Goal: Task Accomplishment & Management: Manage account settings

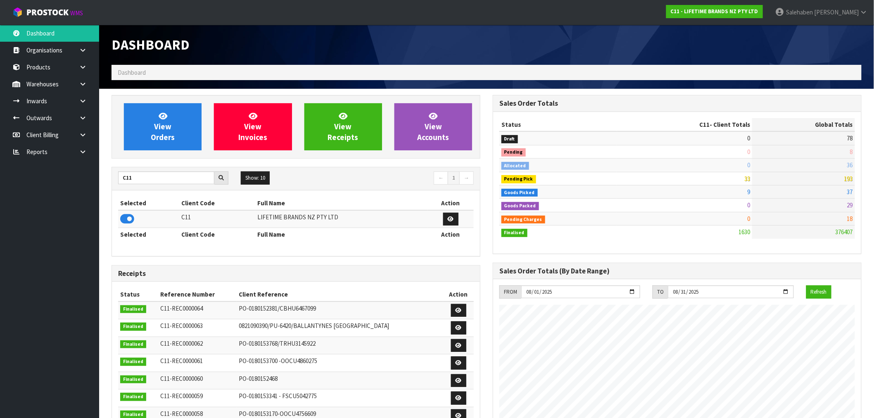
scroll to position [626, 381]
drag, startPoint x: 140, startPoint y: 179, endPoint x: 107, endPoint y: 183, distance: 33.4
click at [107, 183] on div "View Orders View Invoices View Receipts View Accounts C11 Show: 10 5 10 25 50 ←…" at bounding box center [295, 335] width 381 height 480
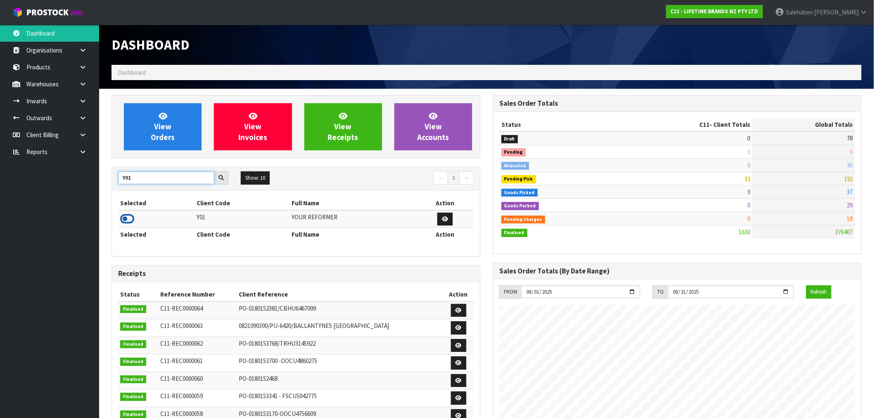
type input "Y01"
click at [126, 217] on icon at bounding box center [127, 219] width 14 height 12
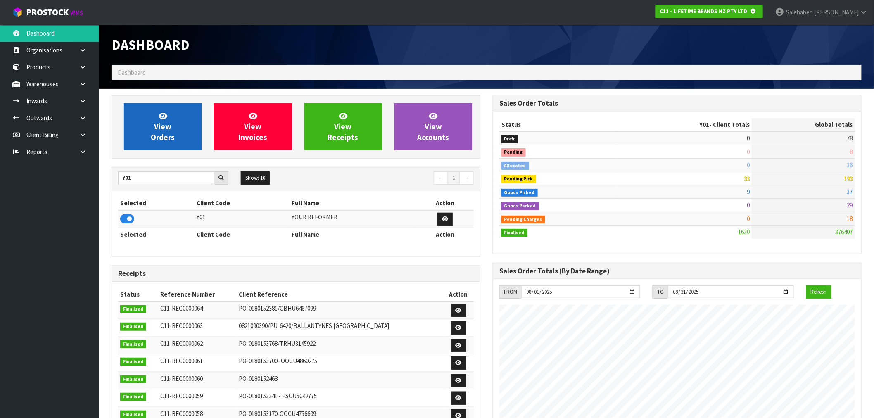
scroll to position [515, 381]
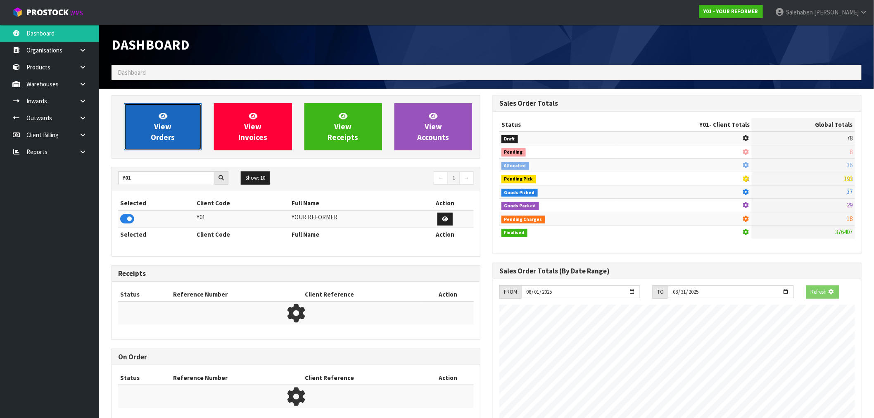
click at [172, 127] on link "View Orders" at bounding box center [163, 126] width 78 height 47
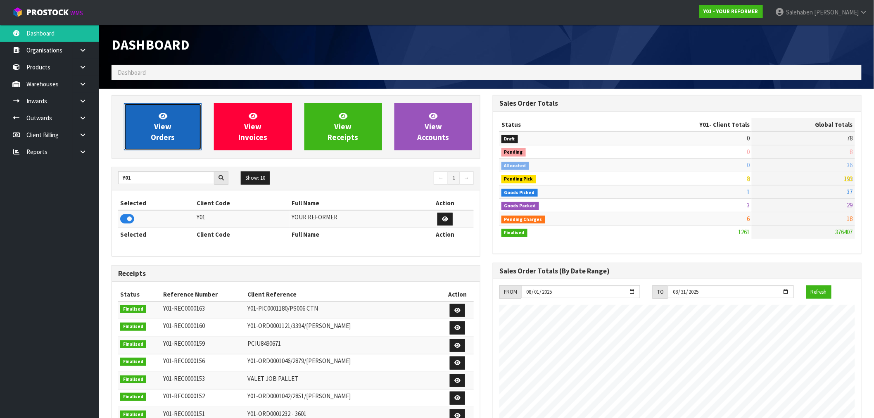
scroll to position [626, 381]
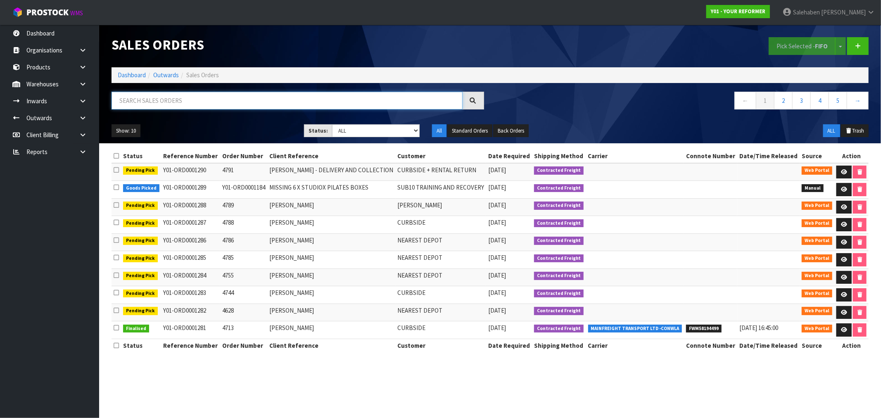
click at [169, 100] on input "text" at bounding box center [287, 101] width 351 height 18
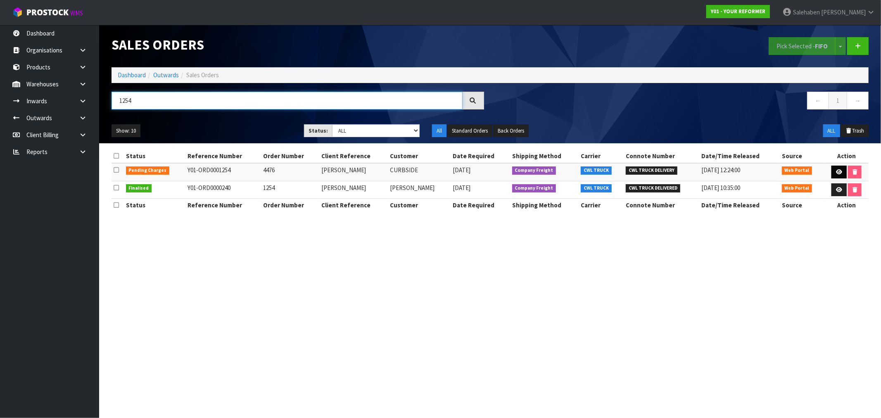
type input "1254"
click at [837, 168] on link at bounding box center [839, 172] width 15 height 13
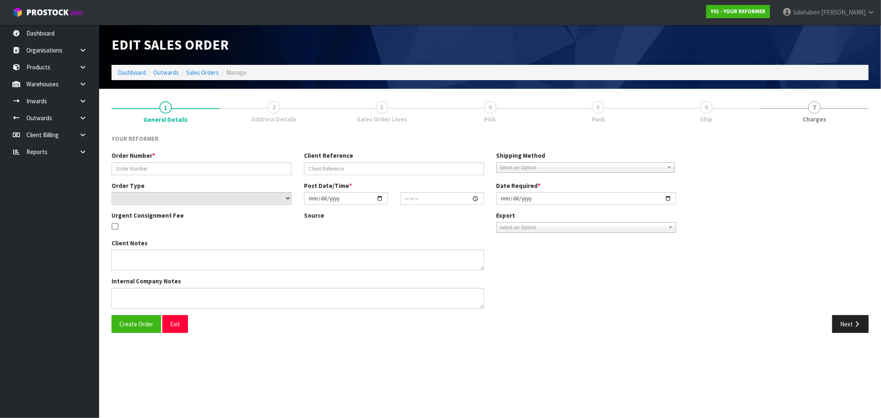
type input "4476"
type input "[PERSON_NAME]"
select select "number:0"
type input "[DATE]"
type input "11:40:00.000"
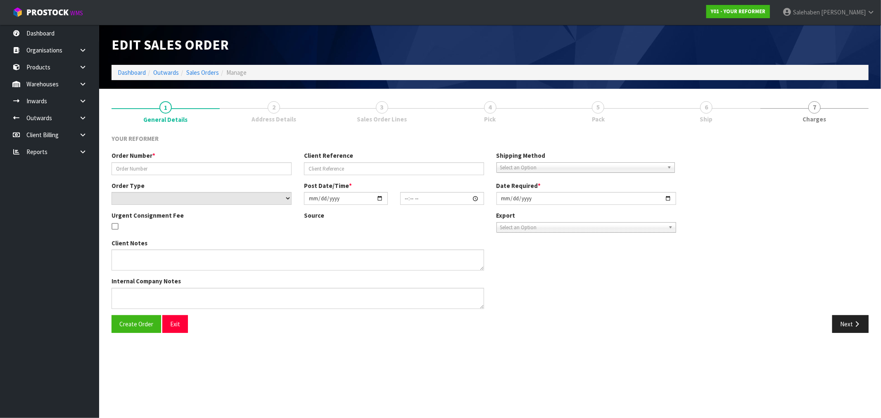
type input "[DATE]"
type textarea "[PERSON_NAME] [STREET_ADDRESS][PERSON_NAME] [PHONE_NUMBER]"
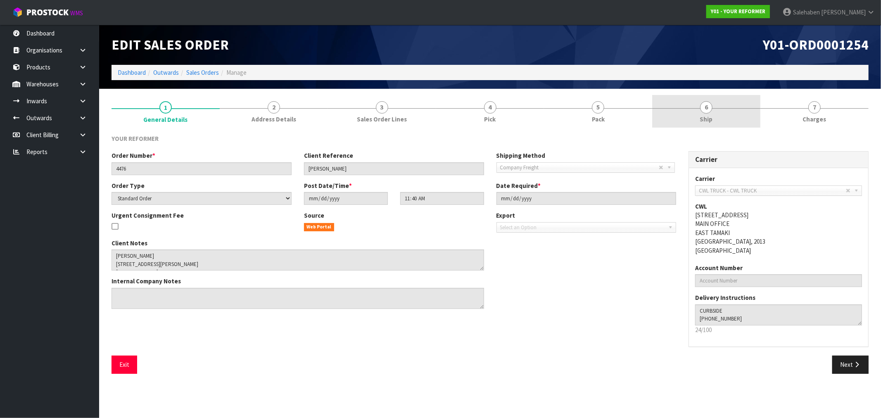
click at [705, 124] on link "6 Ship" at bounding box center [706, 111] width 108 height 33
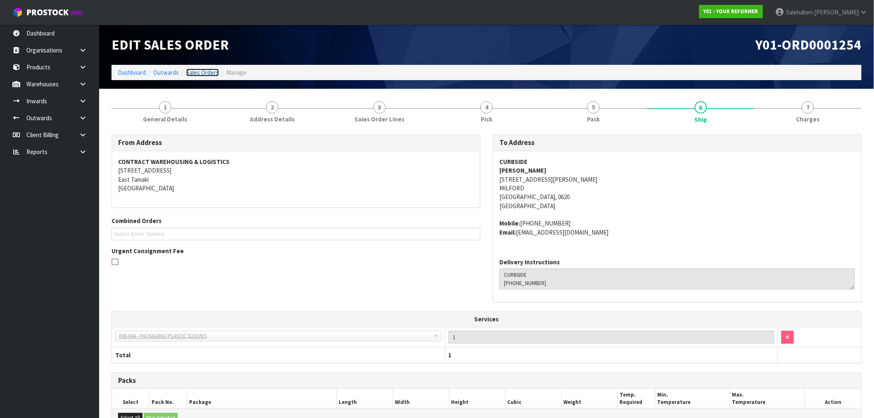
click at [199, 73] on link "Sales Orders" at bounding box center [202, 73] width 33 height 8
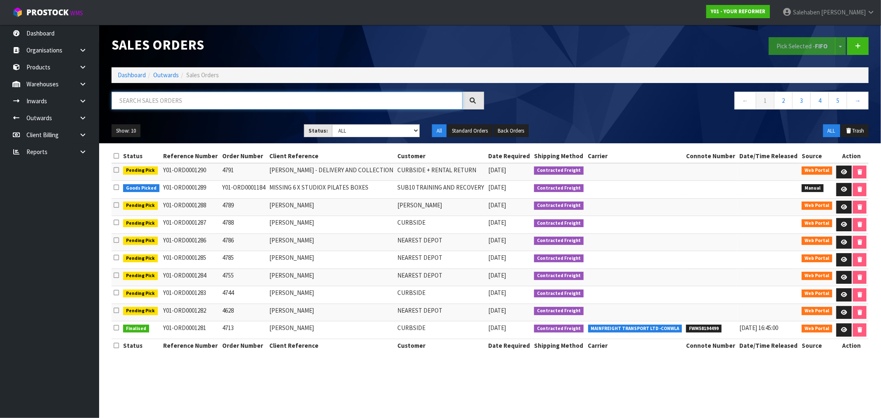
click at [190, 100] on input "text" at bounding box center [287, 101] width 351 height 18
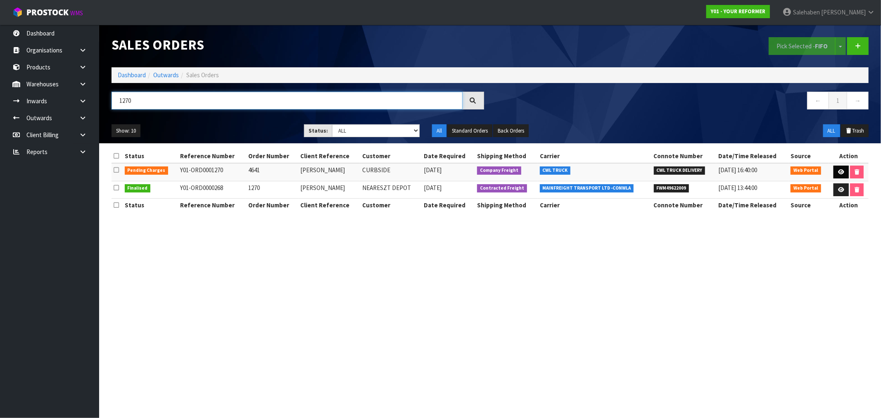
type input "1270"
click at [841, 174] on icon at bounding box center [841, 171] width 6 height 5
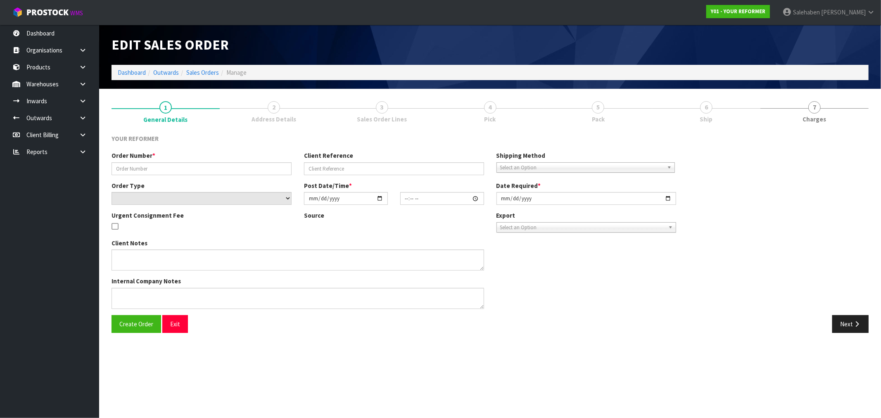
type input "4641"
type input "[PERSON_NAME]"
select select "number:0"
type input "[DATE]"
type input "12:15:00.000"
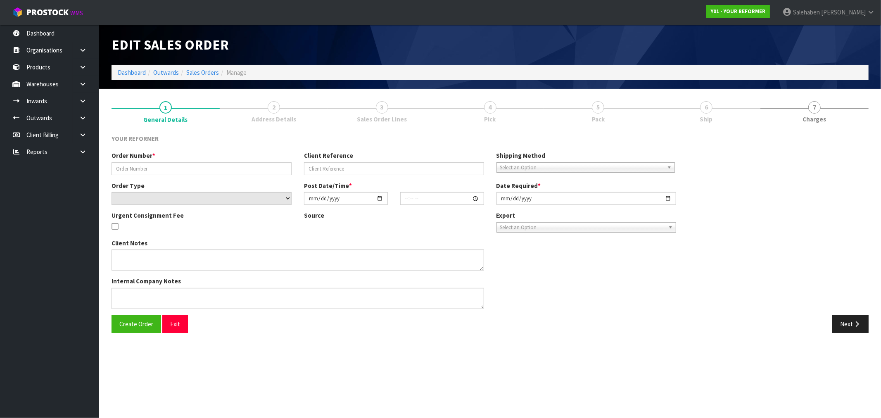
type input "[DATE]"
type textarea "[PERSON_NAME] [STREET_ADDRESS][PERSON_NAME] [PHONE_NUMBER]"
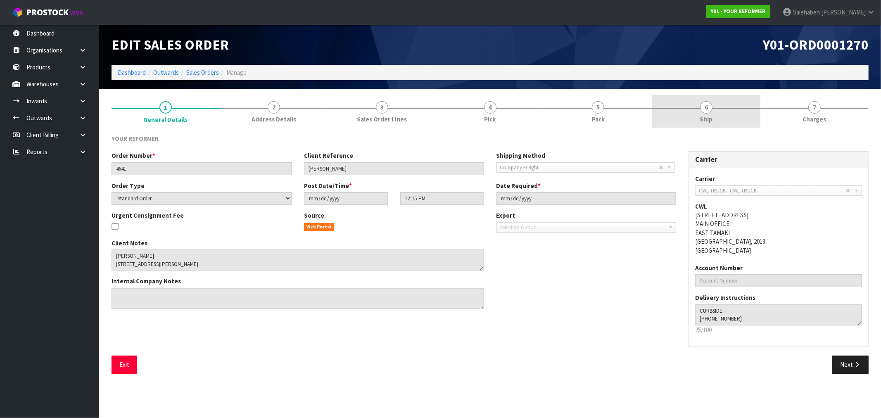
click at [708, 109] on span "6" at bounding box center [706, 107] width 12 height 12
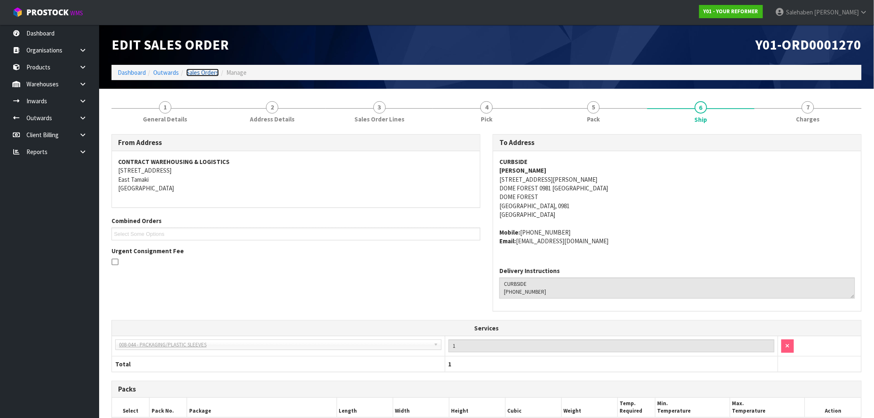
click at [202, 71] on link "Sales Orders" at bounding box center [202, 73] width 33 height 8
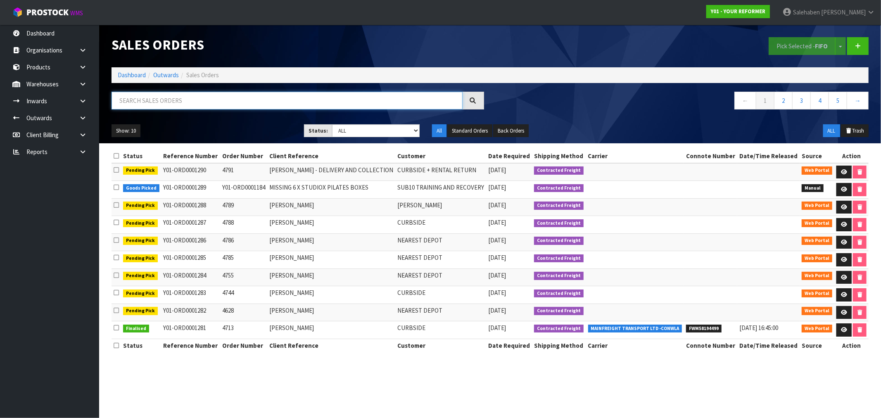
click at [215, 102] on input "text" at bounding box center [287, 101] width 351 height 18
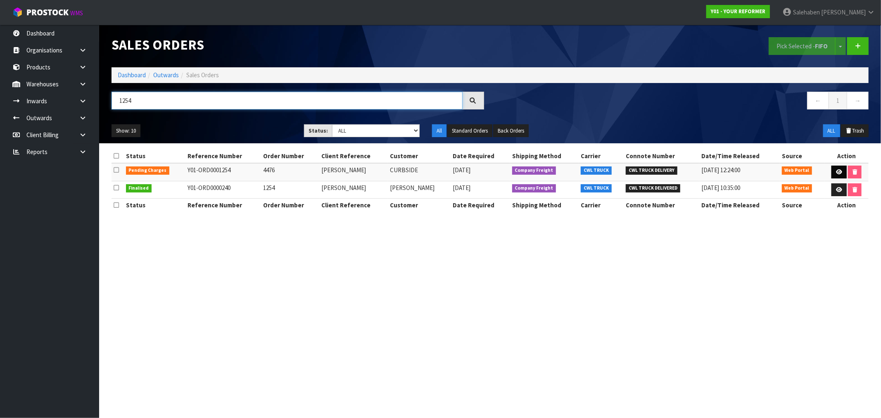
type input "1254"
click at [840, 169] on icon at bounding box center [839, 171] width 6 height 5
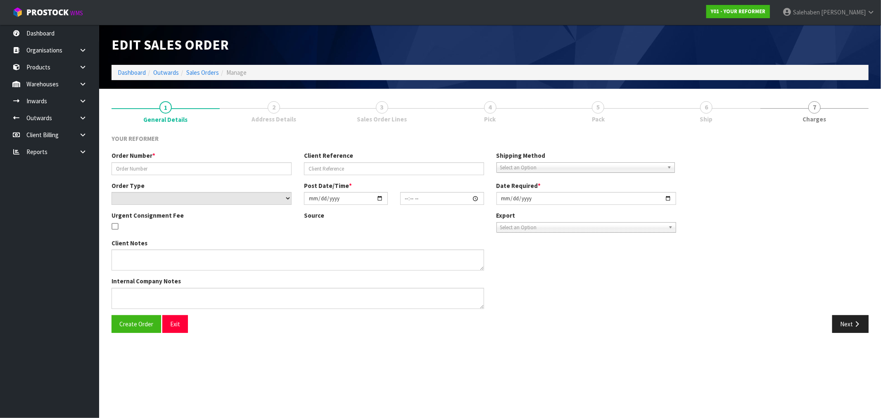
type input "4476"
type input "[PERSON_NAME]"
select select "number:0"
type input "[DATE]"
type input "11:40:00.000"
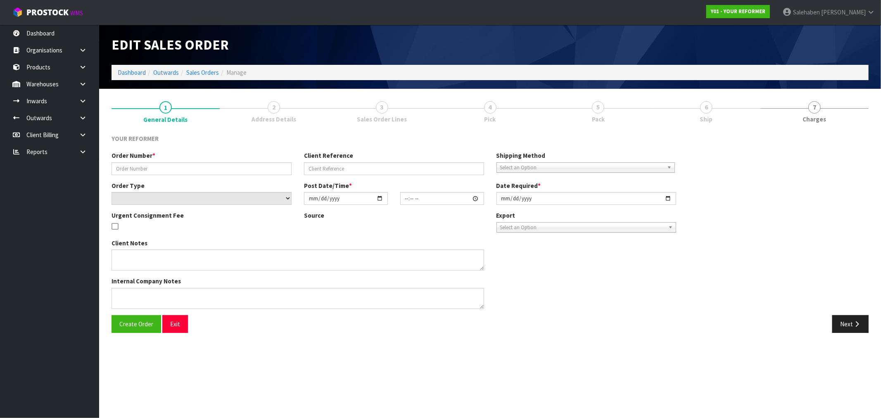
type input "[DATE]"
type textarea "[PERSON_NAME] [STREET_ADDRESS][PERSON_NAME] [PHONE_NUMBER]"
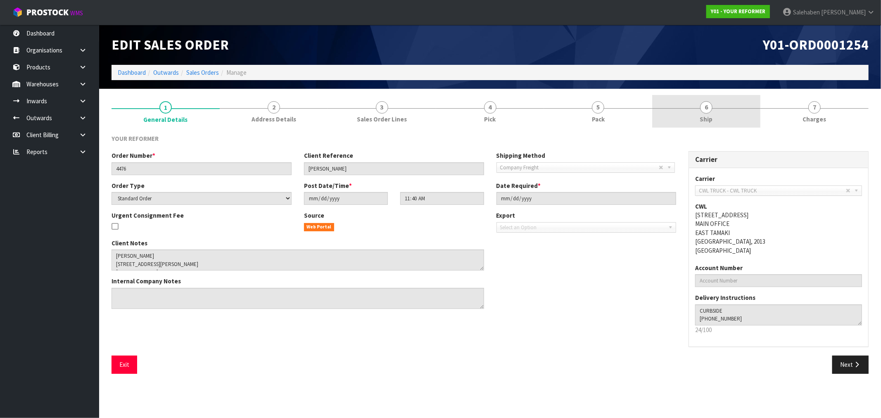
click at [700, 109] on link "6 Ship" at bounding box center [706, 111] width 108 height 33
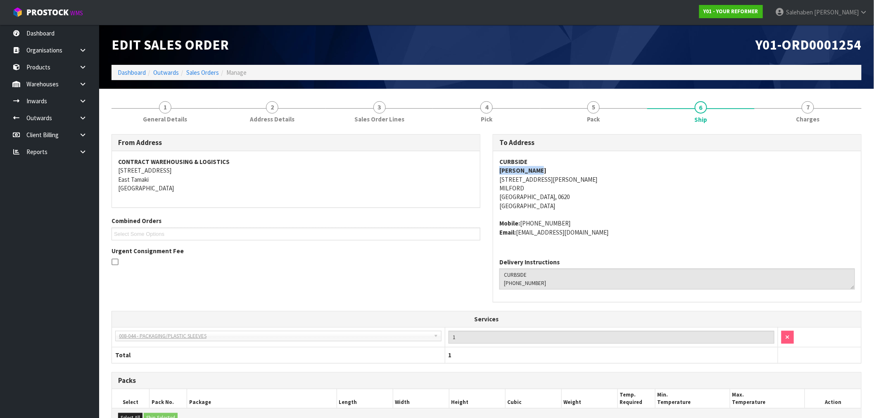
drag, startPoint x: 542, startPoint y: 167, endPoint x: 500, endPoint y: 170, distance: 42.6
click at [500, 170] on address "CURBSIDE [PERSON_NAME] [STREET_ADDRESS][PERSON_NAME]" at bounding box center [677, 183] width 356 height 53
copy strong "[PERSON_NAME]"
drag, startPoint x: 562, startPoint y: 221, endPoint x: 520, endPoint y: 220, distance: 41.7
click at [520, 220] on address "Mobile: [PHONE_NUMBER] Email: [EMAIL_ADDRESS][DOMAIN_NAME]" at bounding box center [677, 228] width 356 height 18
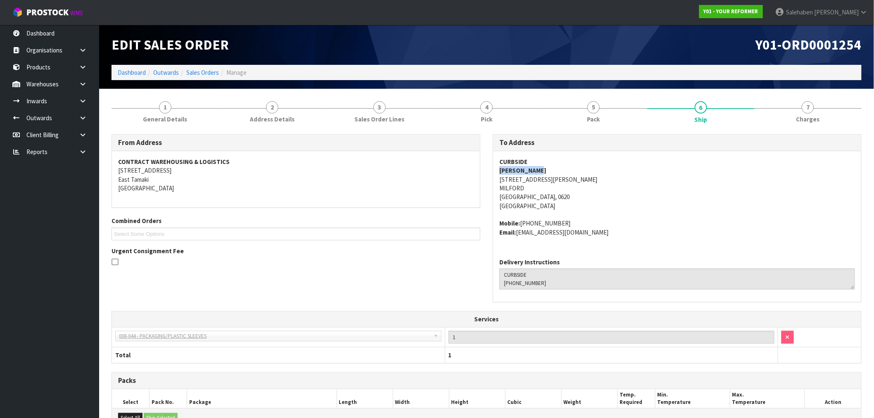
copy address "[PHONE_NUMBER]"
click at [200, 72] on link "Sales Orders" at bounding box center [202, 73] width 33 height 8
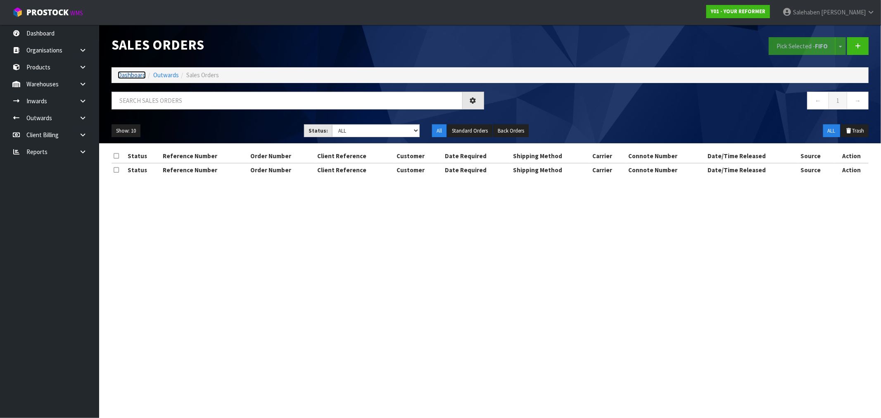
click at [128, 74] on link "Dashboard" at bounding box center [132, 75] width 28 height 8
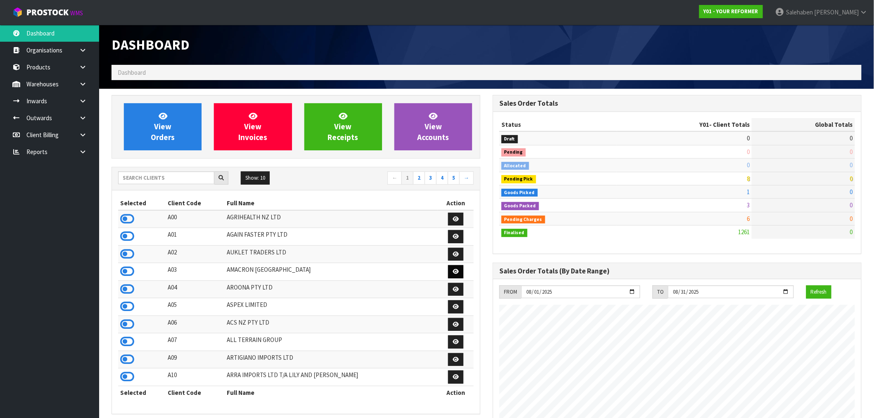
scroll to position [626, 381]
click at [154, 177] on input "text" at bounding box center [166, 177] width 96 height 13
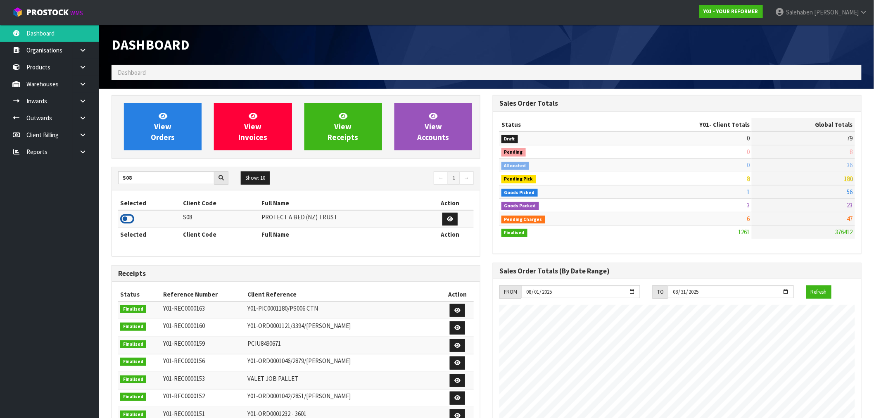
click at [122, 223] on icon at bounding box center [127, 219] width 14 height 12
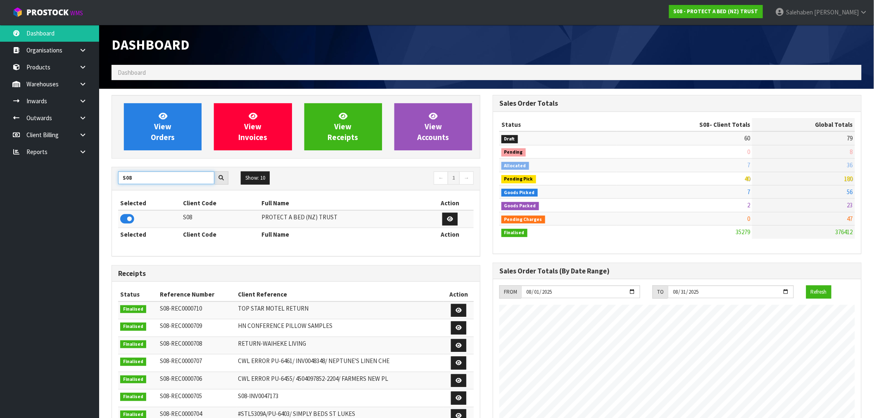
drag, startPoint x: 132, startPoint y: 179, endPoint x: 118, endPoint y: 181, distance: 14.2
click at [118, 181] on input "S08" at bounding box center [166, 177] width 96 height 13
type input "J02"
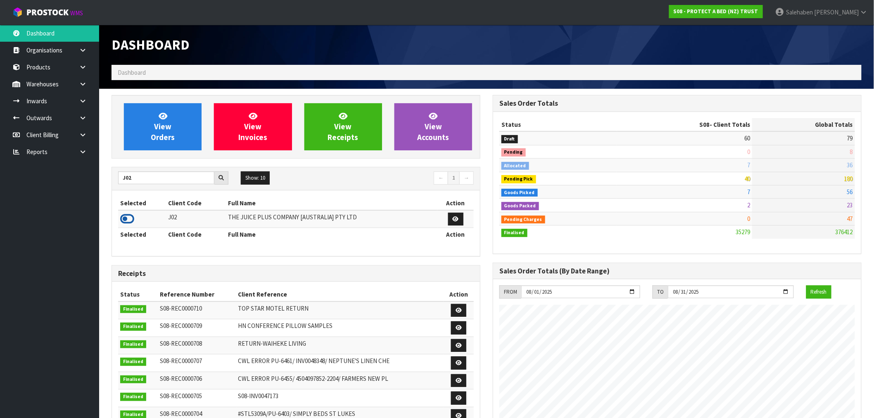
click at [126, 216] on icon at bounding box center [127, 219] width 14 height 12
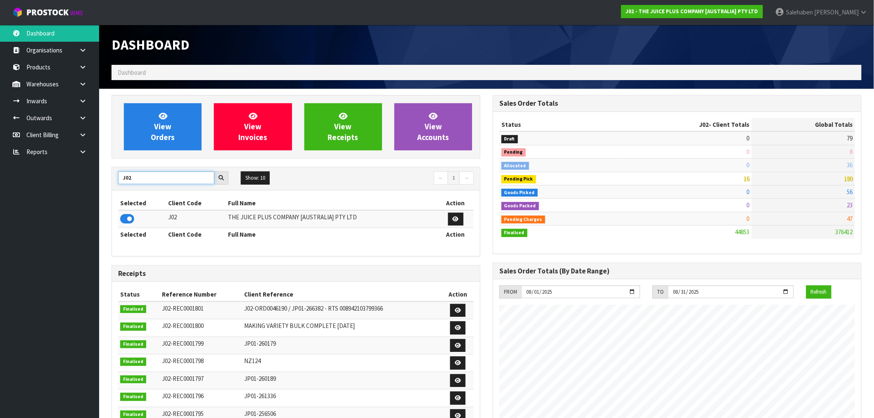
drag, startPoint x: 133, startPoint y: 180, endPoint x: 114, endPoint y: 188, distance: 20.6
click at [116, 188] on div "J02 Show: 10 5 10 25 50 ← 1 →" at bounding box center [296, 178] width 368 height 23
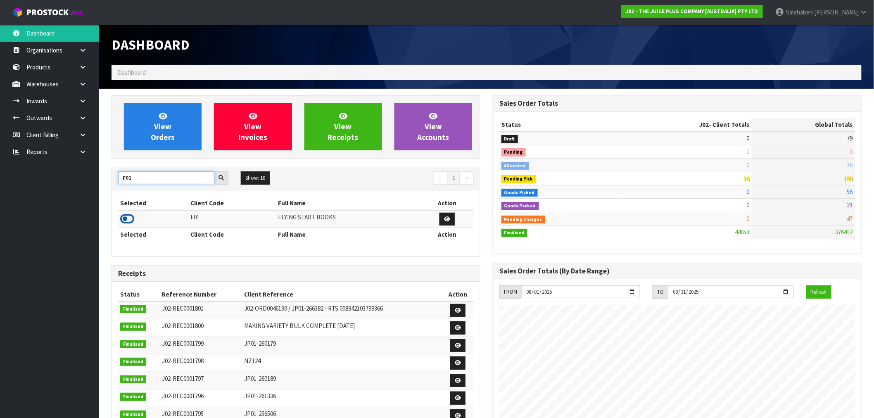
type input "F01"
click at [127, 216] on icon at bounding box center [127, 219] width 14 height 12
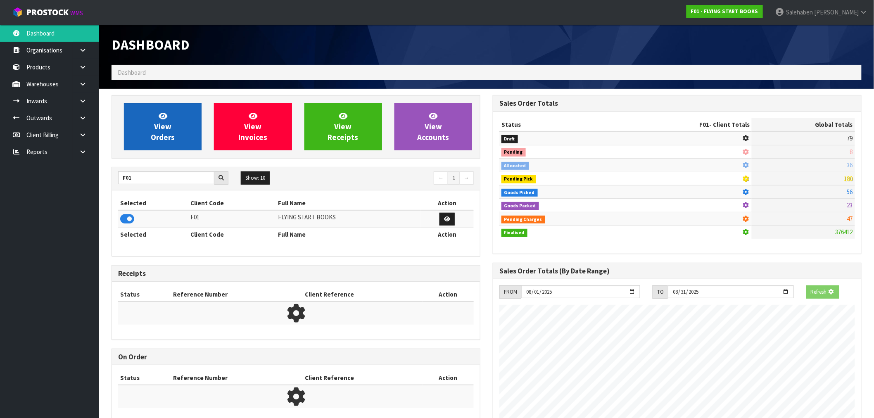
scroll to position [412577, 412710]
click at [167, 130] on span "View Orders" at bounding box center [163, 126] width 24 height 31
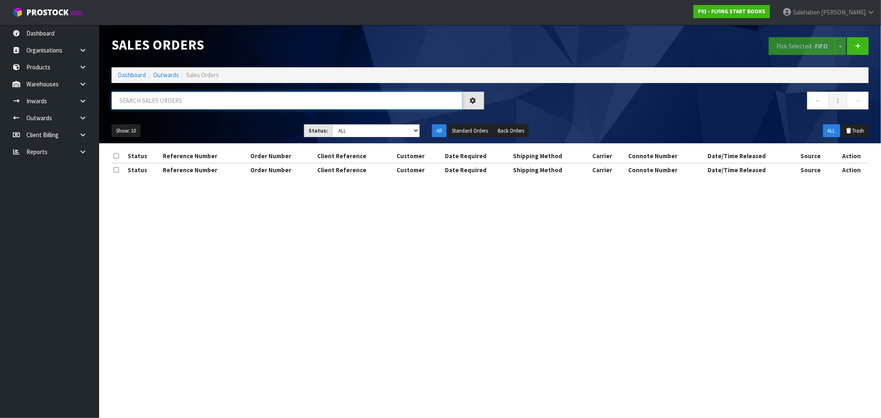
click at [165, 96] on input "text" at bounding box center [287, 101] width 351 height 18
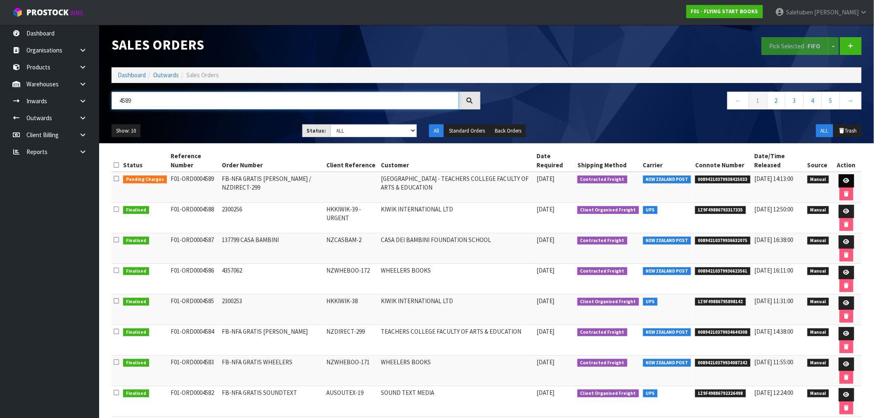
type input "4589"
click at [846, 179] on icon at bounding box center [847, 180] width 6 height 5
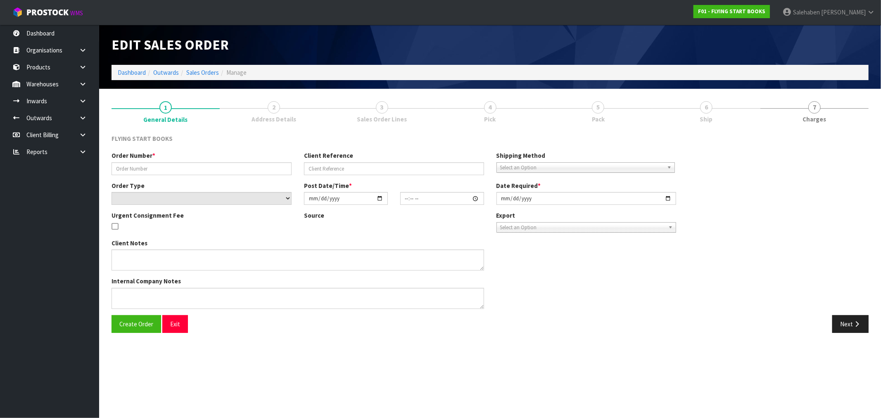
type input "FB-NFA GRATIS [PERSON_NAME] / NZDIRECT-299"
select select "number:0"
type input "[DATE]"
type input "13:04:00.000"
type input "[DATE]"
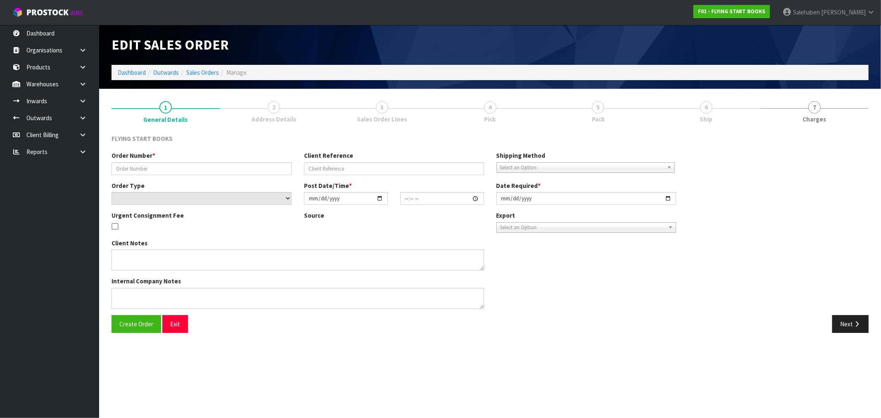
type textarea "CWL ERROR"
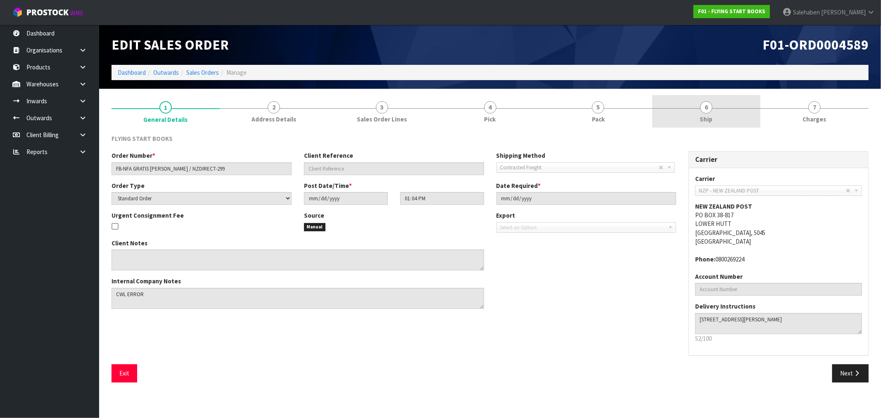
click at [707, 119] on span "Ship" at bounding box center [706, 119] width 13 height 9
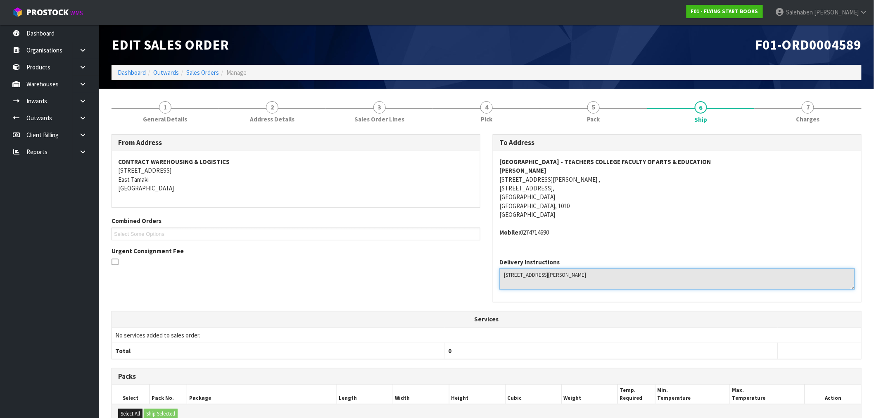
drag, startPoint x: 505, startPoint y: 273, endPoint x: 602, endPoint y: 282, distance: 97.5
click at [602, 282] on textarea at bounding box center [677, 279] width 356 height 21
click at [613, 278] on textarea at bounding box center [677, 279] width 356 height 21
drag, startPoint x: 601, startPoint y: 274, endPoint x: 503, endPoint y: 276, distance: 97.9
click at [503, 276] on textarea at bounding box center [677, 279] width 356 height 21
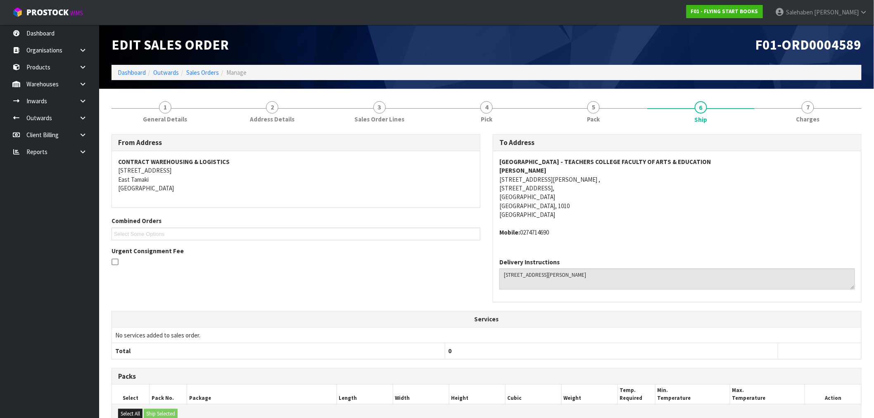
click at [533, 298] on div "Delivery Instructions" at bounding box center [677, 277] width 368 height 50
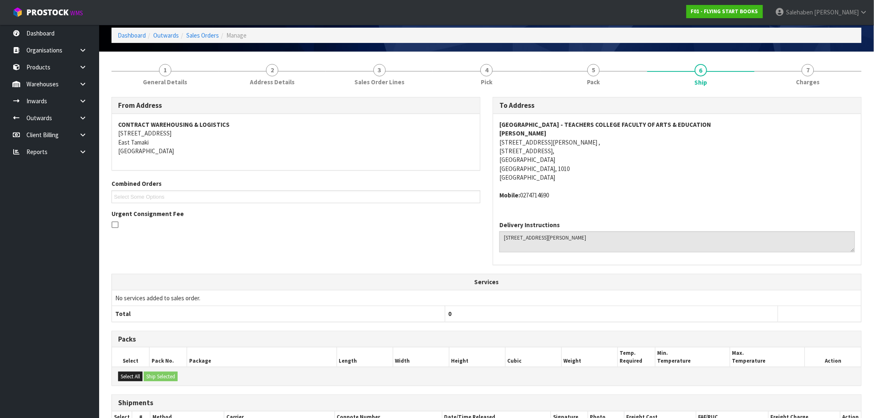
scroll to position [127, 0]
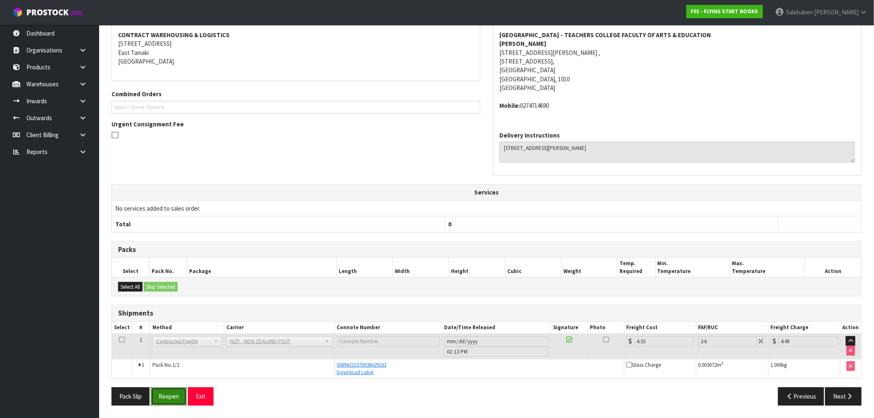
click at [167, 402] on button "Reopen" at bounding box center [169, 396] width 36 height 18
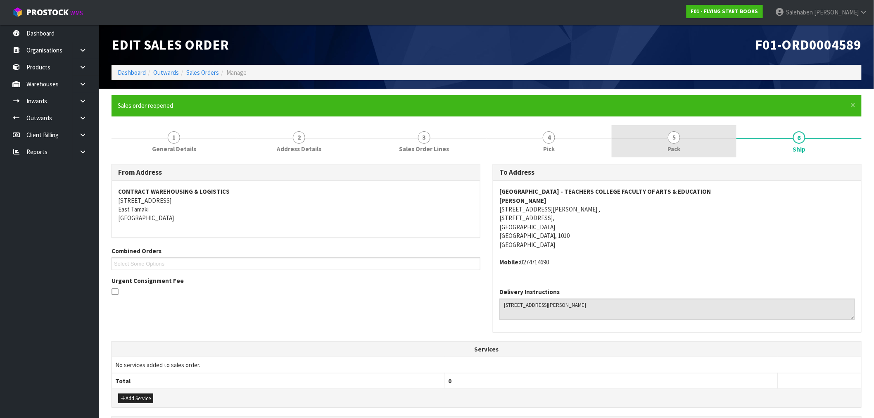
drag, startPoint x: 680, startPoint y: 142, endPoint x: 672, endPoint y: 147, distance: 8.7
click at [680, 142] on link "5 Pack" at bounding box center [674, 141] width 125 height 33
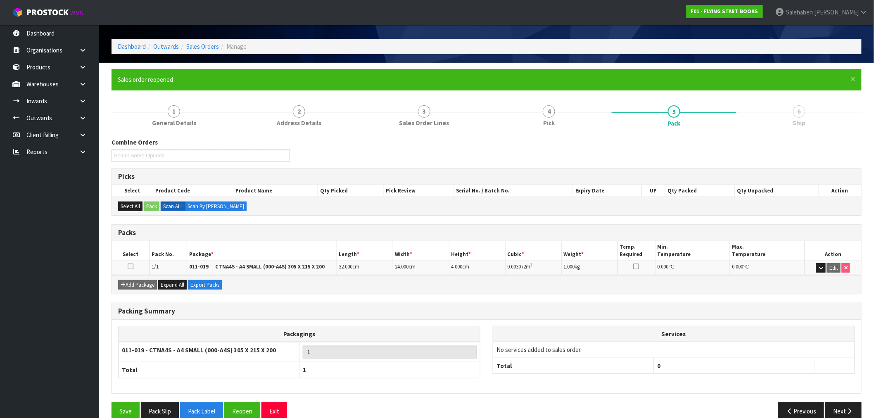
scroll to position [40, 0]
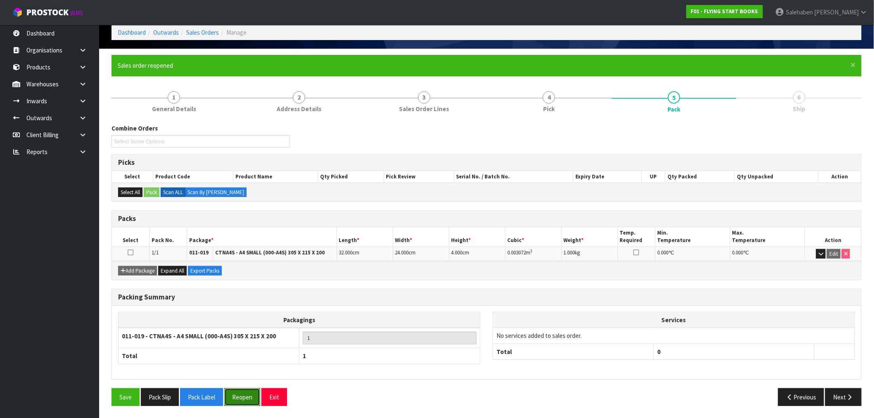
click at [240, 395] on button "Reopen" at bounding box center [242, 397] width 36 height 18
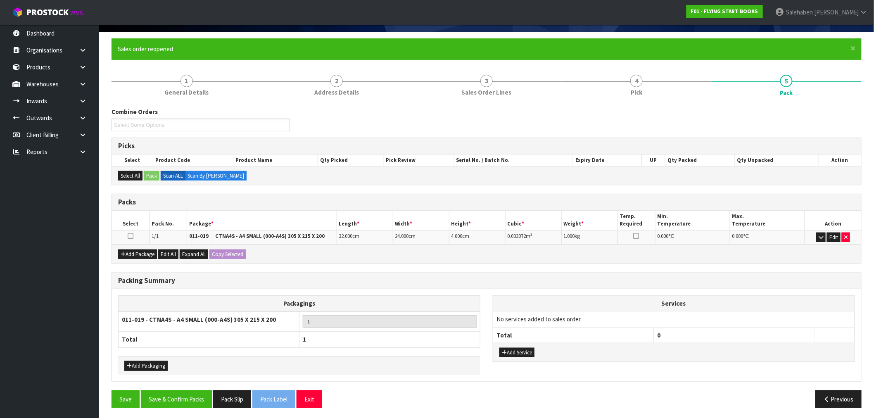
scroll to position [59, 0]
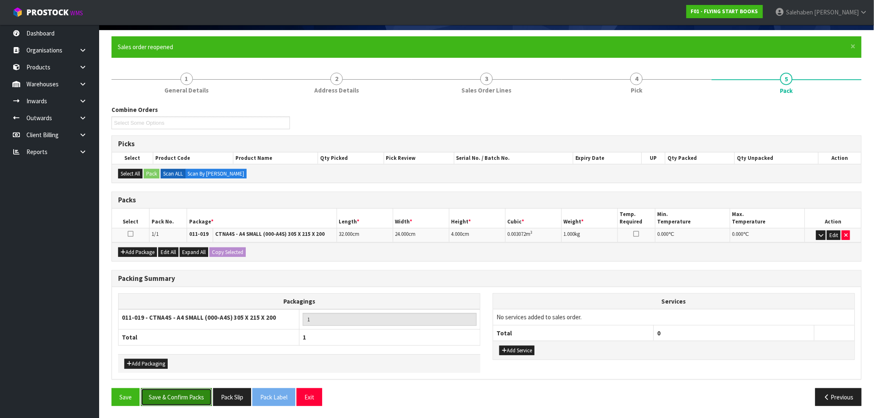
click at [183, 399] on button "Save & Confirm Packs" at bounding box center [176, 397] width 71 height 18
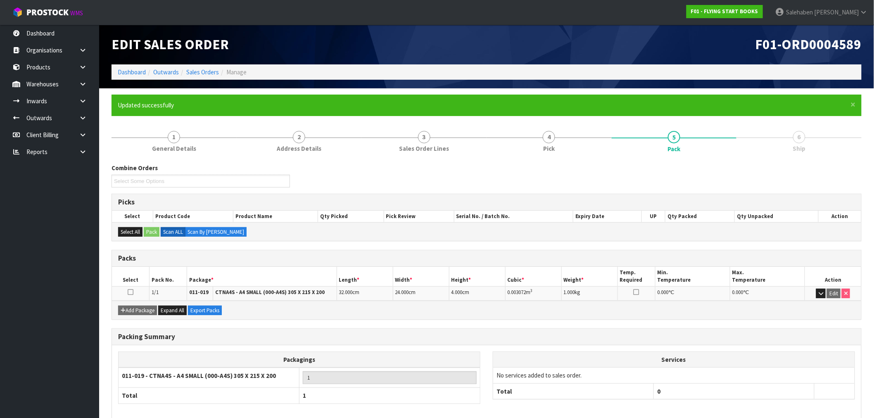
scroll to position [40, 0]
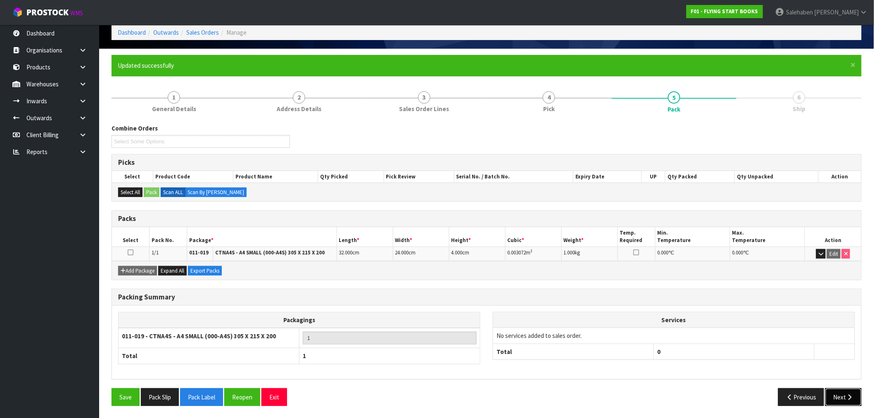
click at [838, 398] on button "Next" at bounding box center [843, 397] width 36 height 18
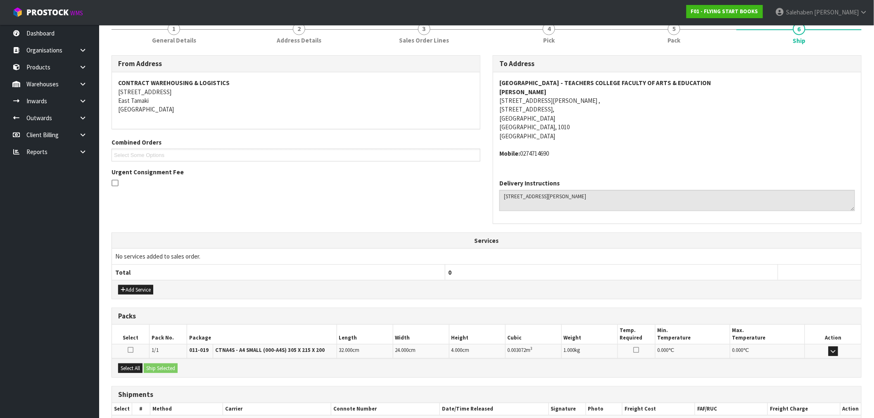
scroll to position [157, 0]
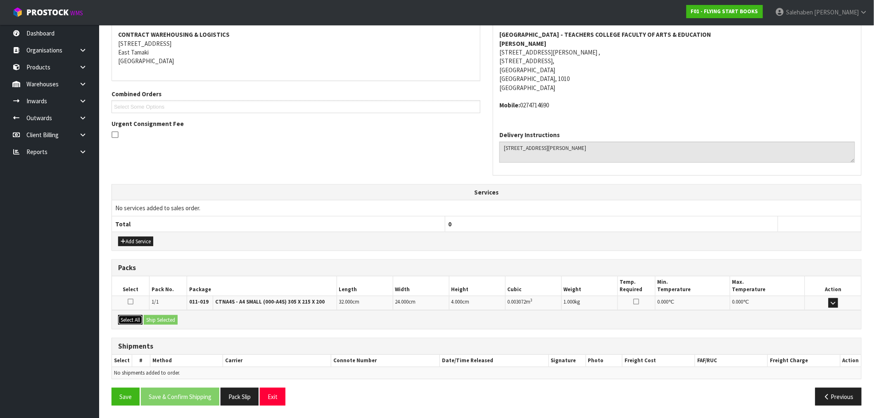
click at [131, 318] on button "Select All" at bounding box center [130, 320] width 24 height 10
click at [159, 320] on button "Ship Selected" at bounding box center [161, 320] width 34 height 10
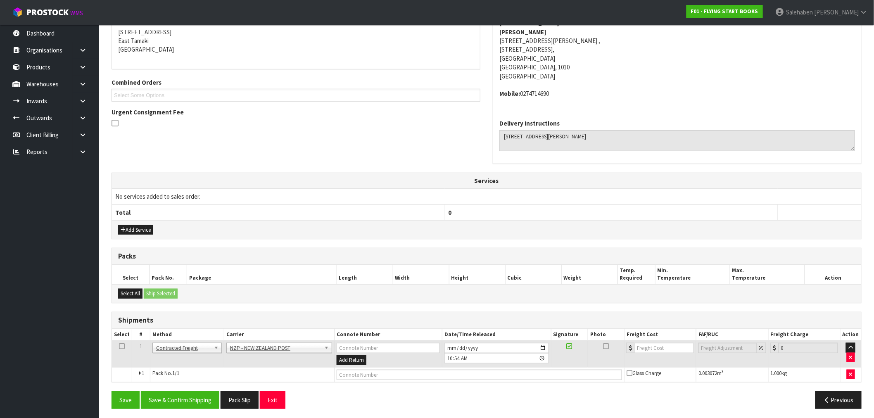
scroll to position [172, 0]
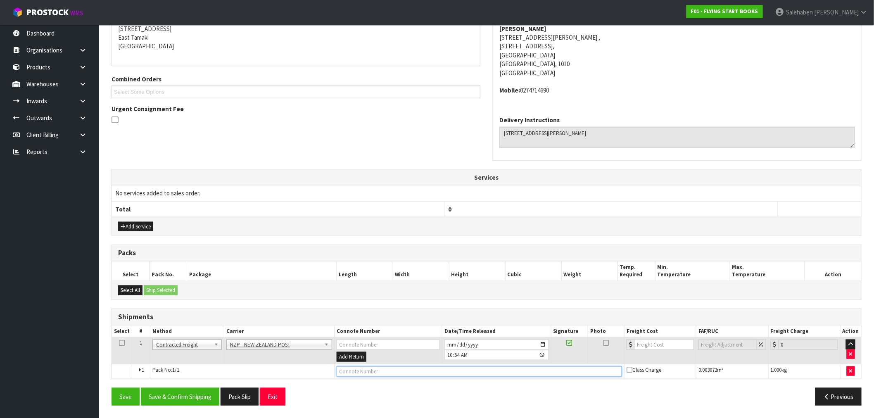
click at [437, 370] on input "text" at bounding box center [479, 371] width 285 height 10
paste input "89421 03799 38690 158"
type input "0089421 03799 38690 158"
click at [662, 347] on input "number" at bounding box center [664, 345] width 59 height 10
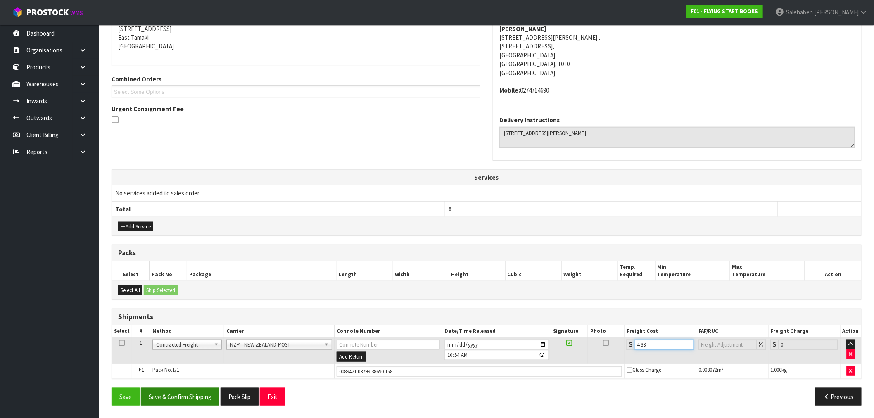
type input "4.33"
click at [169, 395] on button "Save & Confirm Shipping" at bounding box center [180, 397] width 78 height 18
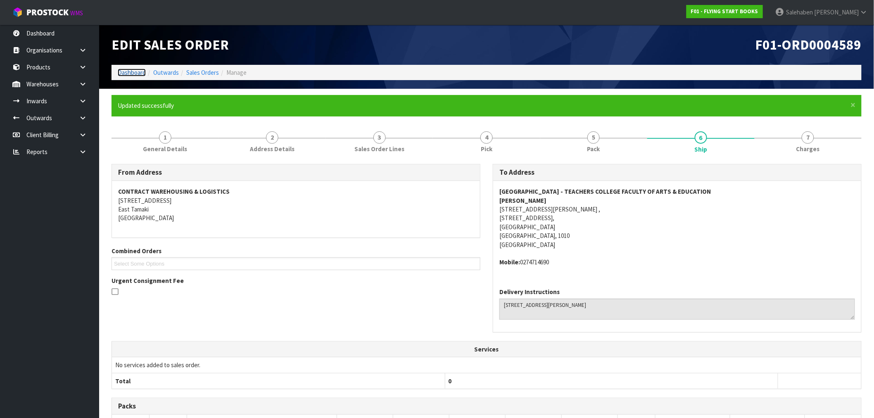
click at [133, 75] on link "Dashboard" at bounding box center [132, 73] width 28 height 8
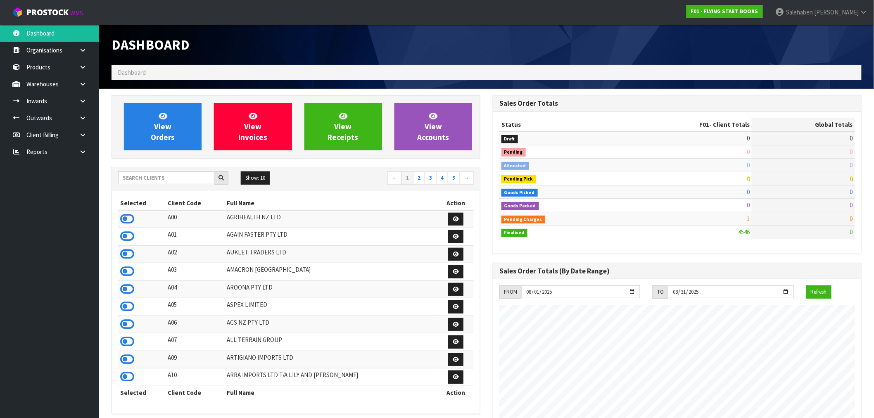
scroll to position [532, 381]
click at [135, 175] on input "text" at bounding box center [166, 177] width 96 height 13
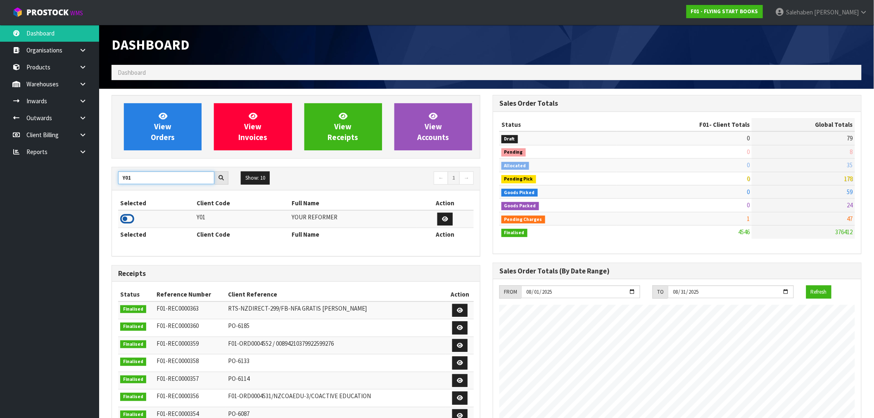
type input "Y01"
click at [127, 219] on icon at bounding box center [127, 219] width 14 height 12
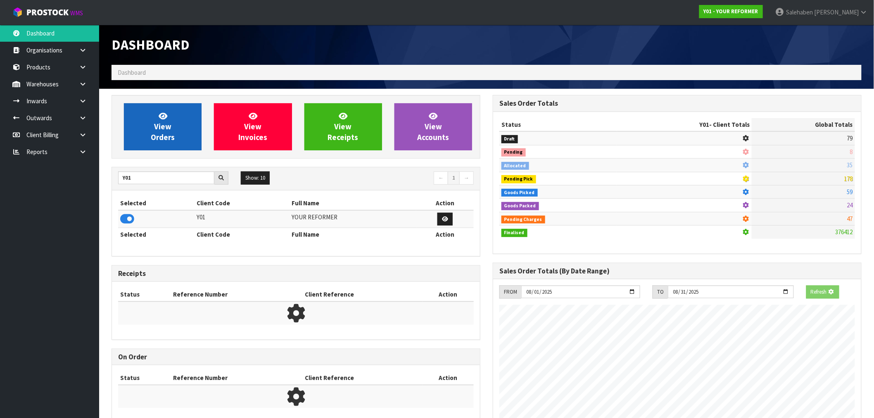
scroll to position [515, 381]
click at [159, 133] on span "View Orders" at bounding box center [163, 126] width 24 height 31
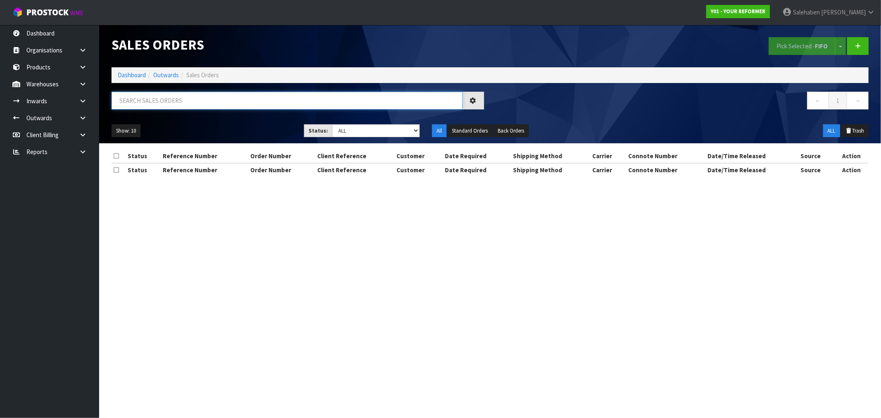
click at [141, 104] on input "text" at bounding box center [287, 101] width 351 height 18
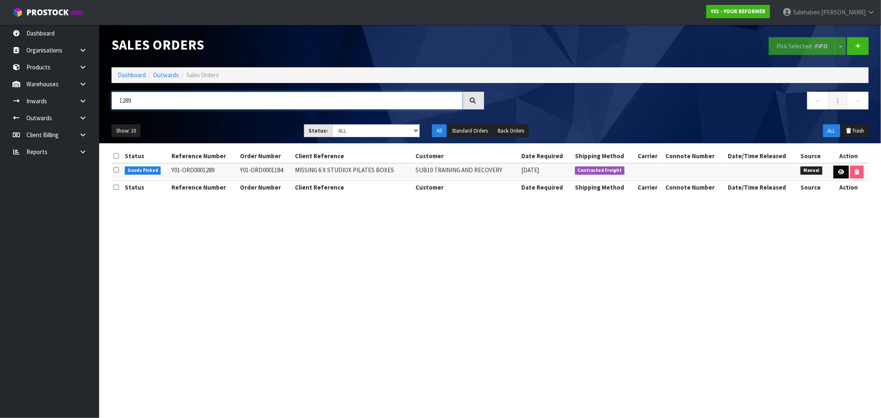
type input "1289"
click at [838, 171] on icon at bounding box center [841, 171] width 6 height 5
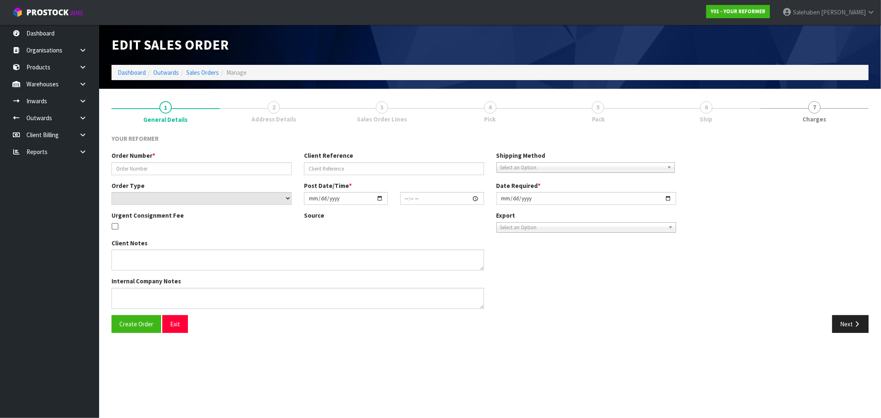
type input "Y01-ORD0001184"
type input "MISSING 6 X STUDIOX PILATES BOXES"
select select "number:0"
type input "[DATE]"
type input "16:15:00.000"
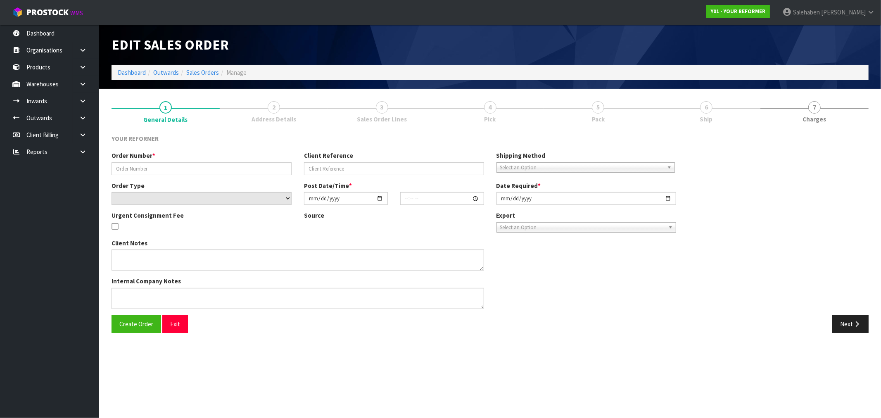
type input "[DATE]"
type textarea "CAN WE PLEASE HAVE 6X STUDIOX BLACK PILATES BOXES TO THIS CUSTOMER, IT WAS MISS…"
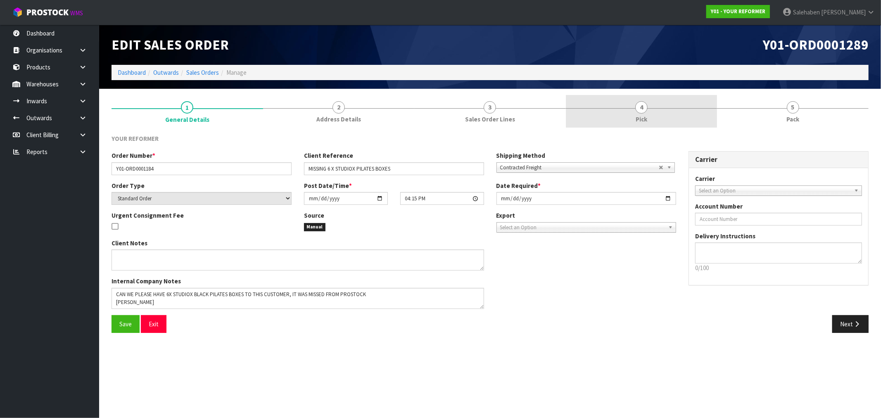
click at [639, 122] on span "Pick" at bounding box center [642, 119] width 12 height 9
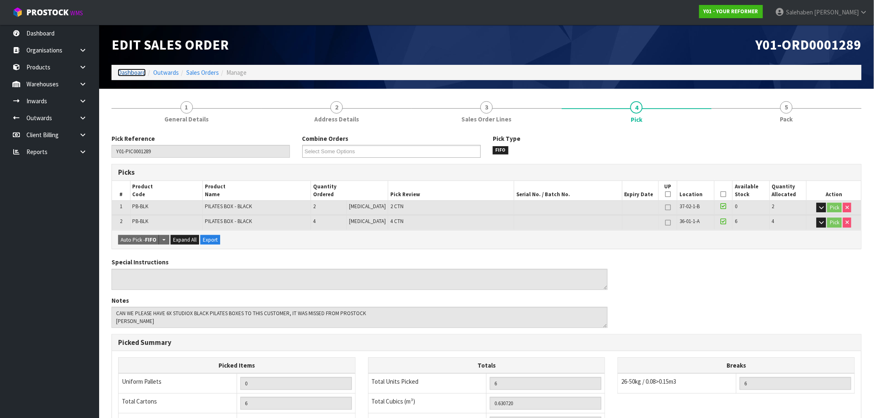
click at [134, 71] on link "Dashboard" at bounding box center [132, 73] width 28 height 8
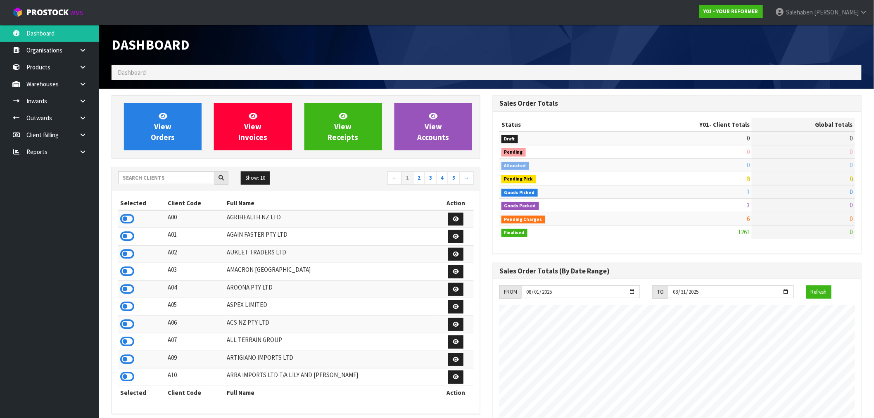
scroll to position [626, 381]
click at [140, 183] on input "text" at bounding box center [166, 177] width 96 height 13
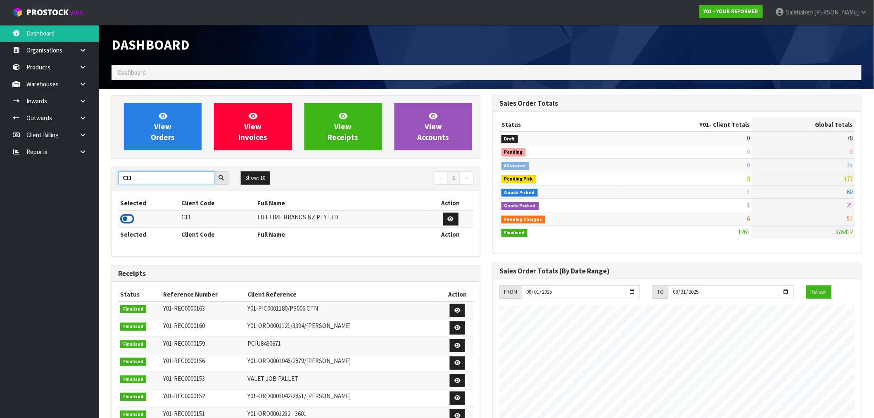
type input "C11"
drag, startPoint x: 130, startPoint y: 217, endPoint x: 142, endPoint y: 201, distance: 20.0
click at [130, 217] on icon at bounding box center [127, 219] width 14 height 12
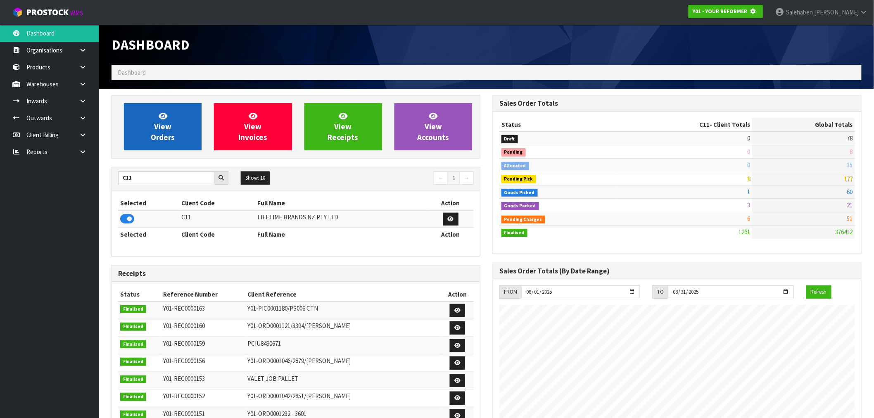
scroll to position [412577, 412710]
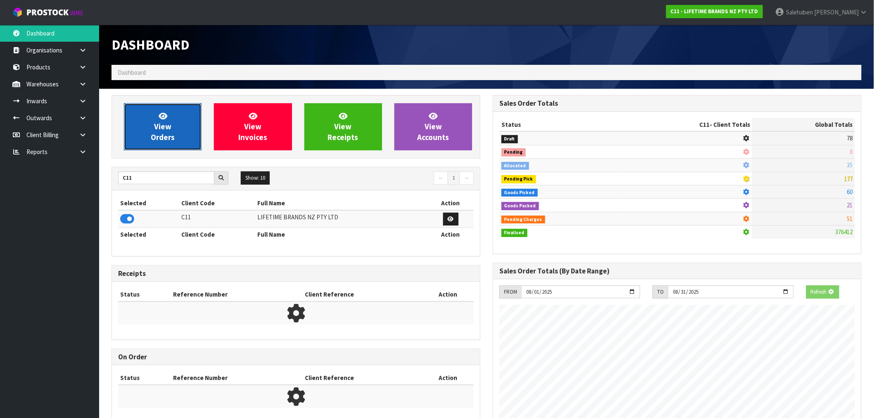
click at [162, 133] on span "View Orders" at bounding box center [163, 126] width 24 height 31
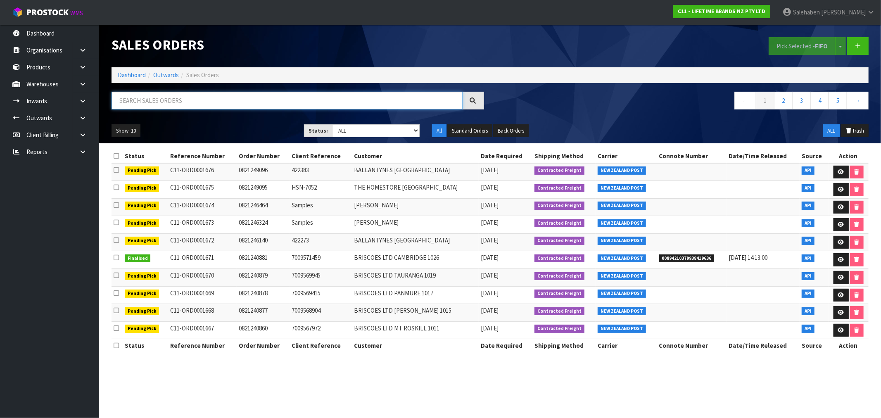
click at [179, 104] on input "text" at bounding box center [287, 101] width 351 height 18
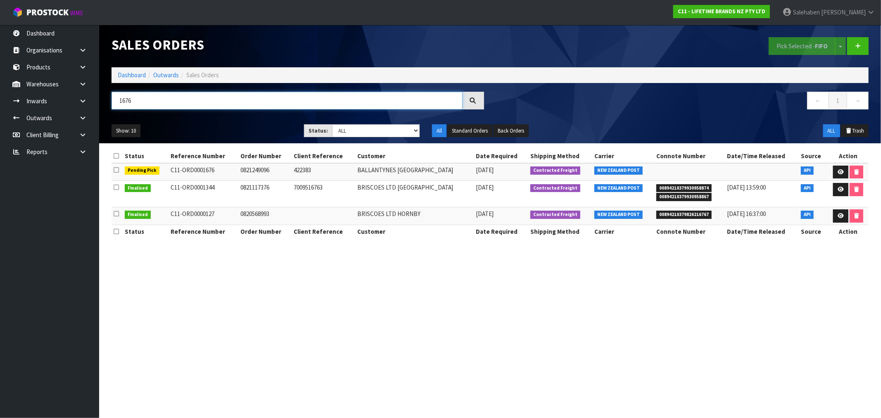
type input "1676"
click at [130, 78] on link "Dashboard" at bounding box center [132, 75] width 28 height 8
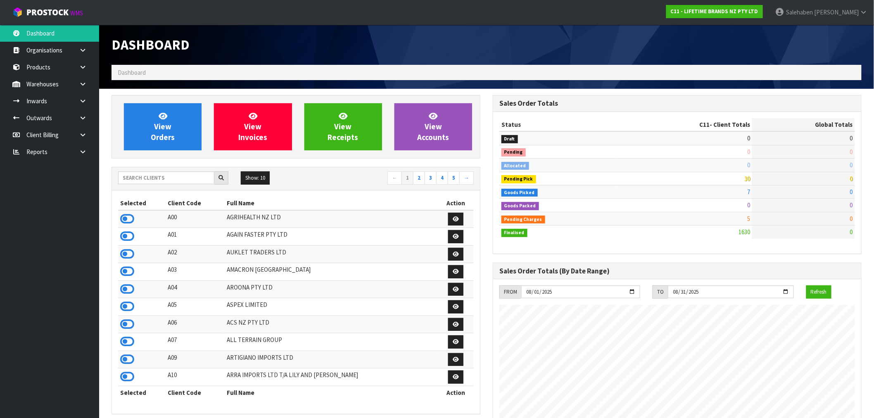
scroll to position [626, 381]
click at [164, 179] on input "text" at bounding box center [166, 177] width 96 height 13
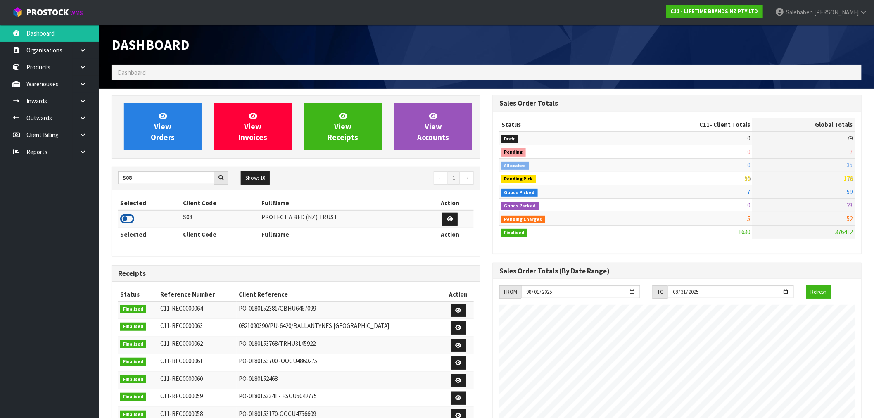
click at [127, 216] on icon at bounding box center [127, 219] width 14 height 12
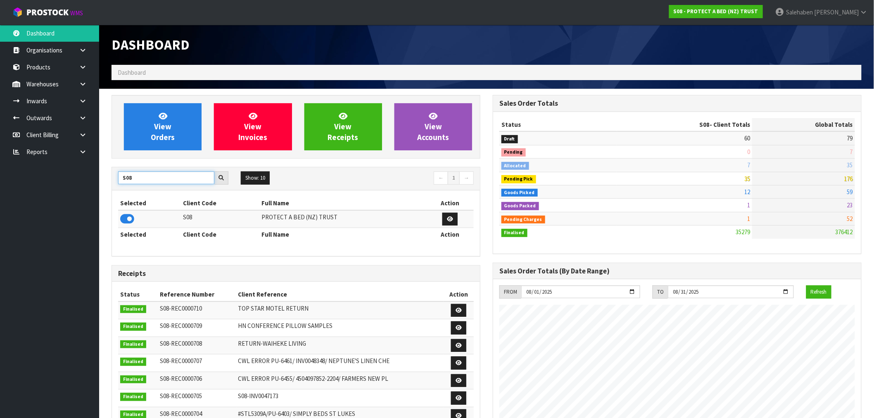
drag, startPoint x: 132, startPoint y: 180, endPoint x: 117, endPoint y: 186, distance: 16.3
click at [117, 186] on div "S08 Show: 10 5 10 25 50 ← 1 →" at bounding box center [296, 178] width 368 height 14
click at [127, 216] on icon at bounding box center [127, 219] width 14 height 12
drag, startPoint x: 140, startPoint y: 175, endPoint x: 107, endPoint y: 184, distance: 35.0
click at [107, 184] on div "View Orders View Invoices View Receipts View Accounts C11 Show: 10 5 10 25 50 ←…" at bounding box center [295, 335] width 381 height 480
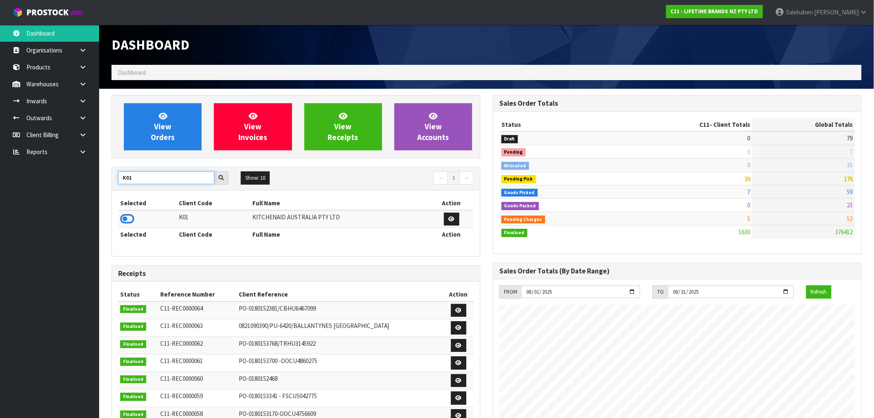
type input "K01"
drag, startPoint x: 121, startPoint y: 215, endPoint x: 126, endPoint y: 215, distance: 5.0
click at [126, 215] on icon at bounding box center [127, 219] width 14 height 12
drag, startPoint x: 138, startPoint y: 179, endPoint x: 112, endPoint y: 193, distance: 29.6
click at [112, 193] on div "K01 Show: 10 5 10 25 50 ← 1 → Selected Client Code Full Name Action K01 KITCHEN…" at bounding box center [296, 212] width 369 height 90
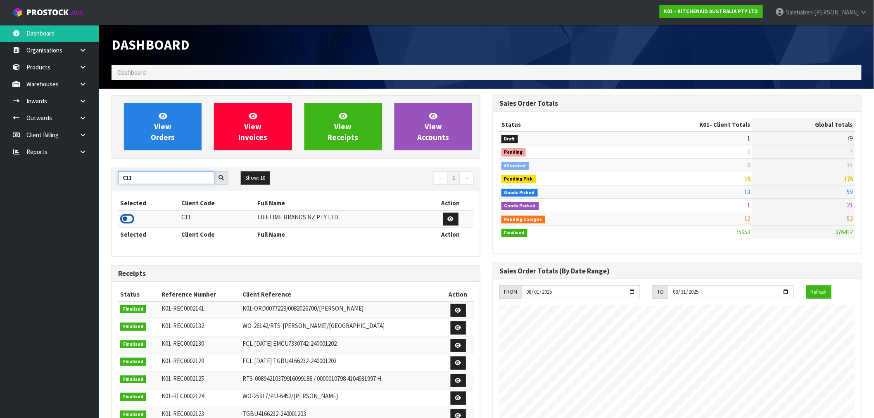
type input "C11"
click at [128, 217] on icon at bounding box center [127, 219] width 14 height 12
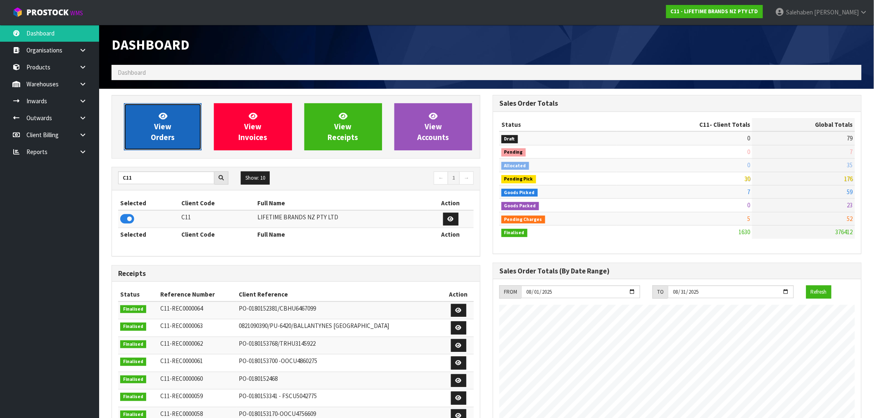
click at [171, 131] on link "View Orders" at bounding box center [163, 126] width 78 height 47
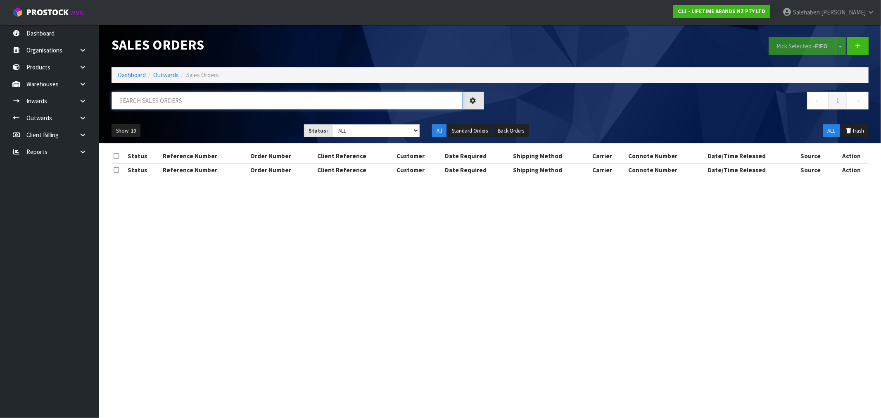
click at [178, 95] on input "text" at bounding box center [287, 101] width 351 height 18
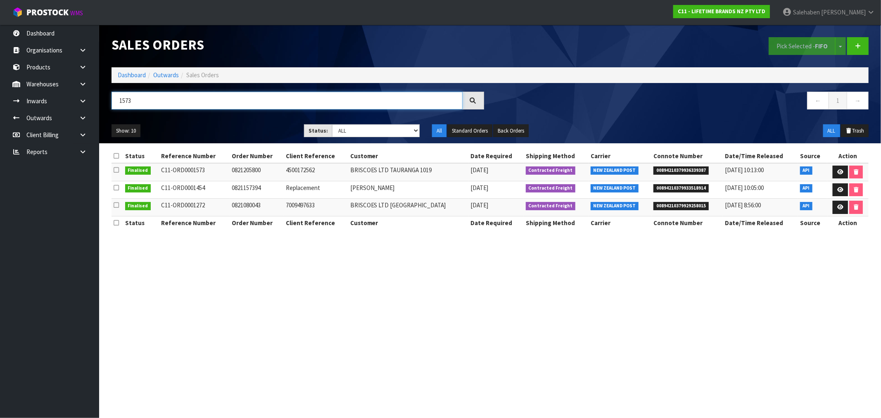
type input "1573"
click at [135, 73] on link "Dashboard" at bounding box center [132, 75] width 28 height 8
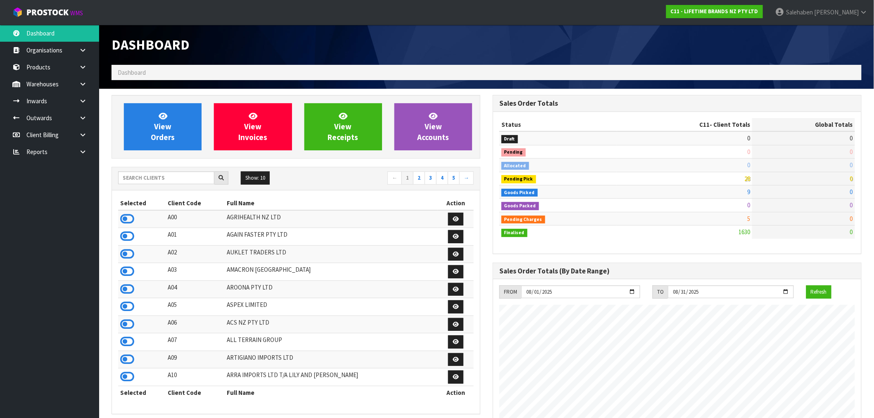
scroll to position [626, 381]
click at [160, 180] on input "text" at bounding box center [166, 177] width 96 height 13
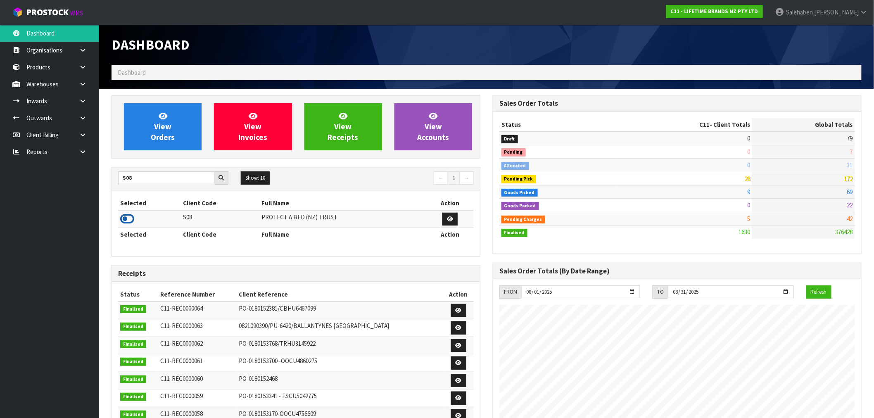
click at [129, 217] on icon at bounding box center [127, 219] width 14 height 12
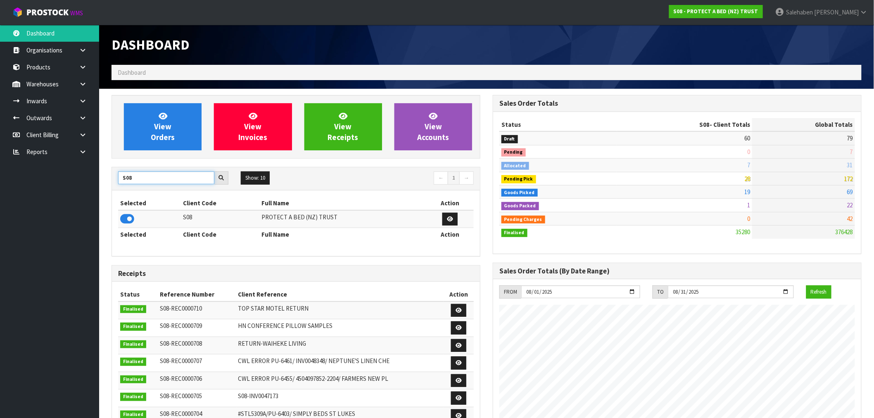
drag, startPoint x: 133, startPoint y: 179, endPoint x: 102, endPoint y: 188, distance: 32.8
click at [105, 189] on div "View Orders View Invoices View Receipts View Accounts S08 Show: 10 5 10 25 50 ←…" at bounding box center [295, 335] width 381 height 480
type input "Y01"
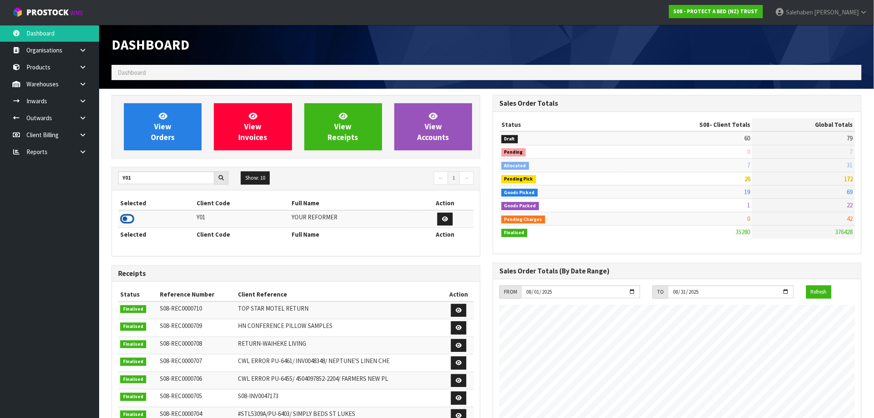
click at [130, 220] on icon at bounding box center [127, 219] width 14 height 12
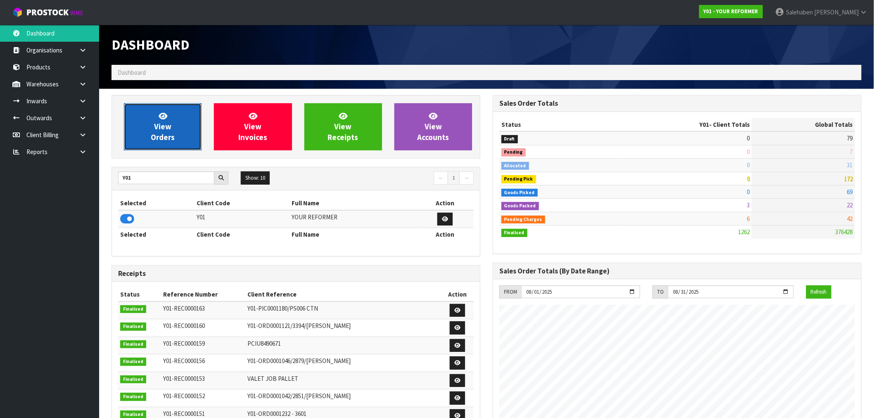
click at [167, 123] on span "View Orders" at bounding box center [163, 126] width 24 height 31
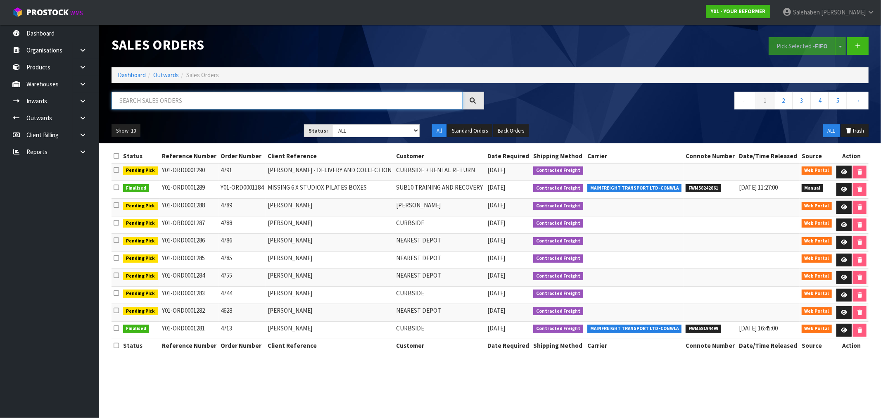
click at [182, 100] on input "text" at bounding box center [287, 101] width 351 height 18
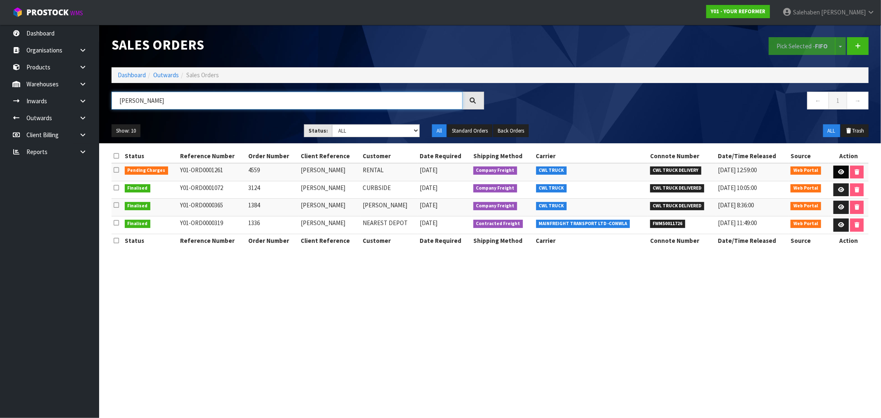
type input "[PERSON_NAME]"
click at [842, 173] on icon at bounding box center [841, 171] width 6 height 5
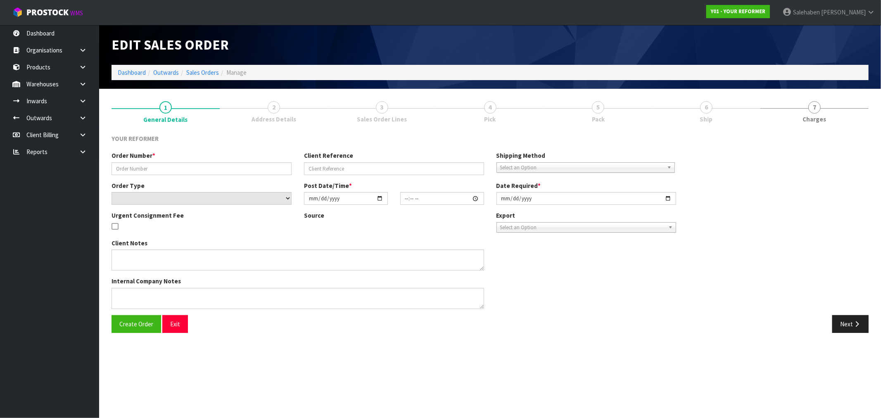
type input "4559"
type input "[PERSON_NAME]"
select select "number:0"
type input "[DATE]"
type input "12:38:00.000"
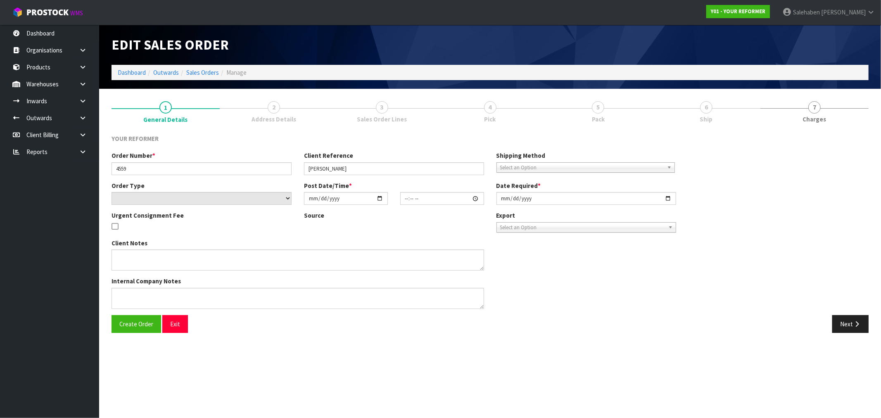
type input "[DATE]"
type textarea "[PERSON_NAME] [STREET_ADDRESS] [PHONE_NUMBER]"
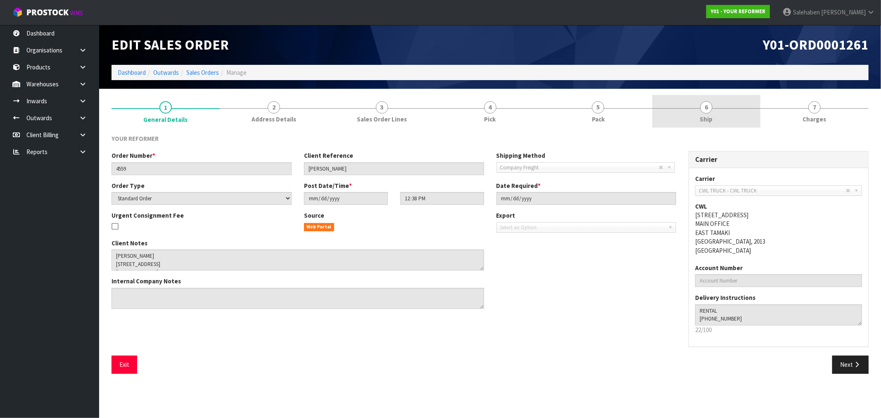
click at [712, 116] on span "Ship" at bounding box center [706, 119] width 13 height 9
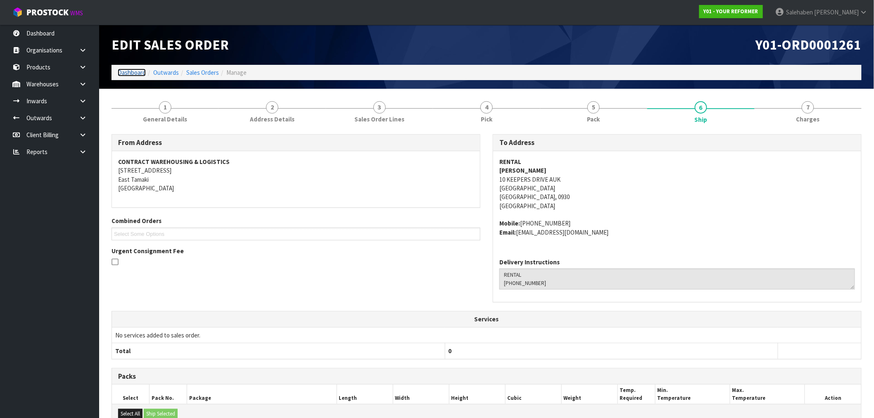
click at [133, 74] on link "Dashboard" at bounding box center [132, 73] width 28 height 8
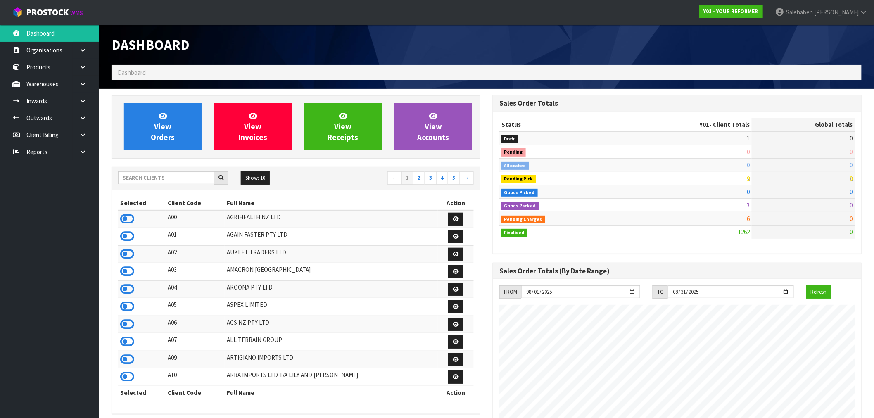
scroll to position [626, 381]
click at [151, 181] on input "text" at bounding box center [166, 177] width 96 height 13
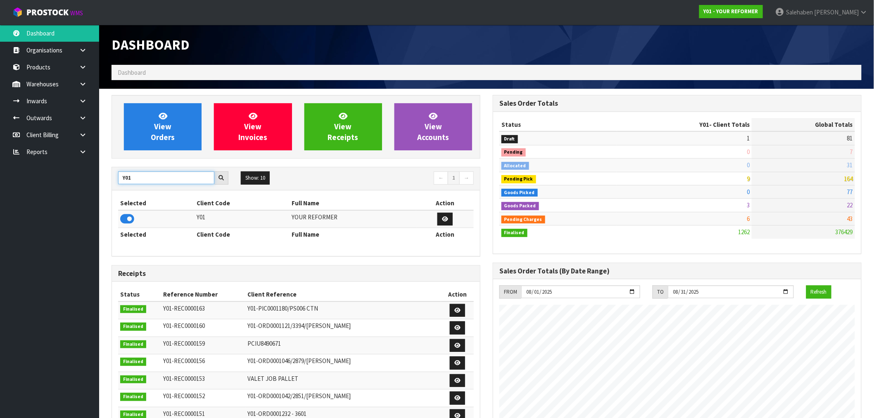
type input "Y01"
click at [129, 220] on icon at bounding box center [127, 219] width 14 height 12
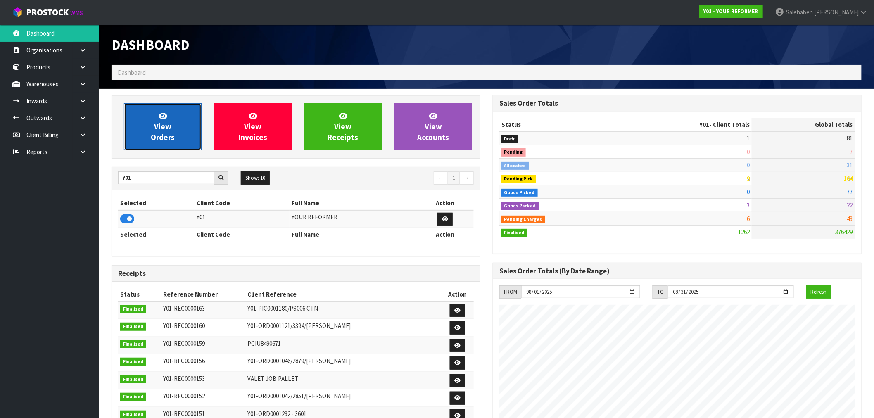
click at [190, 117] on link "View Orders" at bounding box center [163, 126] width 78 height 47
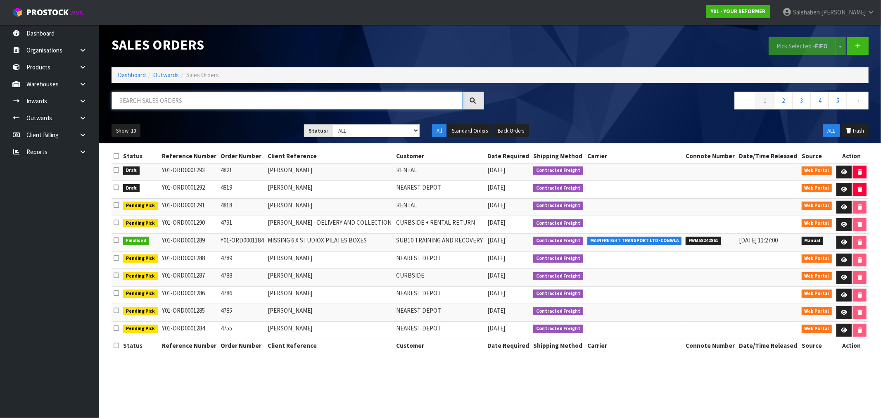
click at [187, 97] on input "text" at bounding box center [287, 101] width 351 height 18
click at [34, 103] on link "Inwards" at bounding box center [49, 101] width 99 height 17
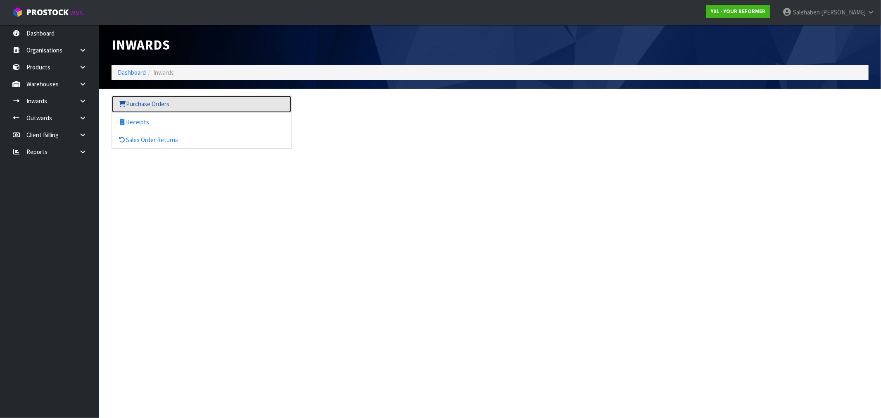
click at [139, 105] on link "Purchase Orders" at bounding box center [201, 103] width 179 height 17
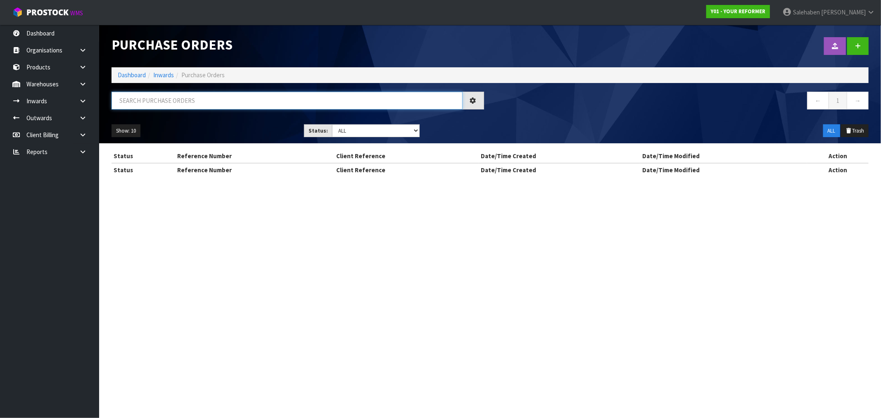
click at [139, 97] on input "text" at bounding box center [287, 101] width 351 height 18
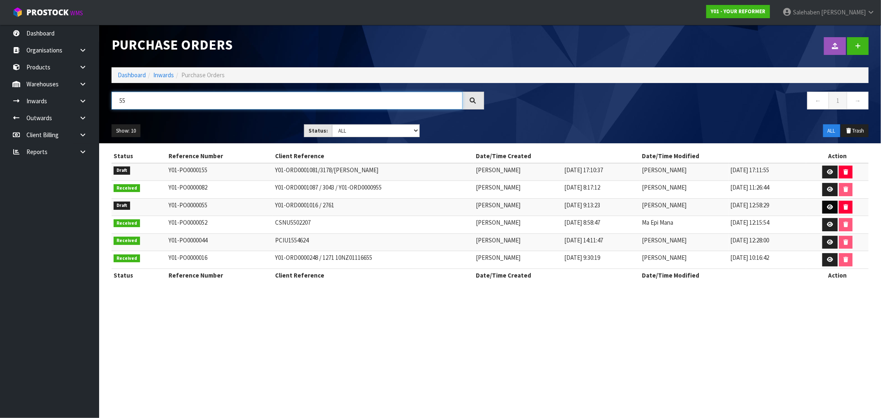
type input "55"
click at [828, 207] on icon at bounding box center [830, 206] width 6 height 5
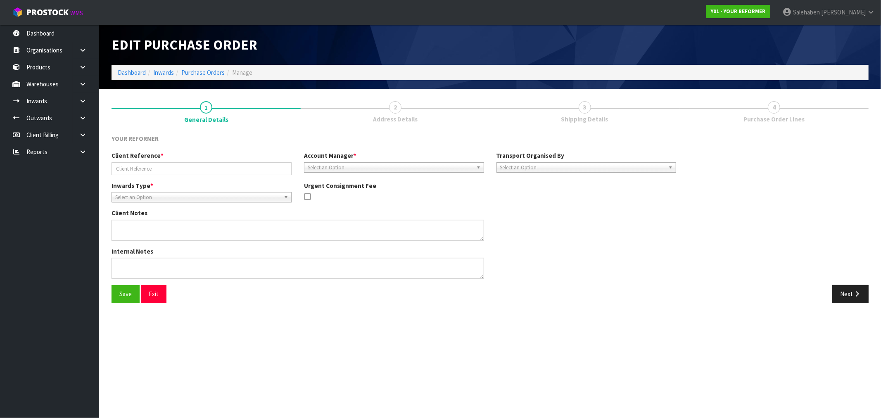
type input "Y01-ORD0001016 / 2761"
type textarea "PLEASE HOLD THIS RENTAL RETURN, THE CUSTOMER MAY PURCHASE A REFORMER."
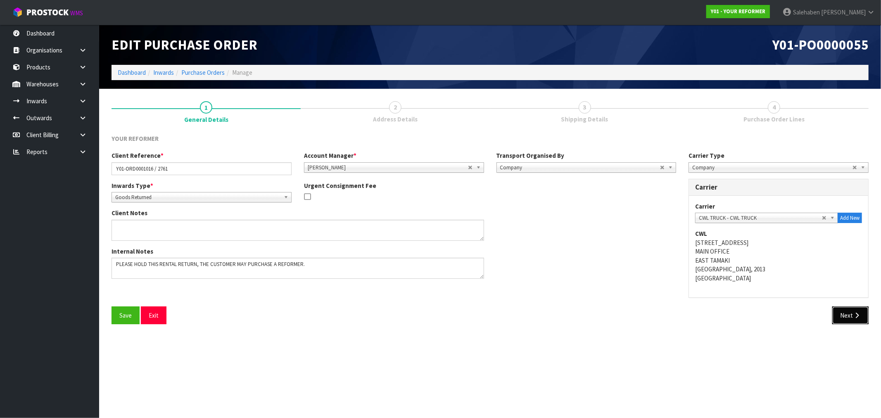
click at [844, 318] on button "Next" at bounding box center [850, 316] width 36 height 18
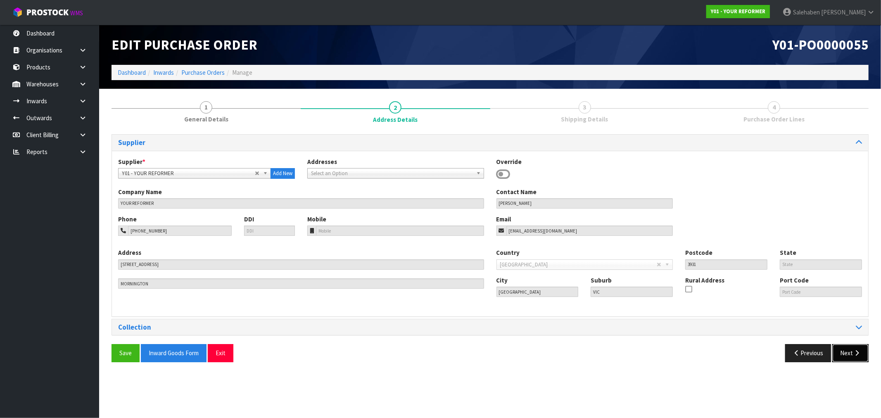
drag, startPoint x: 855, startPoint y: 349, endPoint x: 850, endPoint y: 354, distance: 7.0
click at [851, 354] on button "Next" at bounding box center [850, 353] width 36 height 18
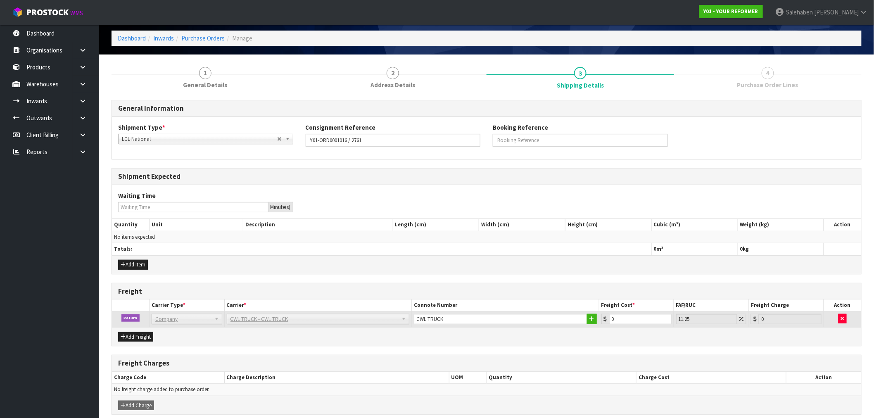
scroll to position [70, 0]
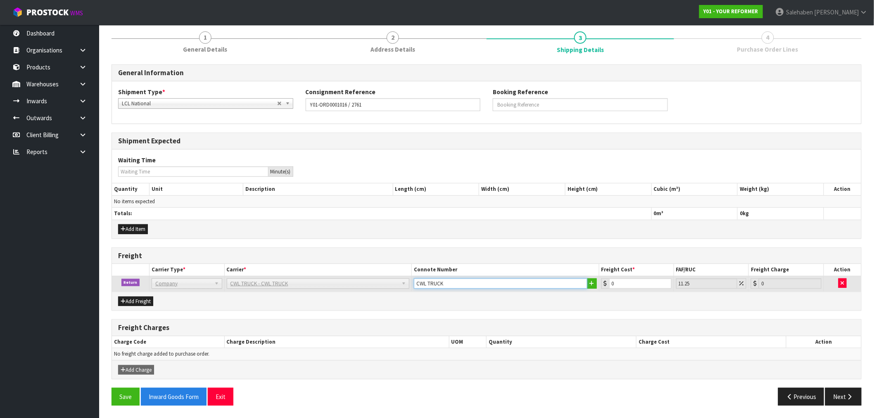
click at [470, 285] on input "CWL TRUCK" at bounding box center [500, 283] width 173 height 10
type input "CWL TRUCK COLLECTED"
drag, startPoint x: 623, startPoint y: 282, endPoint x: 581, endPoint y: 288, distance: 42.6
click at [587, 288] on tr "Return Company Bulk Courier Company [PERSON_NAME] CARRIERS - [PERSON_NAME] CARR…" at bounding box center [486, 284] width 749 height 16
type input "2"
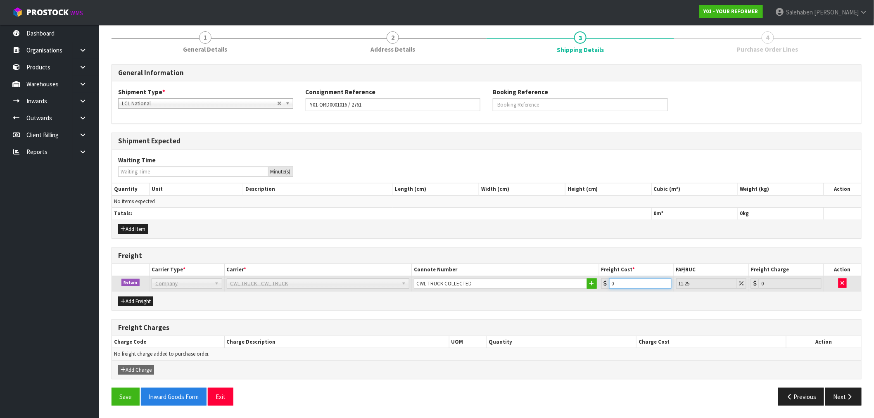
type input "2.23"
type input "26"
type input "28.93"
type input "265"
type input "294.81"
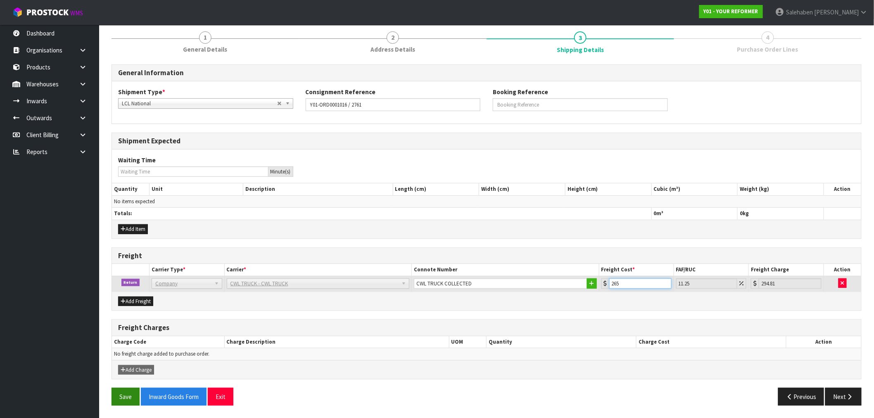
type input "265"
click at [125, 396] on button "Save" at bounding box center [126, 397] width 28 height 18
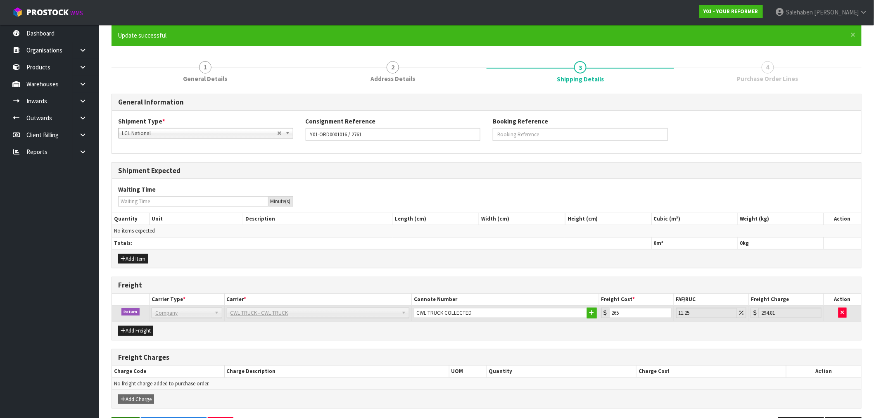
scroll to position [0, 0]
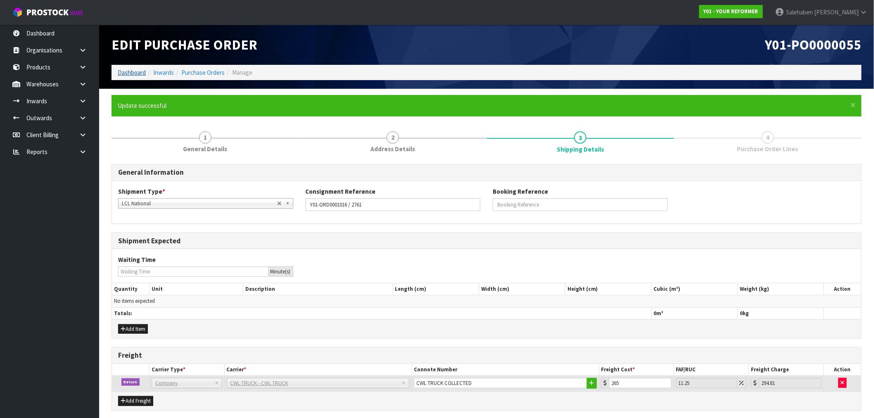
click at [121, 68] on li "Dashboard" at bounding box center [132, 72] width 28 height 9
click at [128, 72] on link "Dashboard" at bounding box center [132, 73] width 28 height 8
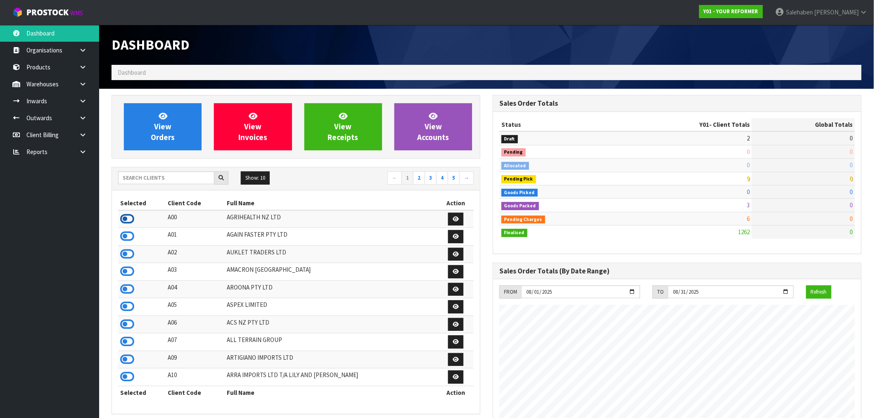
scroll to position [412465, 412710]
drag, startPoint x: 124, startPoint y: 220, endPoint x: 120, endPoint y: 222, distance: 4.8
click at [124, 221] on icon at bounding box center [127, 219] width 14 height 12
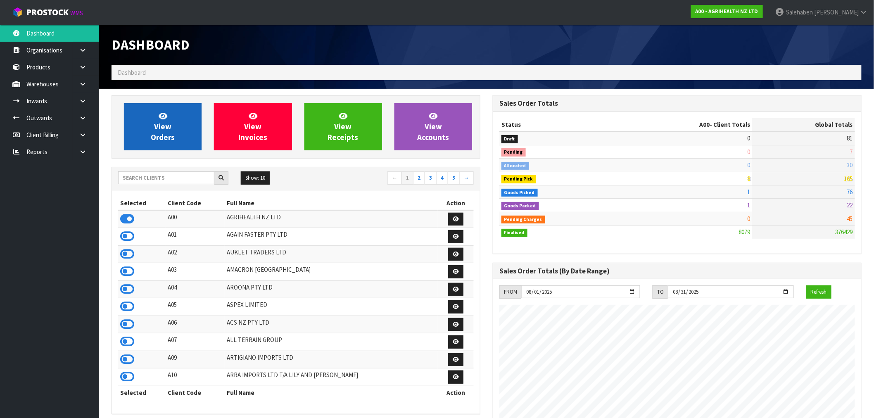
scroll to position [626, 381]
click at [151, 130] on link "View Orders" at bounding box center [163, 126] width 78 height 47
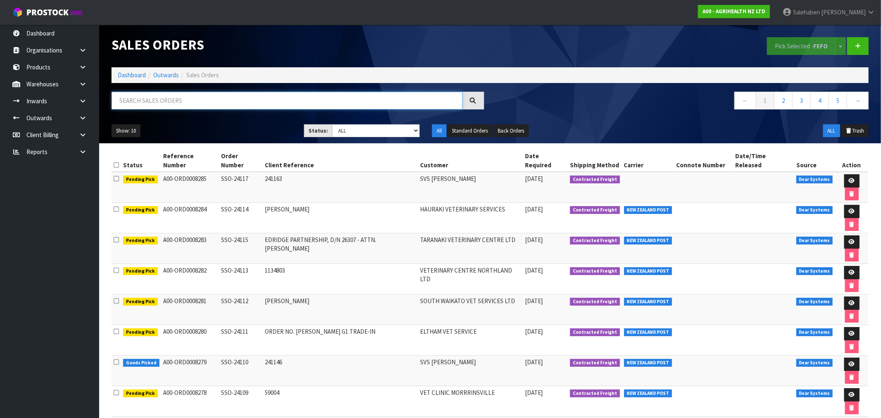
click at [179, 100] on input "text" at bounding box center [287, 101] width 351 height 18
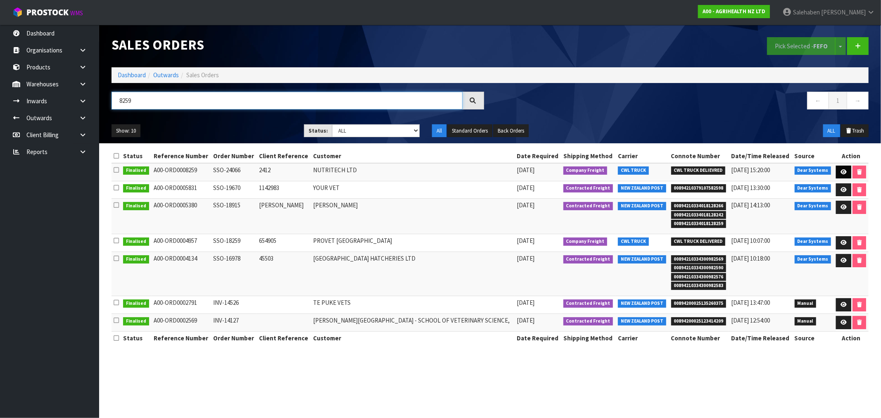
type input "8259"
click at [843, 172] on icon at bounding box center [844, 171] width 6 height 5
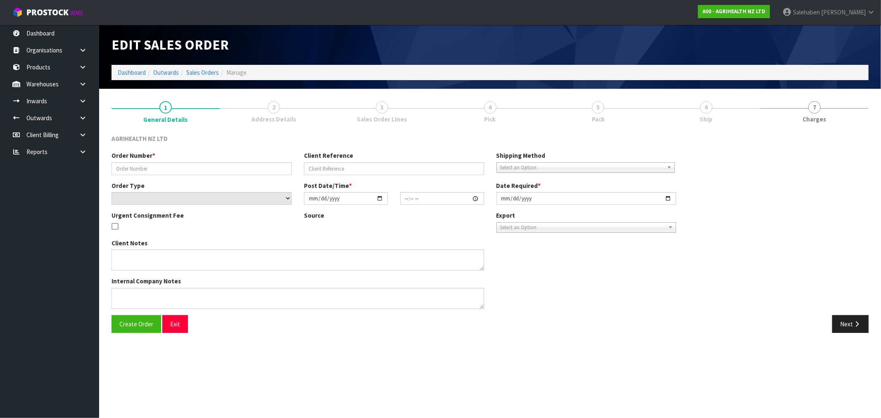
type input "SSO-24066"
type input "2412"
select select "number:0"
type input "[DATE]"
type input "09:58:37.000"
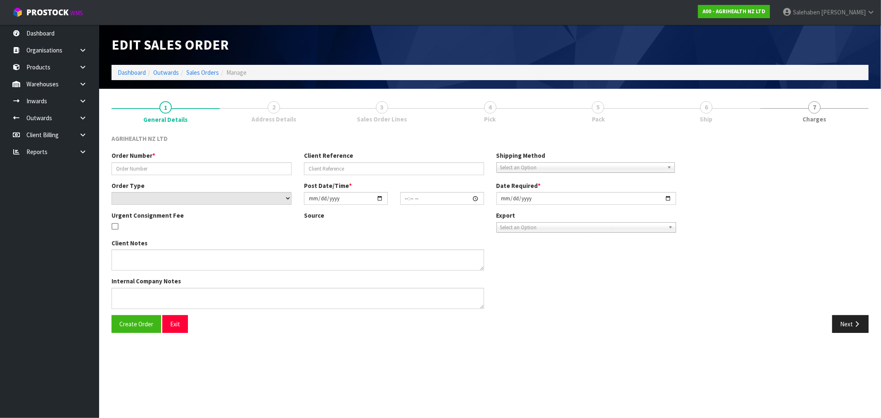
type input "[DATE]"
type textarea "SHIP BY: FREIGHT -DG"
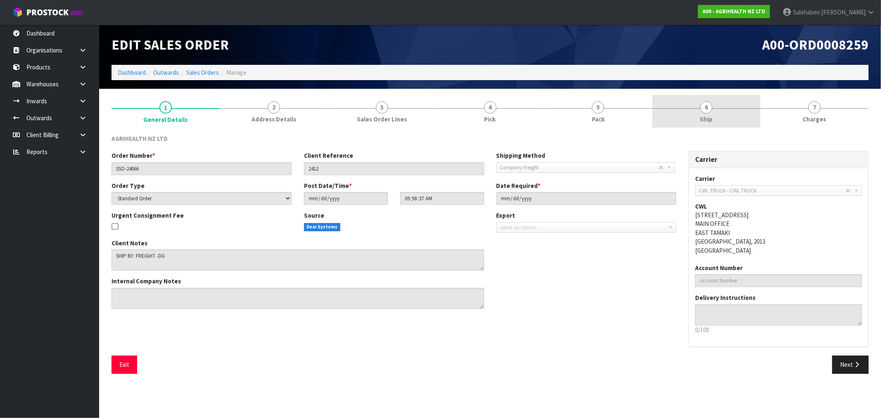
click at [706, 116] on span "Ship" at bounding box center [706, 119] width 13 height 9
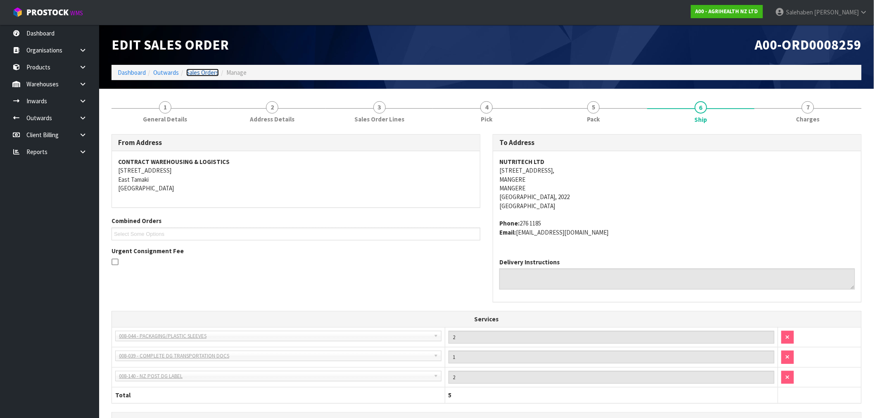
click at [204, 71] on link "Sales Orders" at bounding box center [202, 73] width 33 height 8
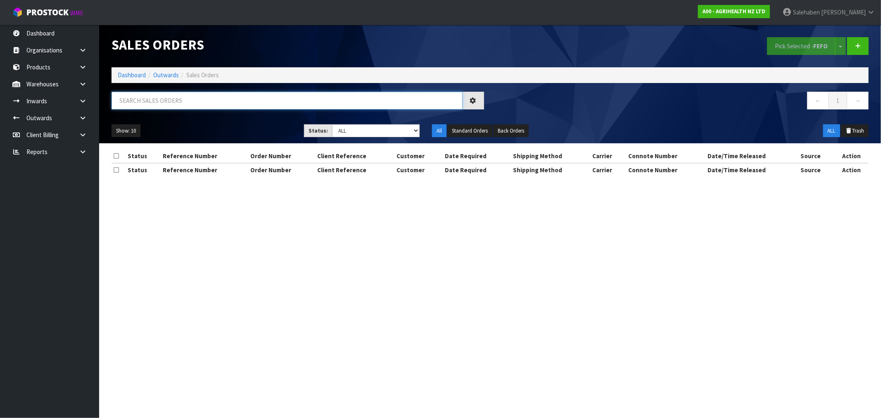
click at [186, 101] on input "text" at bounding box center [287, 101] width 351 height 18
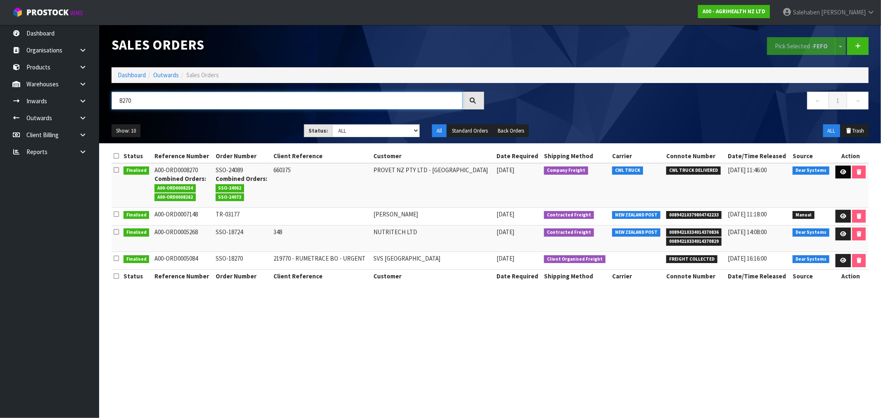
type input "8270"
click at [840, 169] on icon at bounding box center [843, 171] width 6 height 5
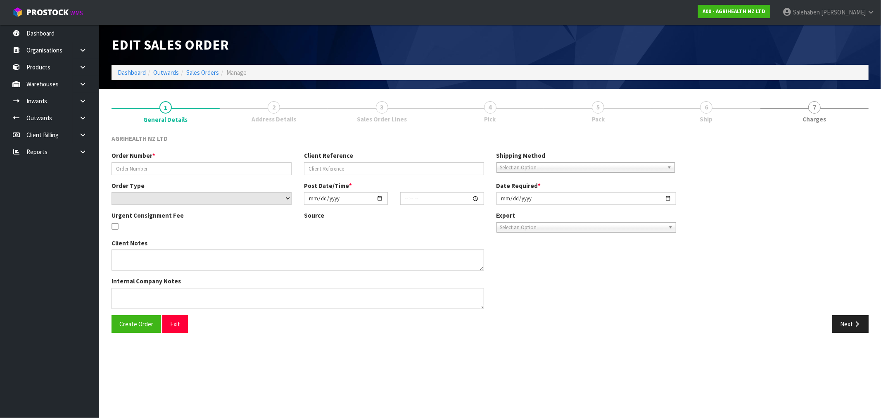
type input "SSO-24089"
type input "660375"
select select "number:0"
type input "[DATE]"
type input "09:58:52.000"
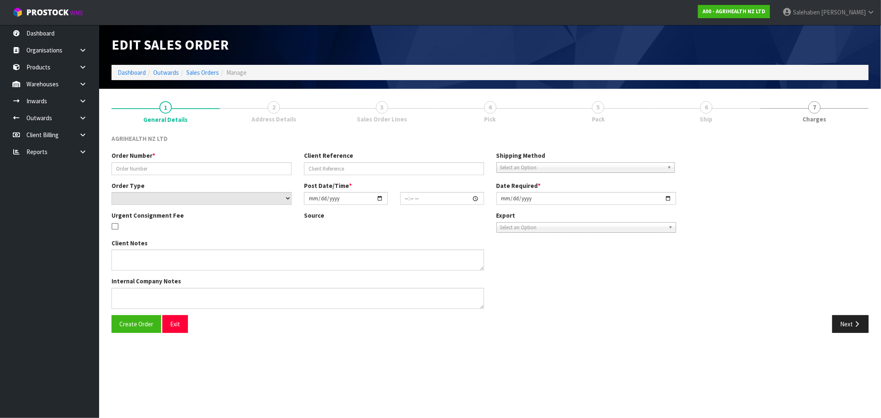
type input "[DATE]"
type textarea "SHIP BY: Freight"
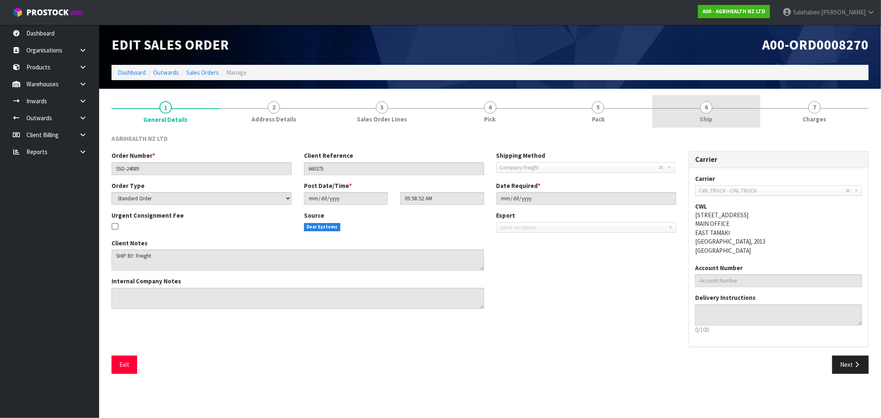
click at [707, 118] on span "Ship" at bounding box center [706, 119] width 13 height 9
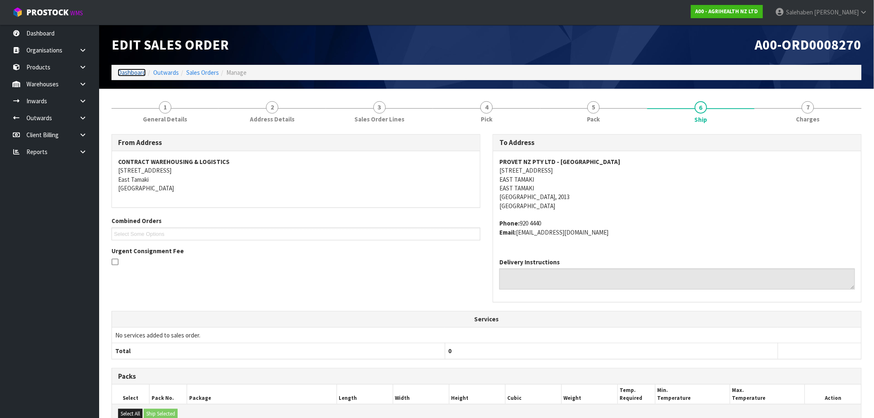
click at [134, 73] on link "Dashboard" at bounding box center [132, 73] width 28 height 8
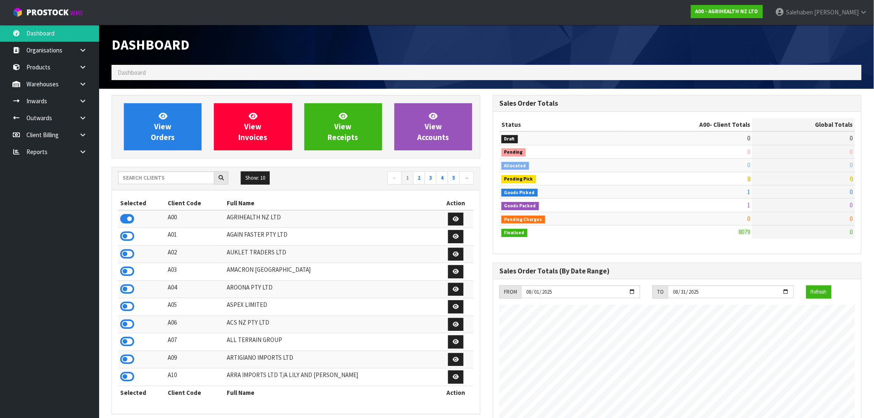
scroll to position [626, 381]
click at [133, 176] on input "text" at bounding box center [166, 177] width 96 height 13
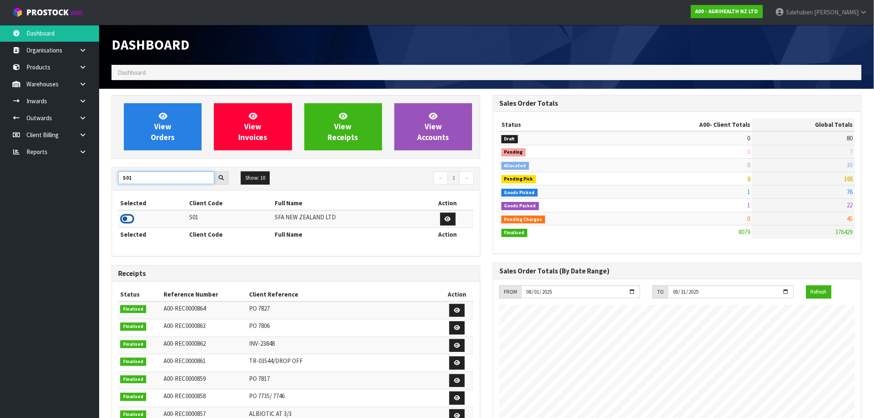
type input "S01"
click at [126, 217] on icon at bounding box center [127, 219] width 14 height 12
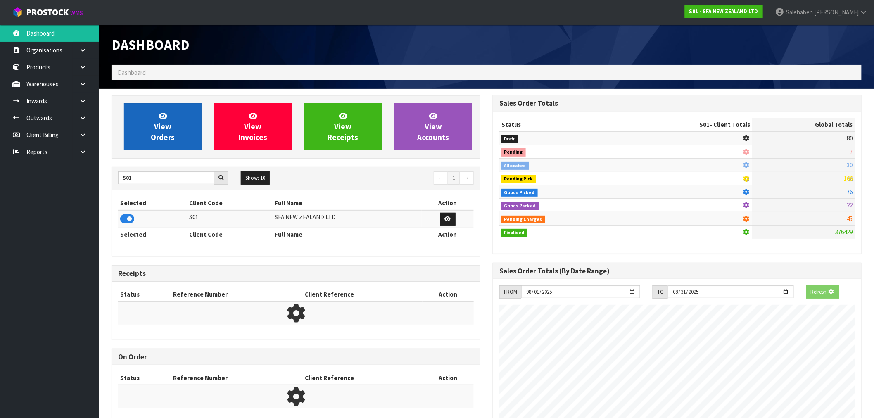
scroll to position [515, 381]
click at [166, 134] on span "View Orders" at bounding box center [163, 126] width 24 height 31
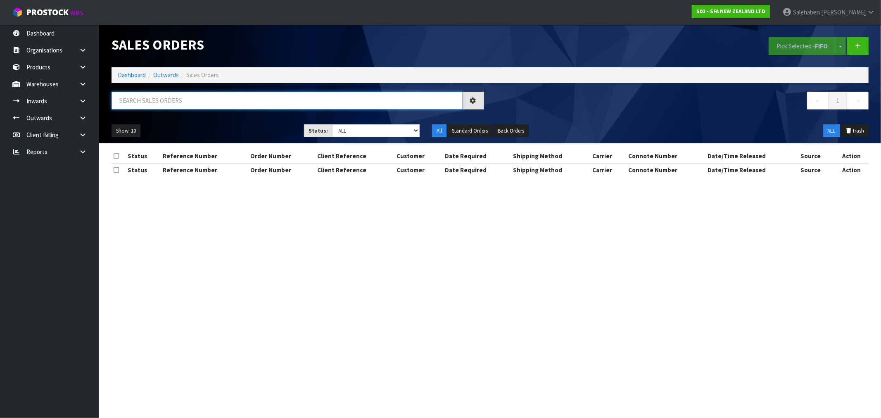
click at [159, 101] on input "text" at bounding box center [287, 101] width 351 height 18
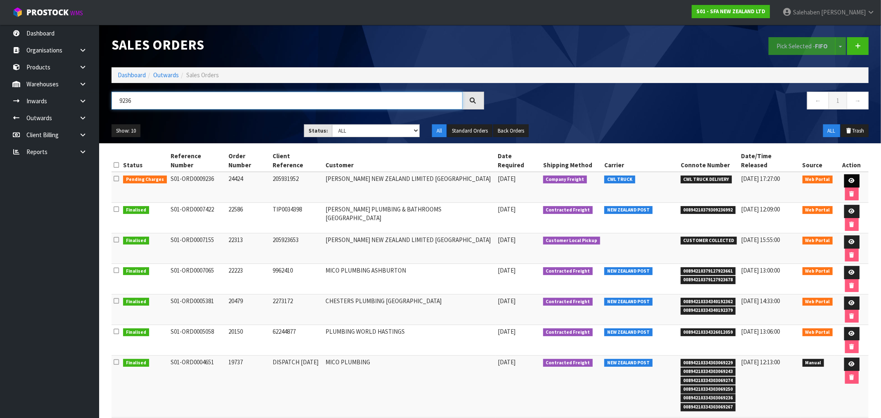
type input "9236"
click at [848, 174] on link at bounding box center [851, 180] width 15 height 13
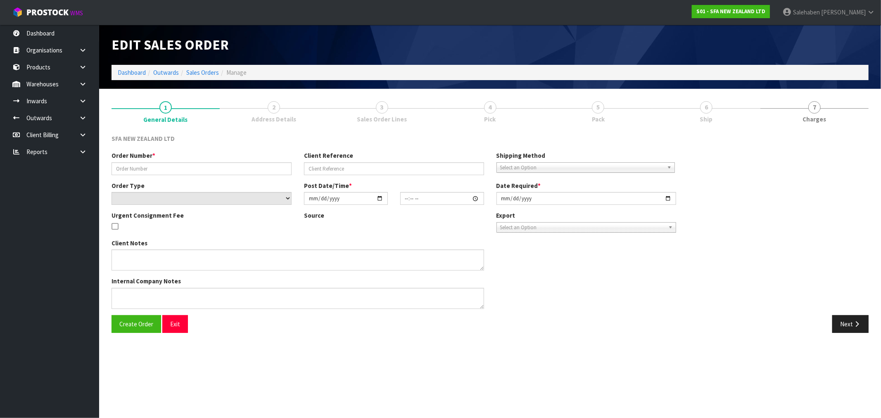
click at [838, 171] on div "Order Number * Client Reference Shipping Method Client Local Pickup Customer Lo…" at bounding box center [490, 233] width 770 height 164
type input "24424"
type input "205931952"
select select "number:0"
type input "[DATE]"
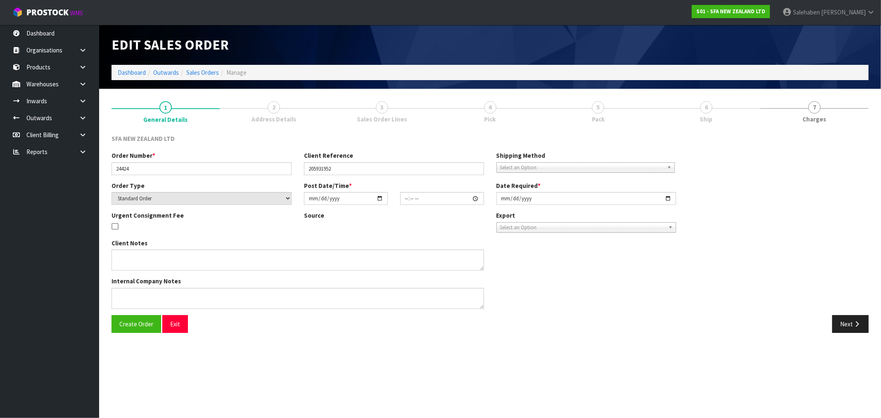
type input "09:42:00.000"
type input "[DATE]"
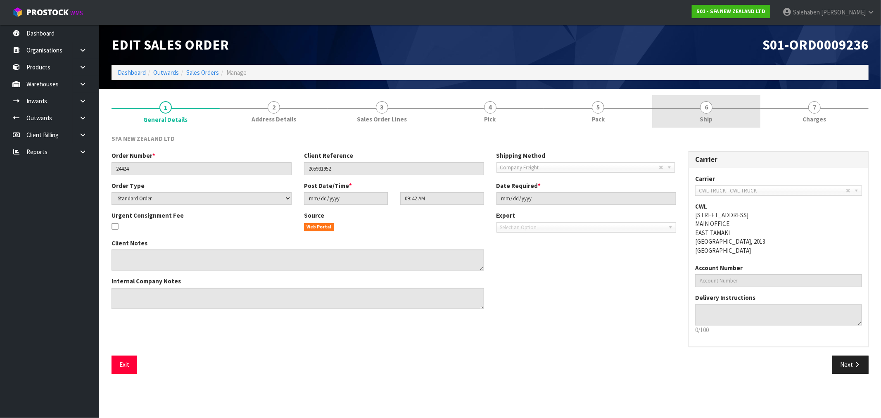
click at [704, 111] on span "6" at bounding box center [706, 107] width 12 height 12
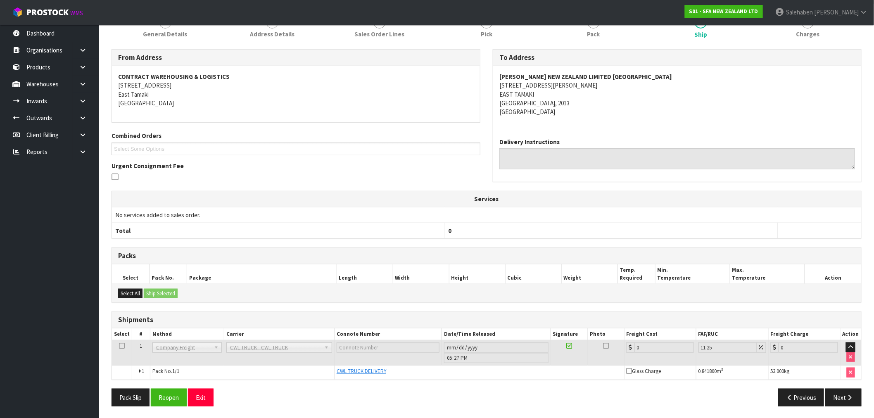
scroll to position [86, 0]
click at [162, 399] on button "Reopen" at bounding box center [169, 397] width 36 height 18
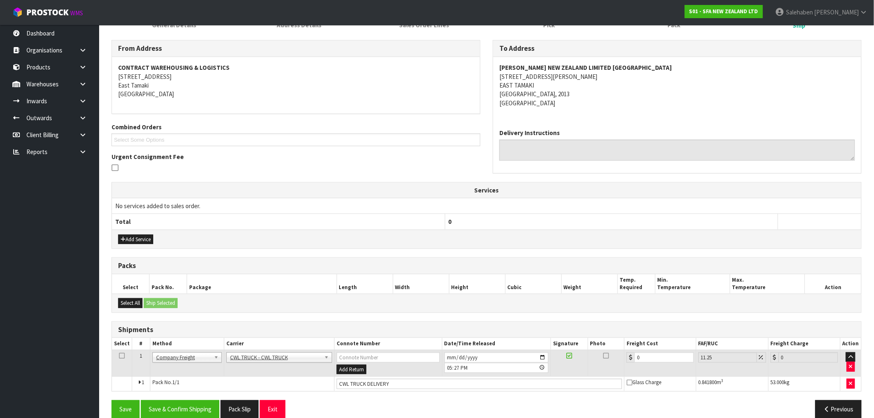
scroll to position [137, 0]
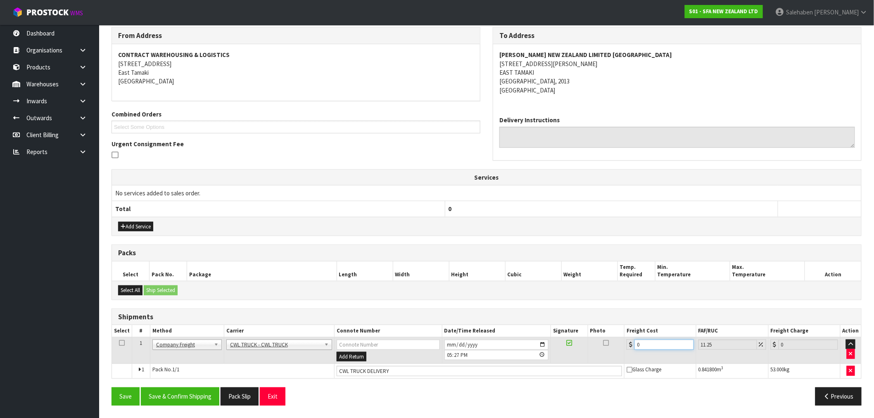
drag, startPoint x: 632, startPoint y: 352, endPoint x: 617, endPoint y: 356, distance: 15.4
click at [621, 355] on tr "1 Client Local Pickup Customer Local Pickup Company Freight Contracted Freight …" at bounding box center [486, 350] width 749 height 27
type input "5"
type input "5.56"
type input "55"
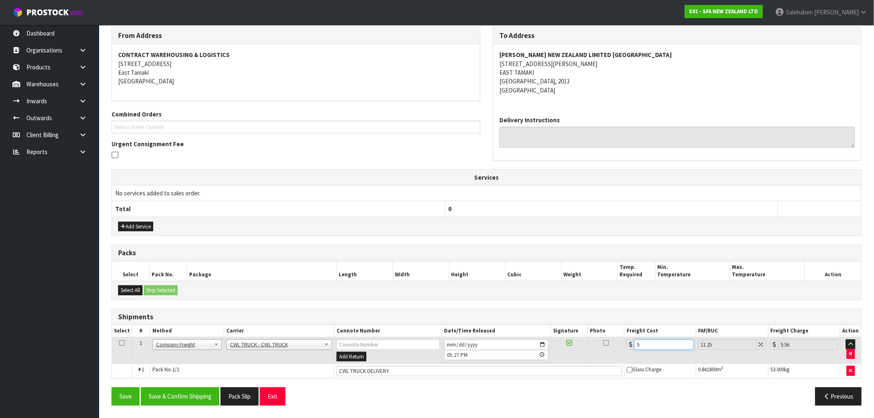
type input "61.19"
type input "55.4"
type input "61.63"
type input "55.40"
click at [192, 399] on button "Save & Confirm Shipping" at bounding box center [180, 396] width 78 height 18
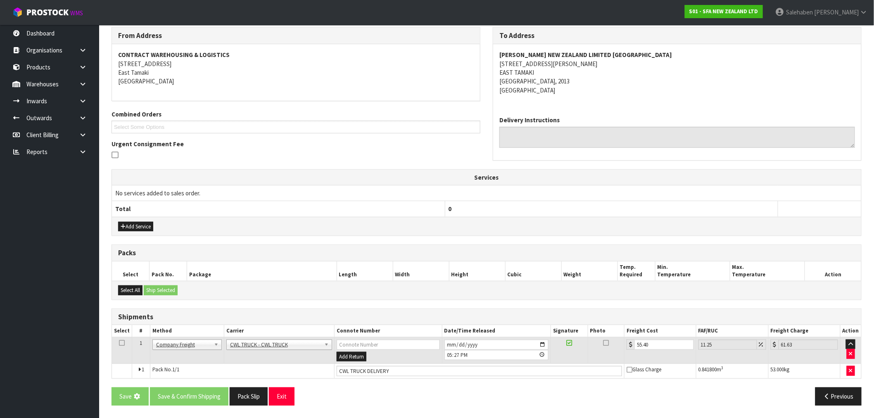
scroll to position [0, 0]
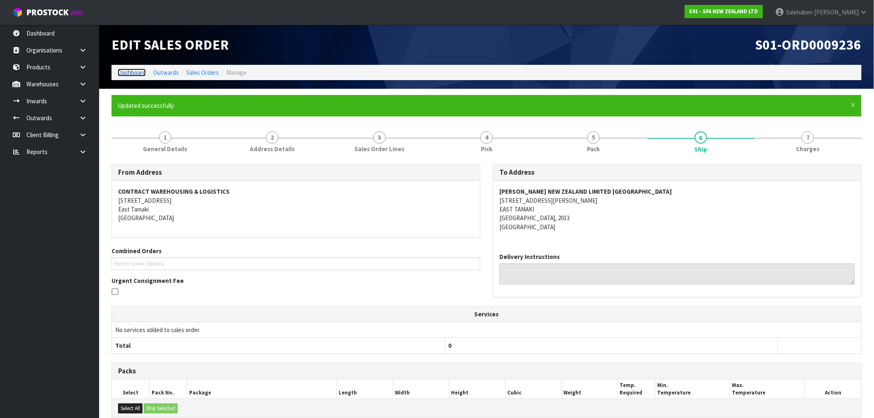
click at [134, 74] on link "Dashboard" at bounding box center [132, 73] width 28 height 8
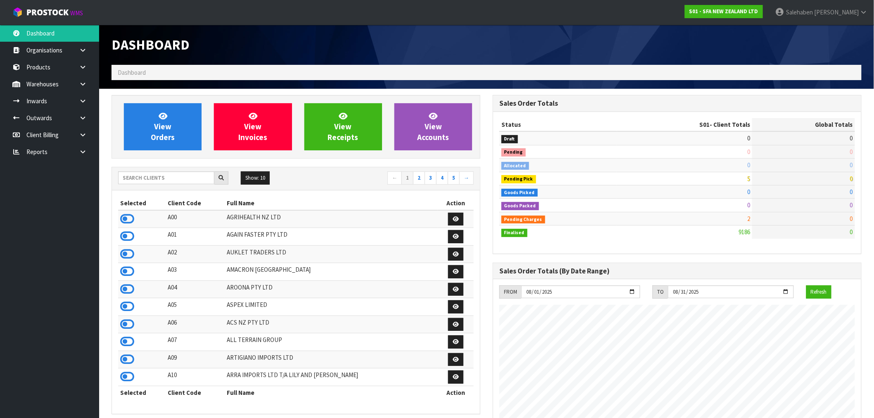
scroll to position [626, 381]
click at [153, 181] on input "text" at bounding box center [166, 177] width 96 height 13
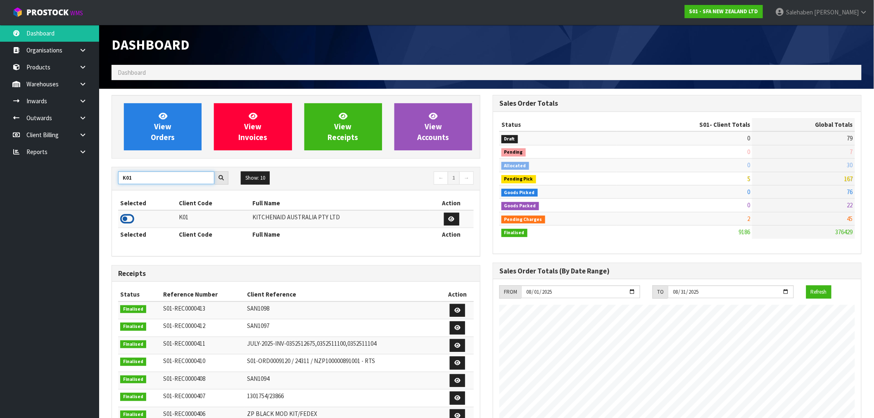
type input "K01"
click at [131, 221] on icon at bounding box center [127, 219] width 14 height 12
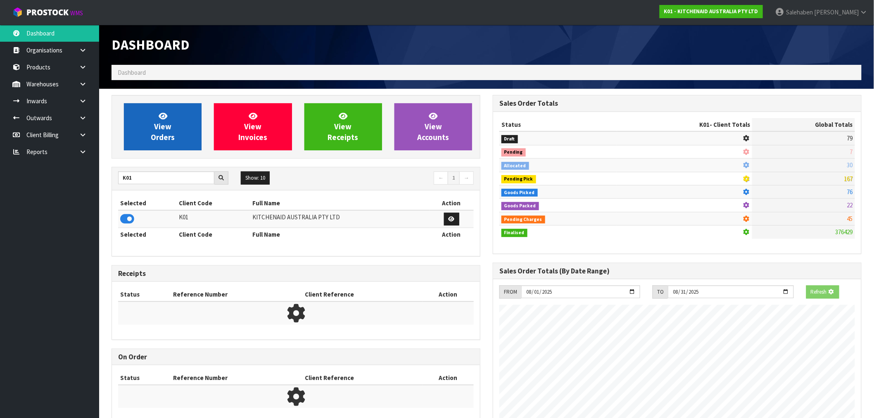
scroll to position [412577, 412710]
click at [172, 116] on link "View Orders" at bounding box center [163, 126] width 78 height 47
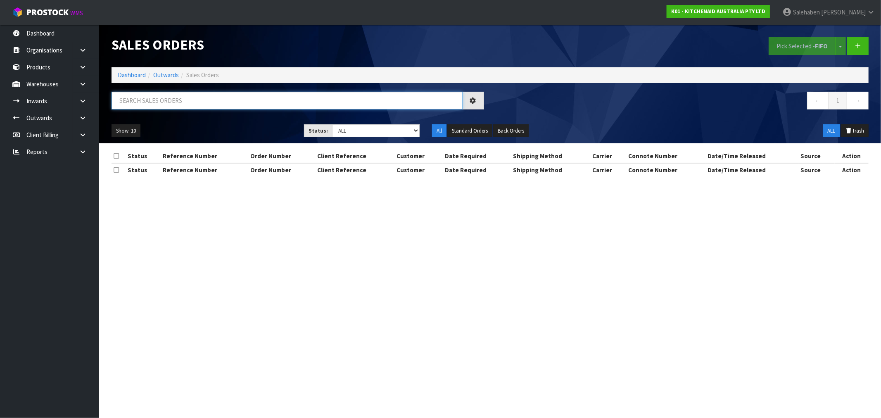
click at [162, 99] on input "text" at bounding box center [287, 101] width 351 height 18
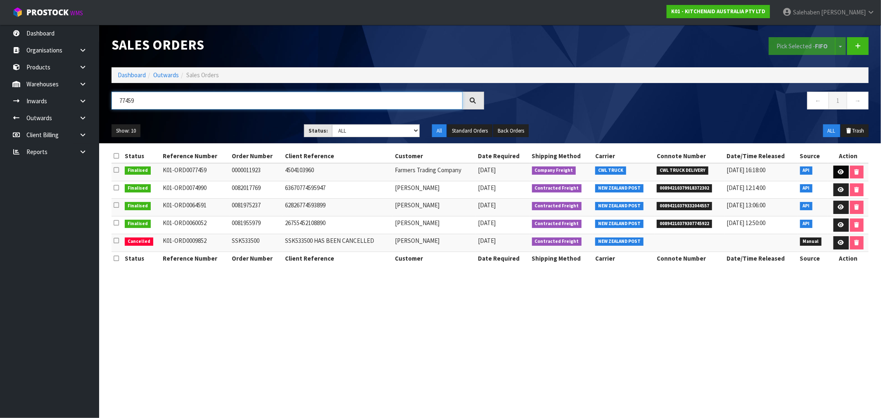
type input "77459"
click at [841, 171] on icon at bounding box center [841, 171] width 6 height 5
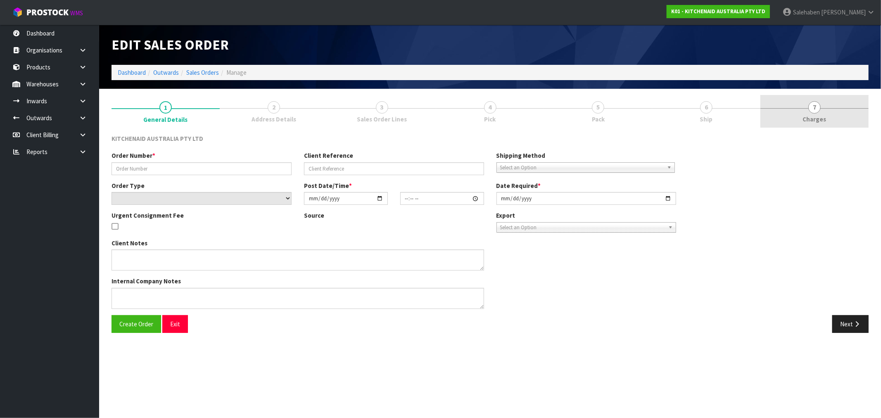
type input "0000011923"
type input "4504103960"
select select "number:0"
type input "[DATE]"
type input "11:32:45.000"
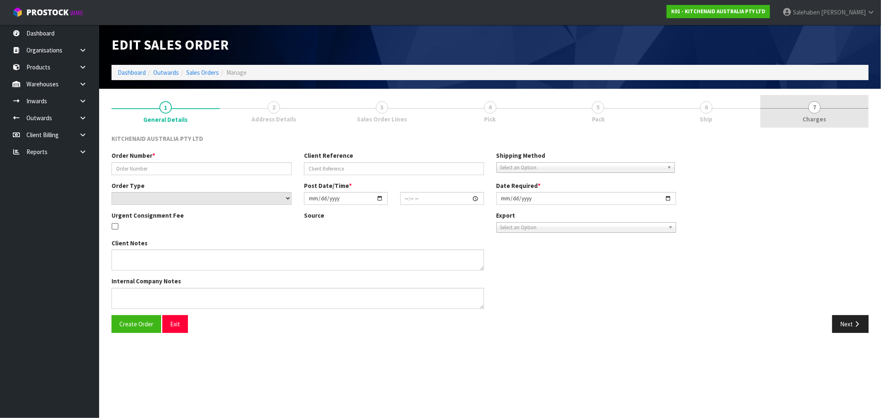
type input "[DATE]"
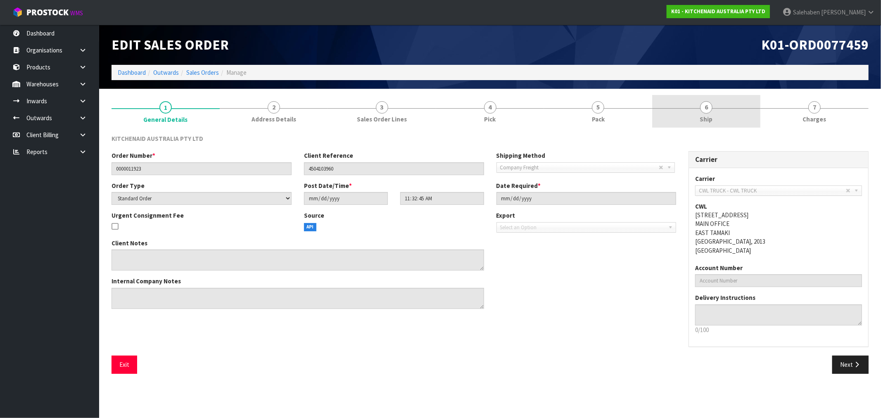
click at [711, 119] on span "Ship" at bounding box center [706, 119] width 13 height 9
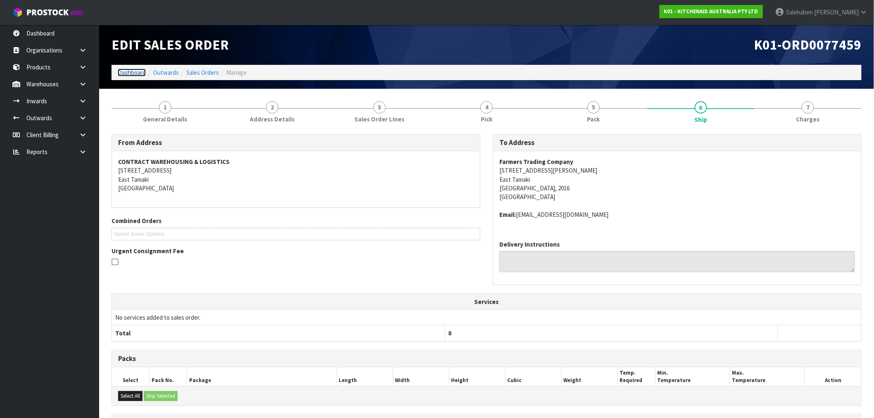
click at [129, 70] on link "Dashboard" at bounding box center [132, 73] width 28 height 8
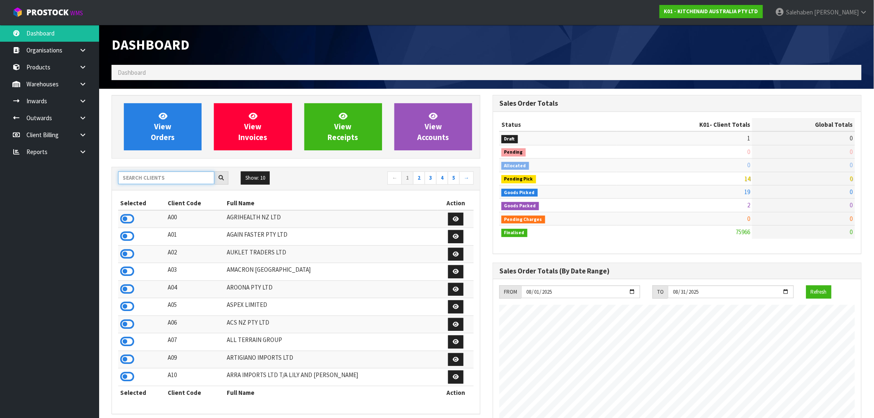
scroll to position [626, 381]
click at [200, 180] on input "text" at bounding box center [166, 177] width 96 height 13
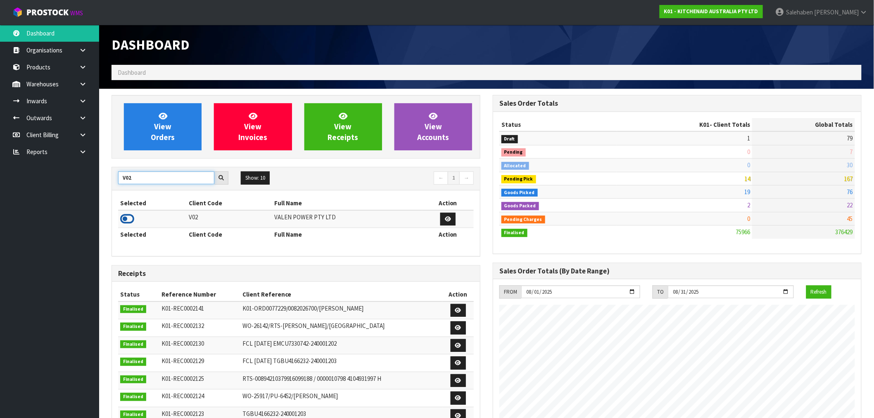
type input "V02"
drag, startPoint x: 126, startPoint y: 218, endPoint x: 120, endPoint y: 220, distance: 6.3
click at [126, 217] on icon at bounding box center [127, 219] width 14 height 12
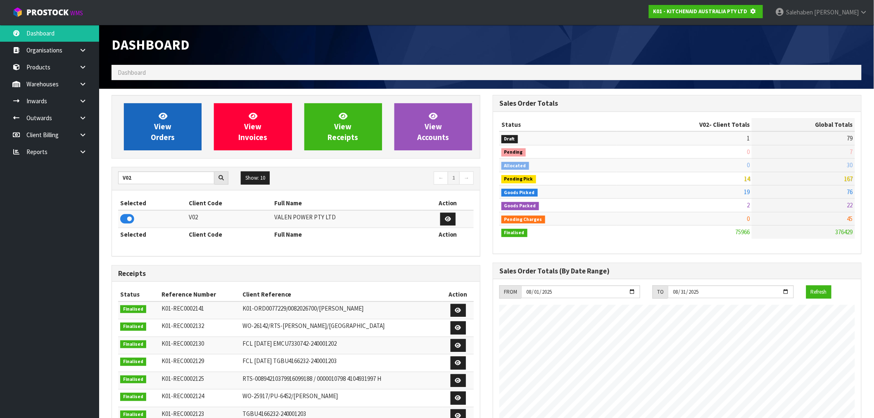
scroll to position [515, 381]
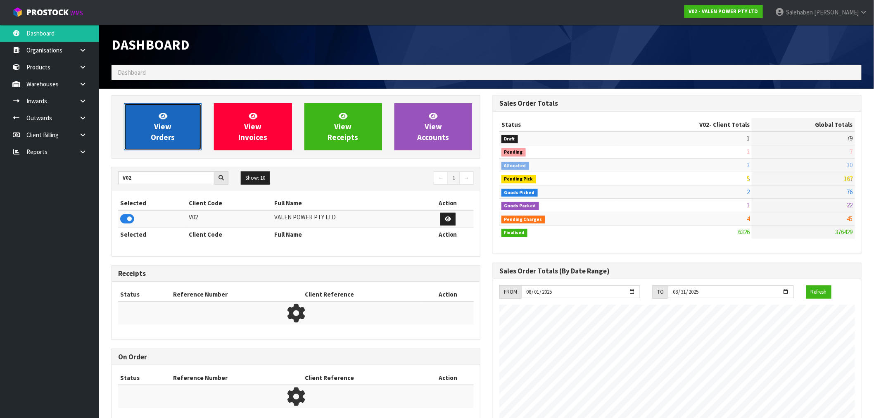
click at [176, 121] on link "View Orders" at bounding box center [163, 126] width 78 height 47
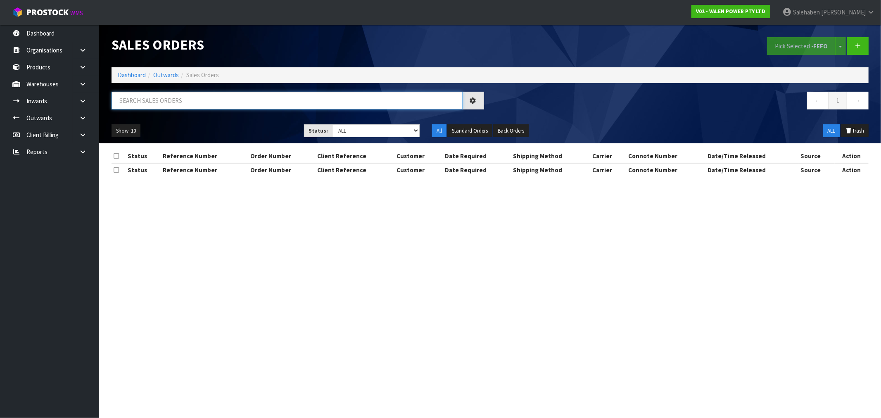
click at [180, 100] on input "text" at bounding box center [287, 101] width 351 height 18
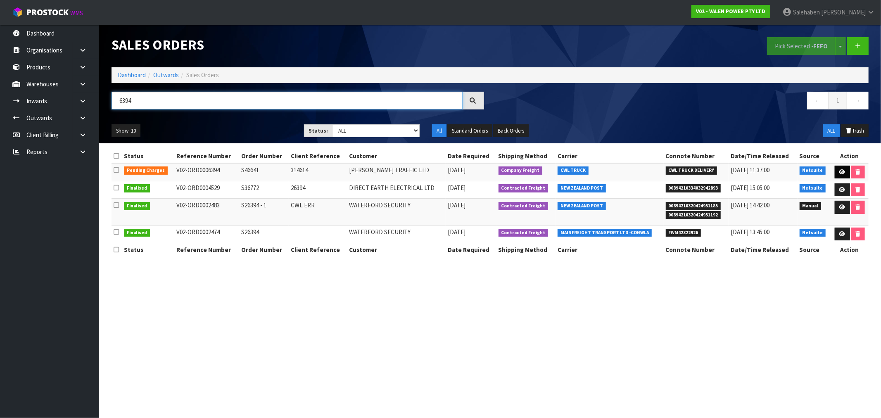
type input "6394"
click at [837, 170] on link at bounding box center [842, 172] width 15 height 13
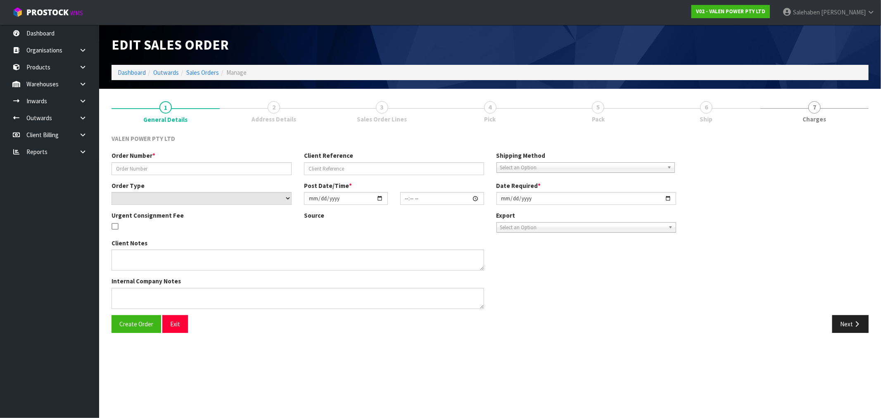
type input "S46641"
type input "314614"
select select "number:0"
type input "[DATE]"
type input "16:15:09.000"
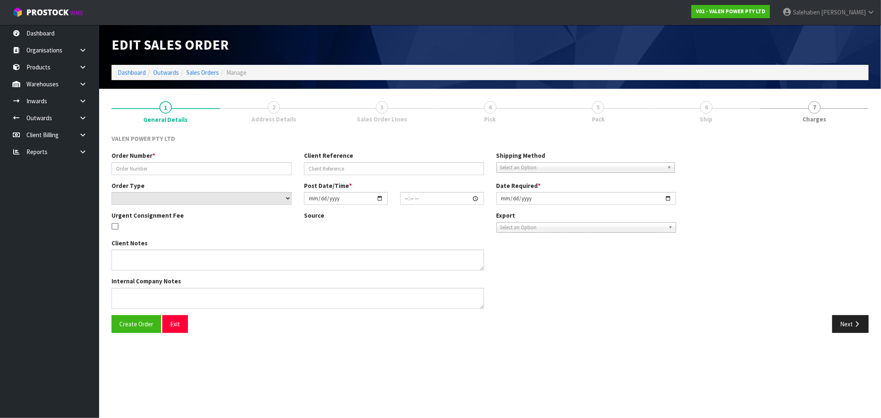
type input "[DATE]"
type textarea "DG"
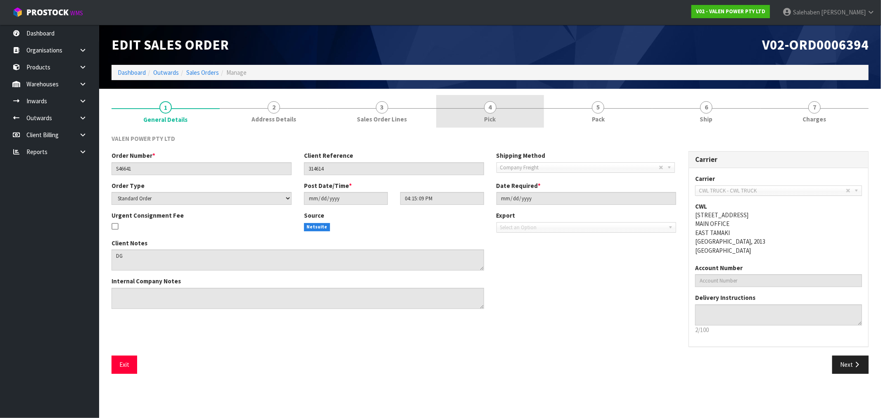
click at [490, 115] on span "Pick" at bounding box center [491, 119] width 12 height 9
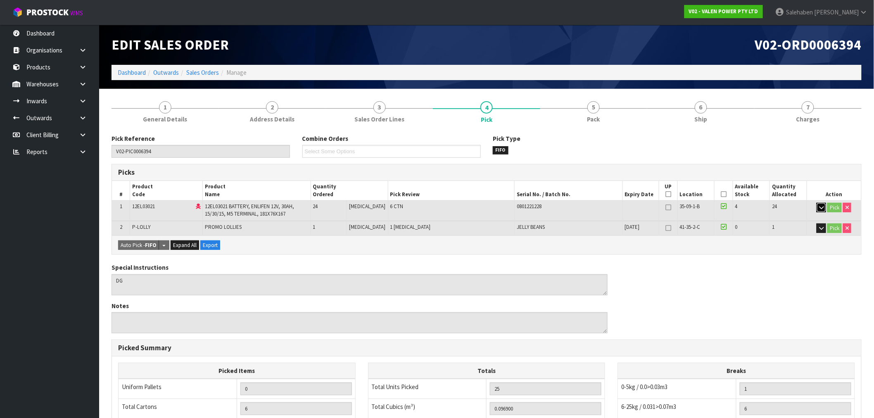
click at [823, 207] on icon "button" at bounding box center [821, 207] width 5 height 5
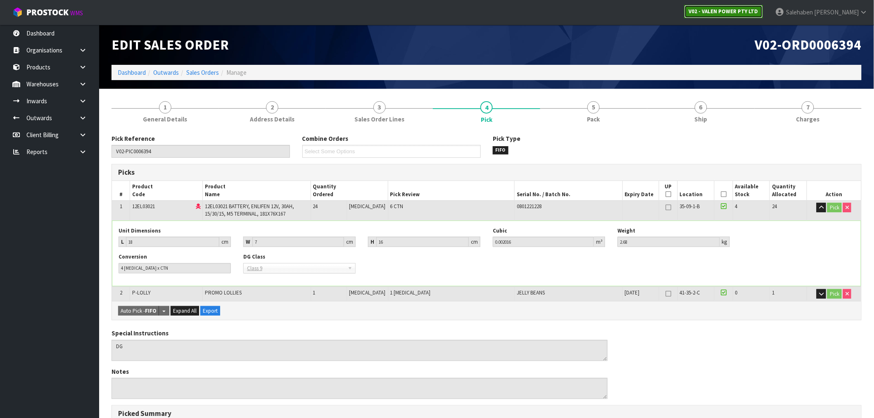
click at [758, 12] on strong "V02 - VALEN POWER PTY LTD" at bounding box center [723, 11] width 69 height 7
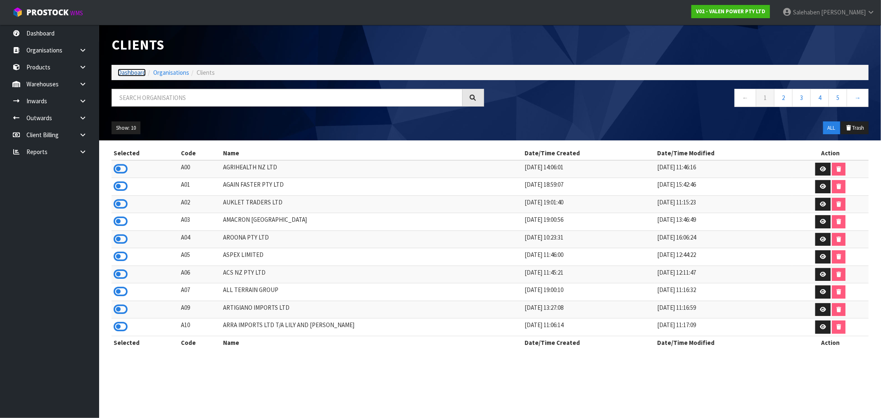
click at [124, 69] on link "Dashboard" at bounding box center [132, 73] width 28 height 8
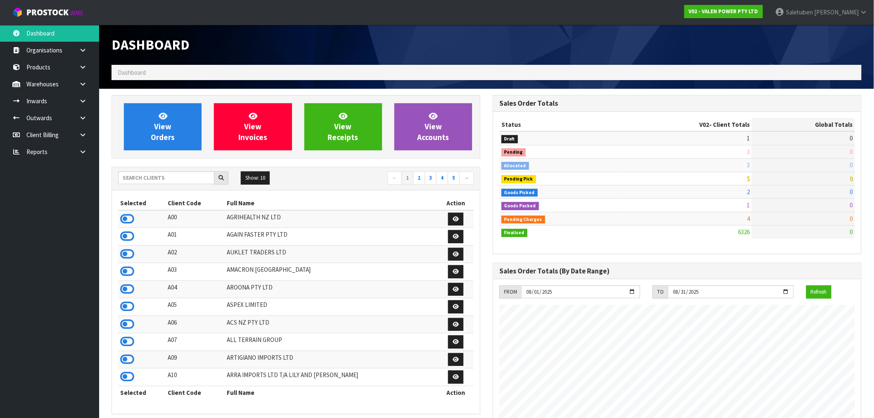
scroll to position [626, 381]
click at [150, 177] on input "text" at bounding box center [166, 177] width 96 height 13
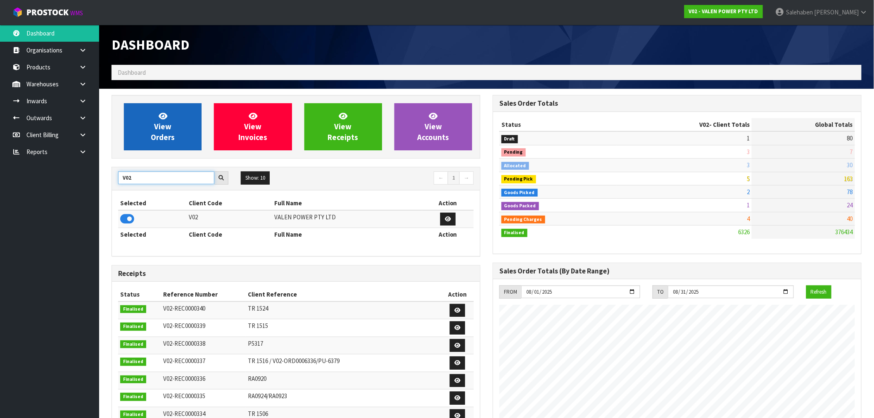
type input "V02"
click at [158, 128] on span "View Orders" at bounding box center [163, 126] width 24 height 31
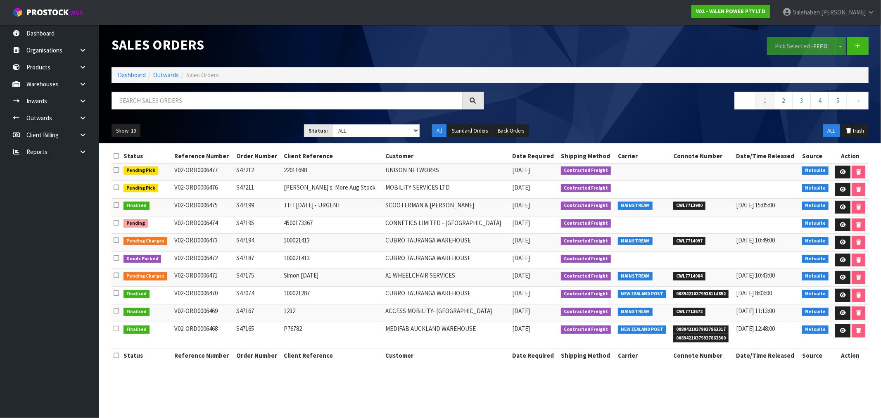
click at [552, 72] on ol "Dashboard Outwards Sales Orders" at bounding box center [490, 74] width 757 height 15
click at [860, 45] on icon at bounding box center [858, 46] width 6 height 6
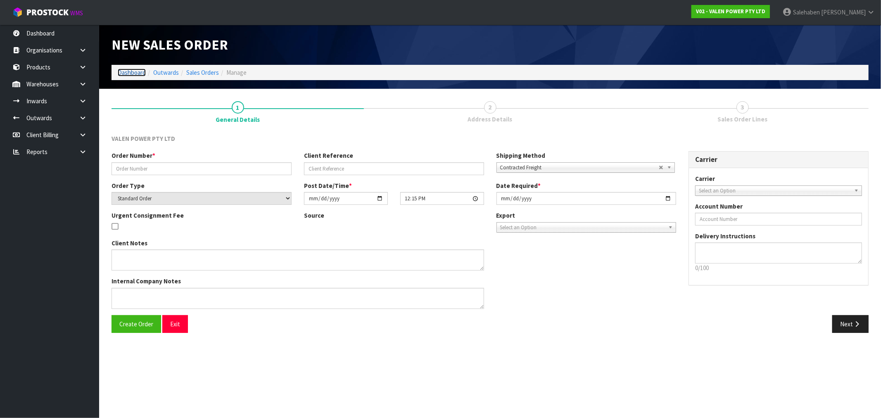
click at [129, 76] on link "Dashboard" at bounding box center [132, 73] width 28 height 8
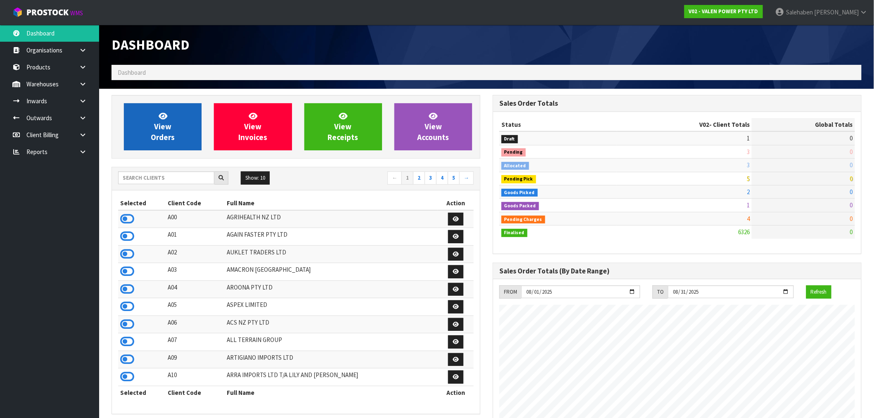
scroll to position [626, 381]
click at [156, 116] on link "View Orders" at bounding box center [163, 126] width 78 height 47
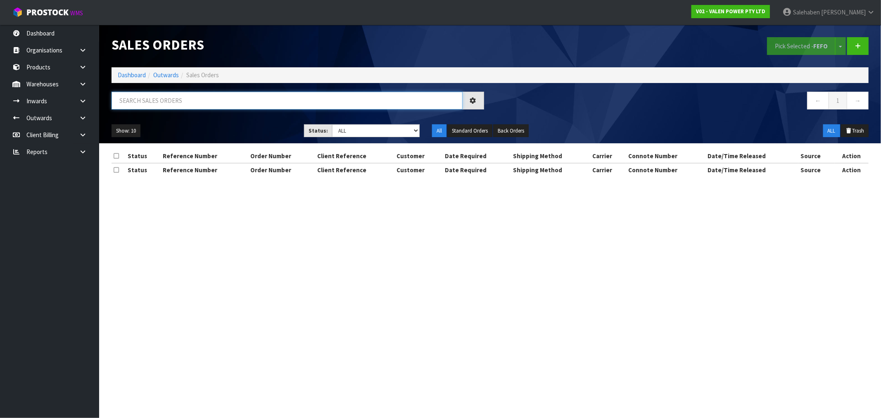
click at [162, 97] on input "text" at bounding box center [287, 101] width 351 height 18
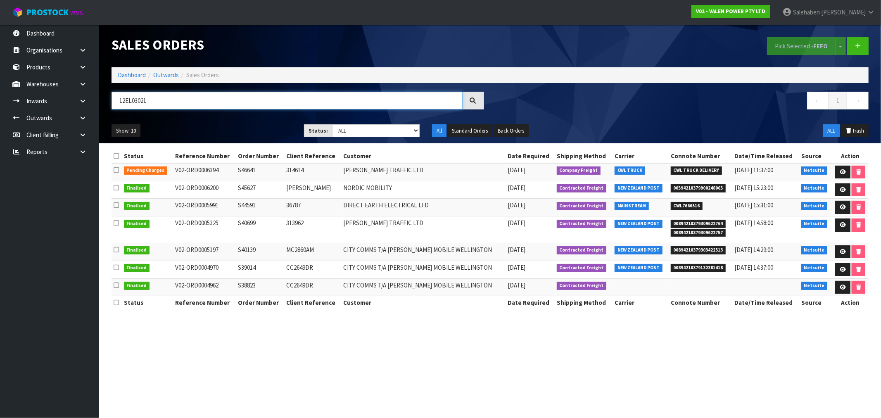
type input "12EL03021"
drag, startPoint x: 153, startPoint y: 102, endPoint x: 103, endPoint y: 108, distance: 50.3
click at [103, 108] on header "Sales Orders Pick Selected - FEFO Split button! FIFO - First In First Out FEFO …" at bounding box center [490, 84] width 782 height 119
click at [133, 76] on link "Dashboard" at bounding box center [132, 75] width 28 height 8
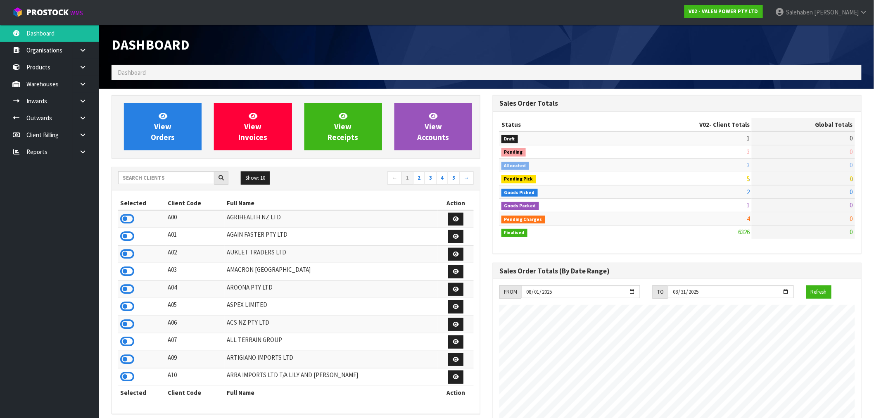
scroll to position [626, 381]
click at [160, 180] on input "text" at bounding box center [166, 177] width 96 height 13
click at [133, 176] on input "text" at bounding box center [166, 177] width 96 height 13
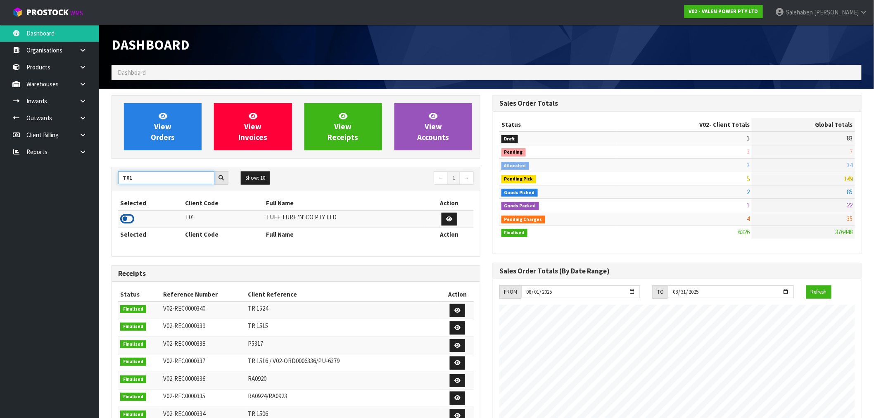
type input "T01"
click at [129, 219] on icon at bounding box center [127, 219] width 14 height 12
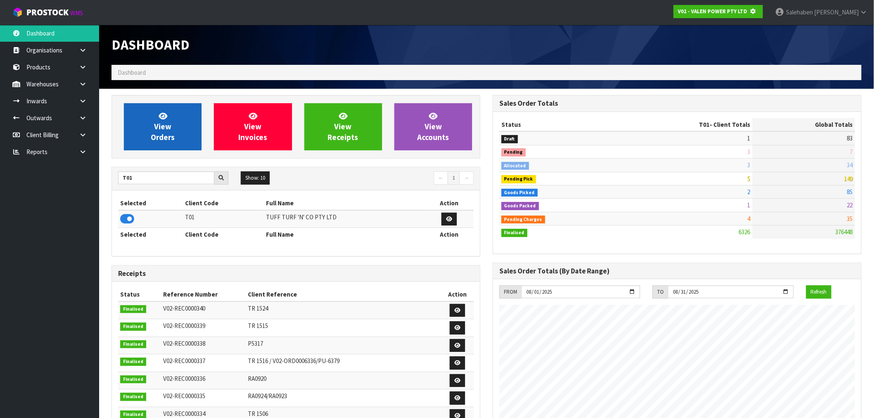
scroll to position [412577, 412710]
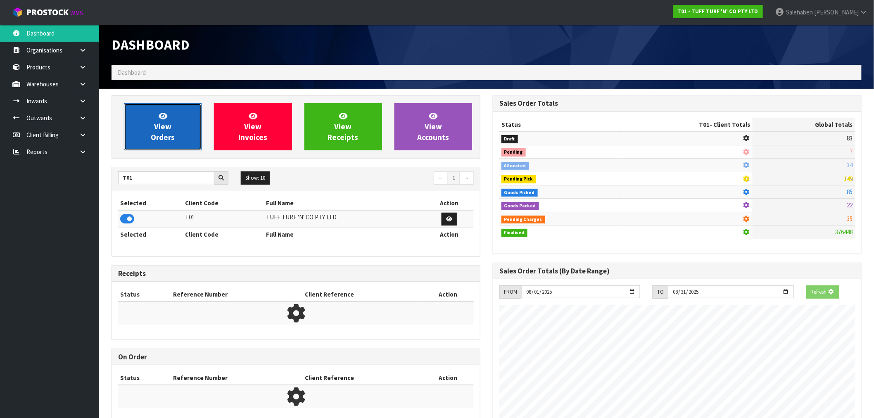
click at [166, 134] on span "View Orders" at bounding box center [163, 126] width 24 height 31
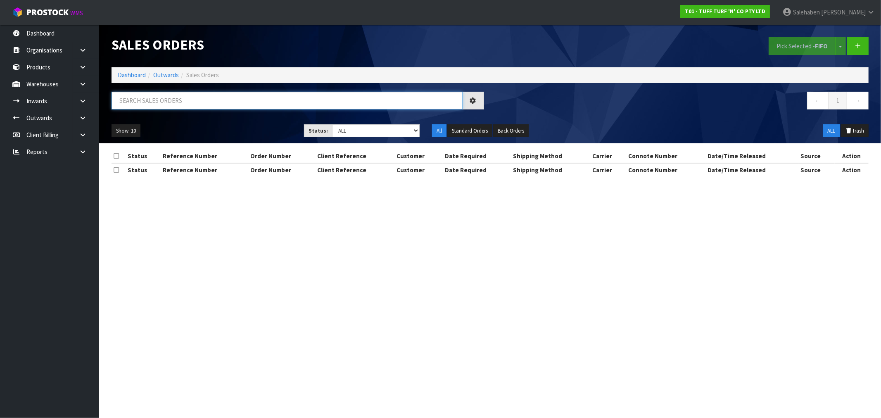
click at [134, 104] on input "text" at bounding box center [287, 101] width 351 height 18
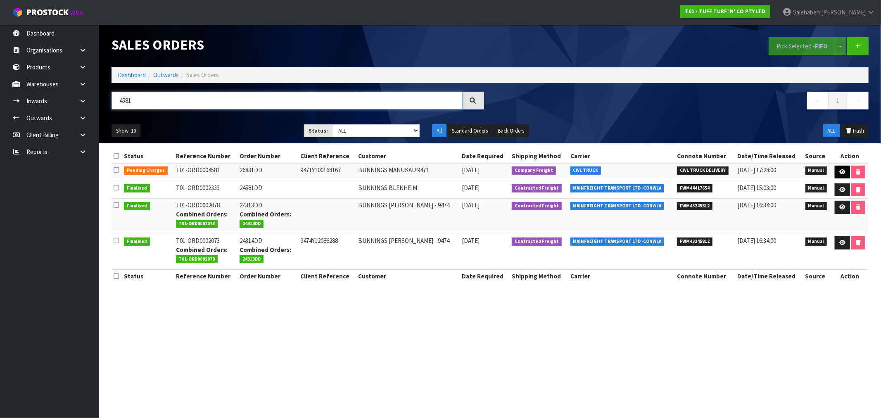
type input "4581"
click at [840, 171] on icon at bounding box center [842, 171] width 6 height 5
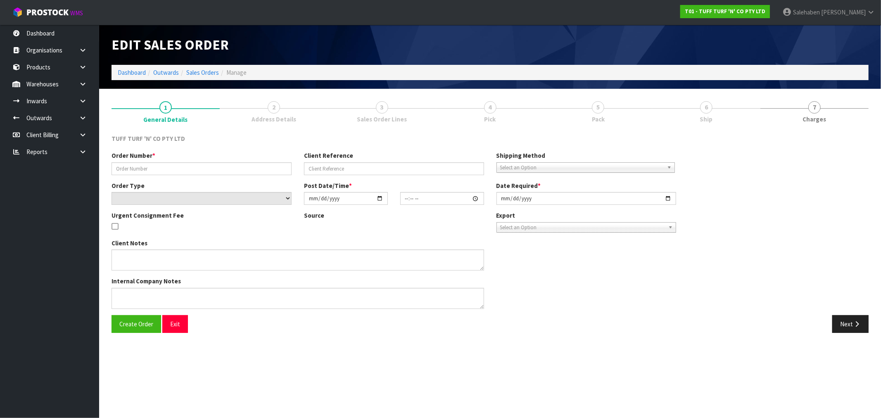
type input "26831DD"
type input "9471Y100168167"
select select "number:0"
type input "[DATE]"
type input "12:45:00.000"
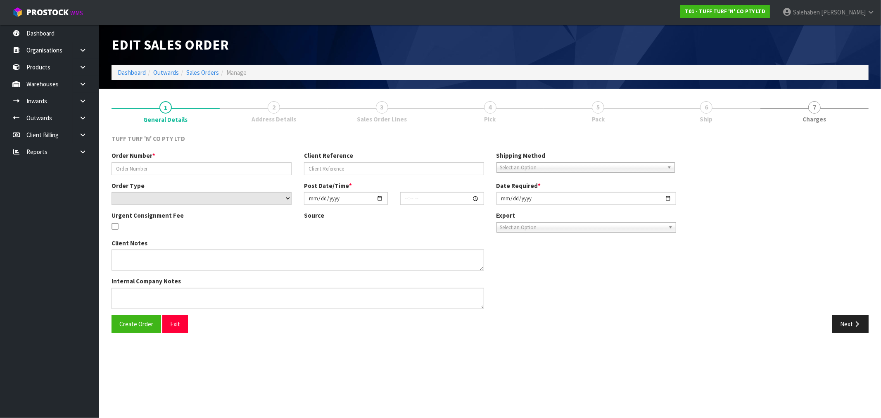
type input "[DATE]"
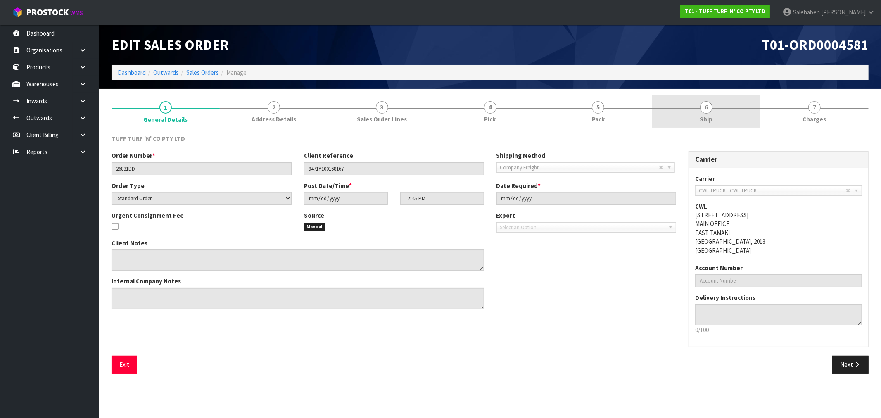
click at [706, 121] on span "Ship" at bounding box center [706, 119] width 13 height 9
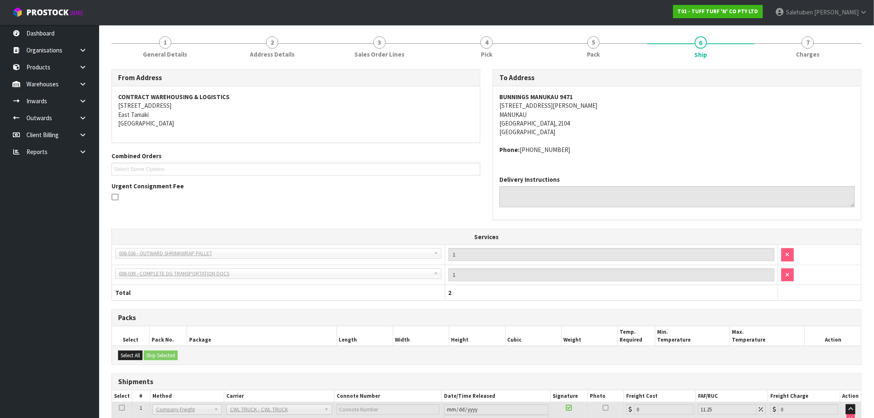
scroll to position [128, 0]
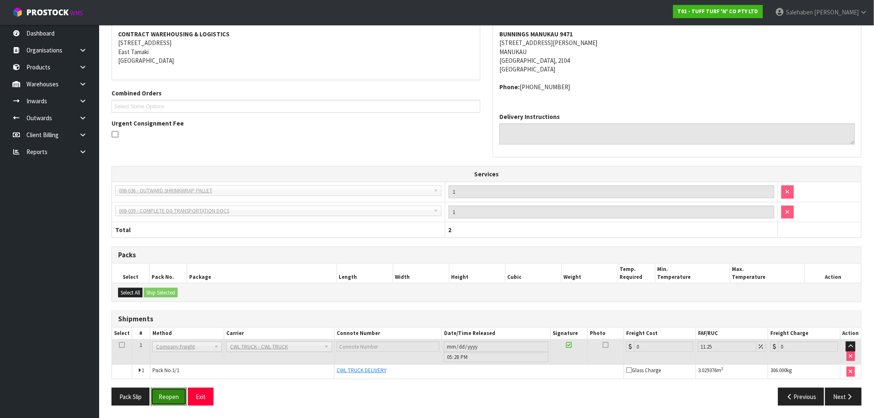
click at [159, 403] on button "Reopen" at bounding box center [169, 397] width 36 height 18
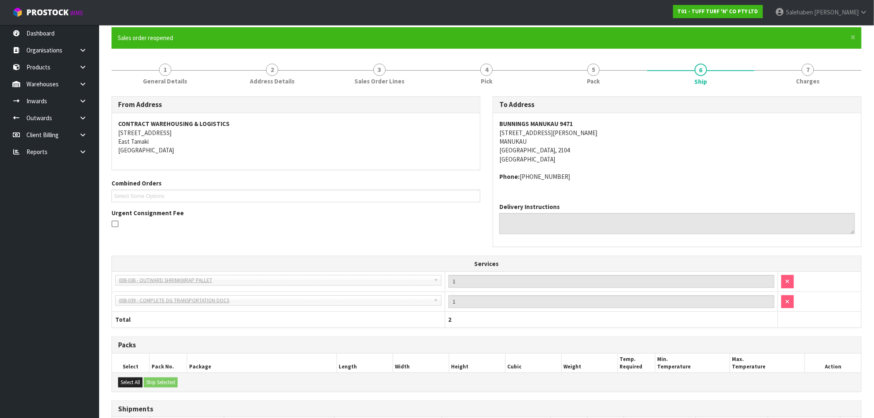
scroll to position [158, 0]
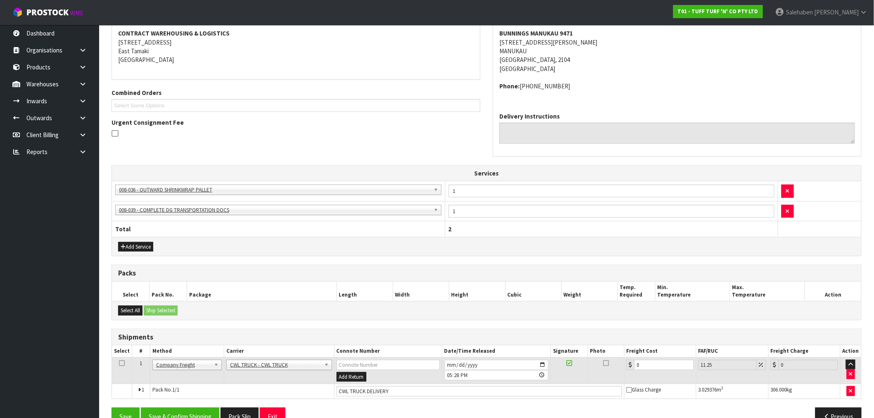
click at [393, 374] on td "Add Return" at bounding box center [388, 370] width 108 height 27
click at [397, 395] on input "CWL TRUCK DELIVERY" at bounding box center [479, 391] width 285 height 10
type input "CWL TRUCK DELIVERED"
click at [588, 361] on tr "1 Client Local Pickup Customer Local Pickup Company Freight Contracted Freight …" at bounding box center [486, 370] width 749 height 27
type input "7"
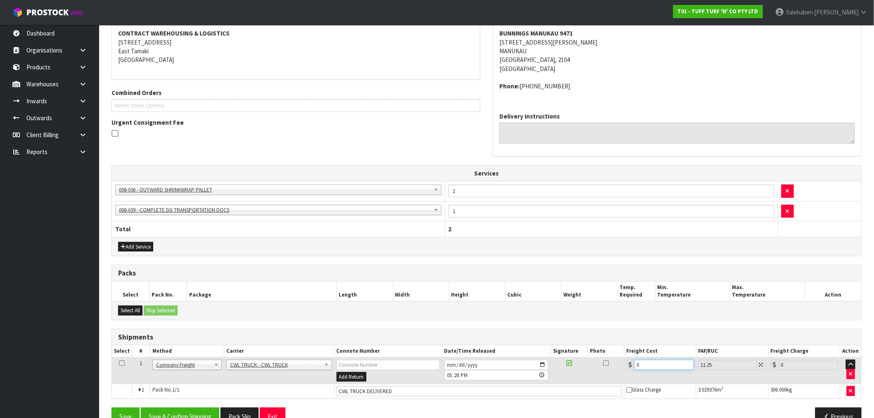
type input "7.79"
type input "76"
type input "84.55"
type input "76.4"
type input "85"
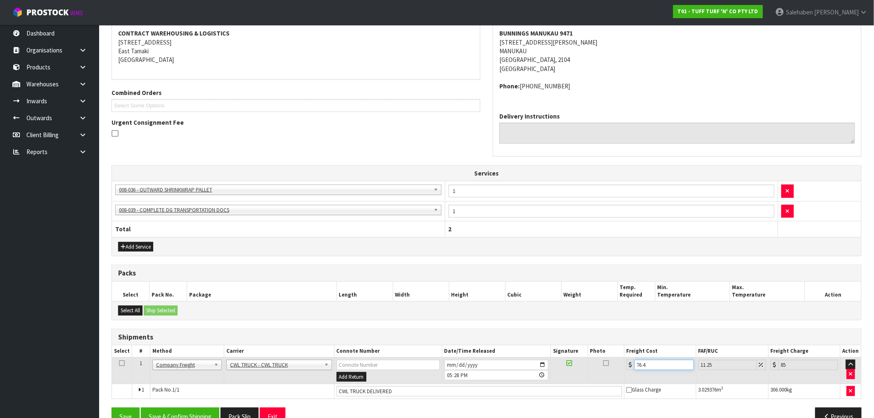
type input "76.43"
type input "85.03"
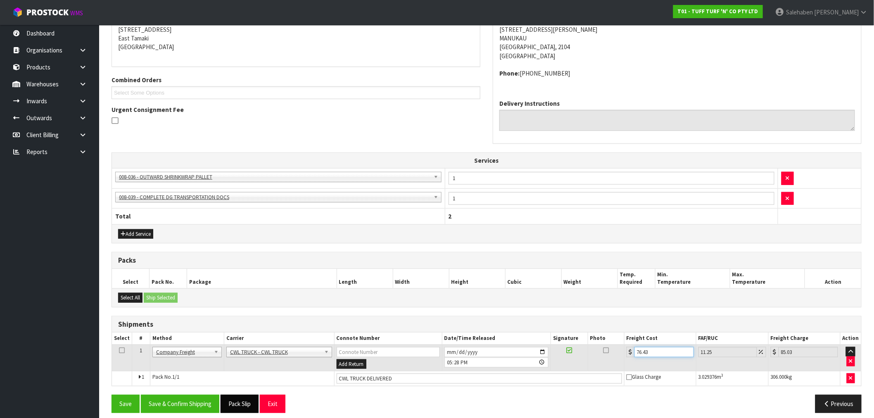
scroll to position [178, 0]
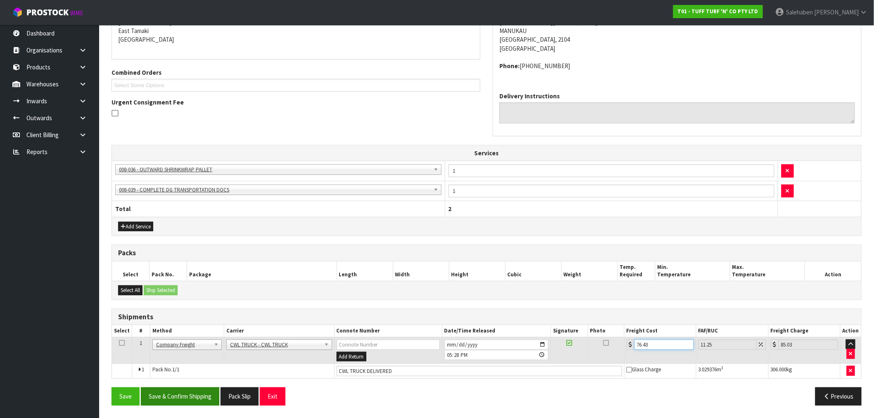
type input "76.43"
click at [192, 396] on button "Save & Confirm Shipping" at bounding box center [180, 396] width 78 height 18
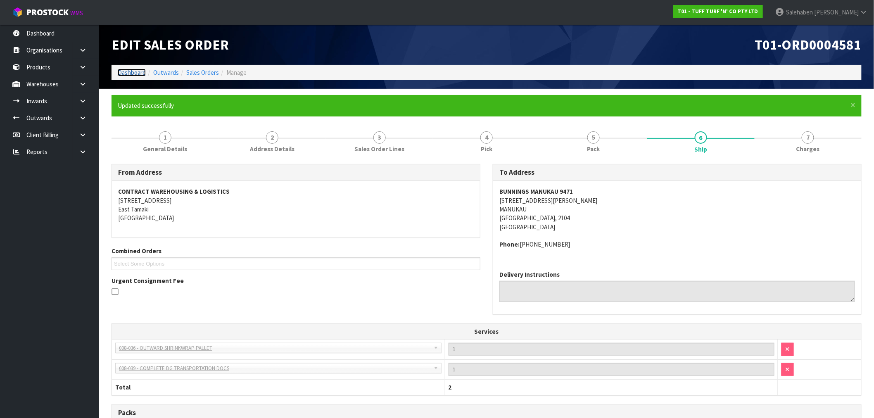
click at [131, 70] on link "Dashboard" at bounding box center [132, 73] width 28 height 8
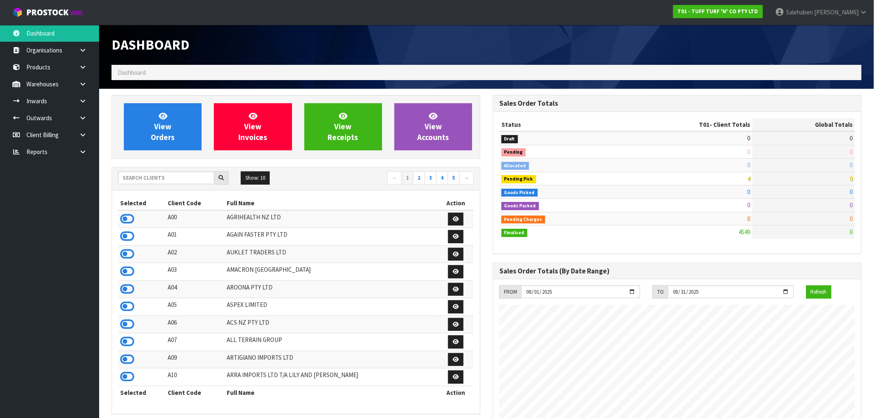
scroll to position [626, 381]
click at [171, 176] on input "text" at bounding box center [166, 177] width 96 height 13
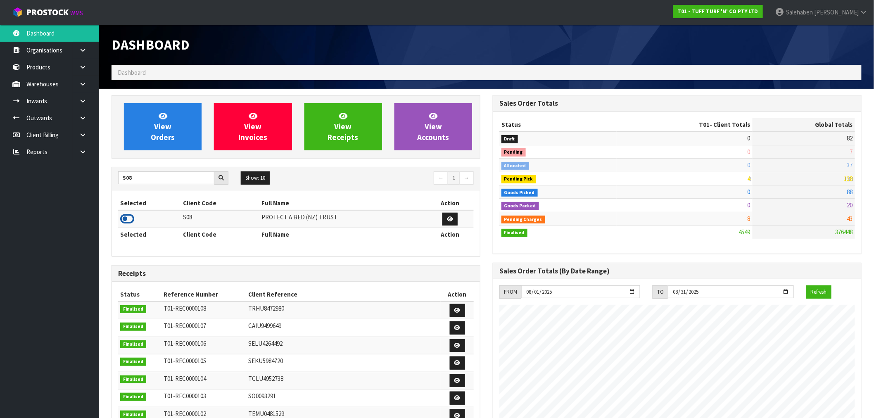
click at [128, 219] on icon at bounding box center [127, 219] width 14 height 12
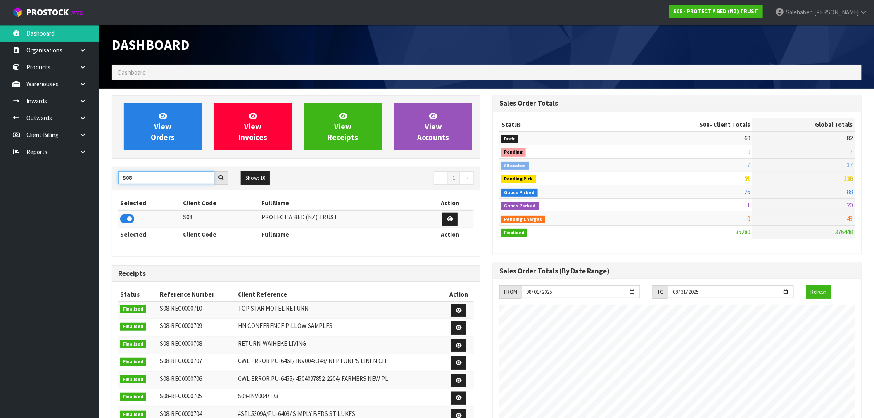
drag, startPoint x: 147, startPoint y: 178, endPoint x: 109, endPoint y: 180, distance: 37.6
click at [109, 180] on div "View Orders View Invoices View Receipts View Accounts S08 Show: 10 5 10 25 50 ←…" at bounding box center [295, 335] width 381 height 480
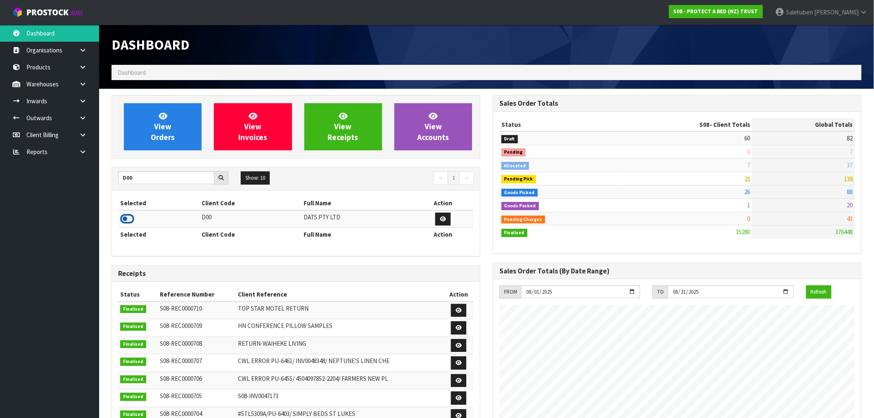
click at [127, 219] on icon at bounding box center [127, 219] width 14 height 12
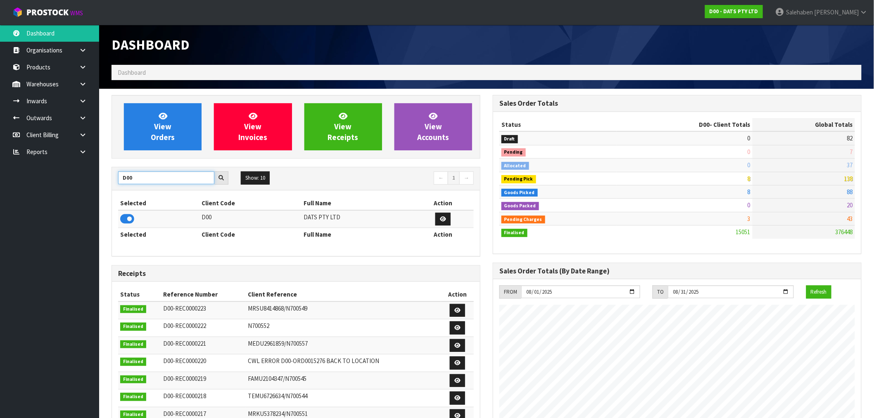
click at [70, 187] on body "Toggle navigation ProStock WMS D00 - DATS PTY LTD [PERSON_NAME] Logout Dashboar…" at bounding box center [437, 209] width 874 height 418
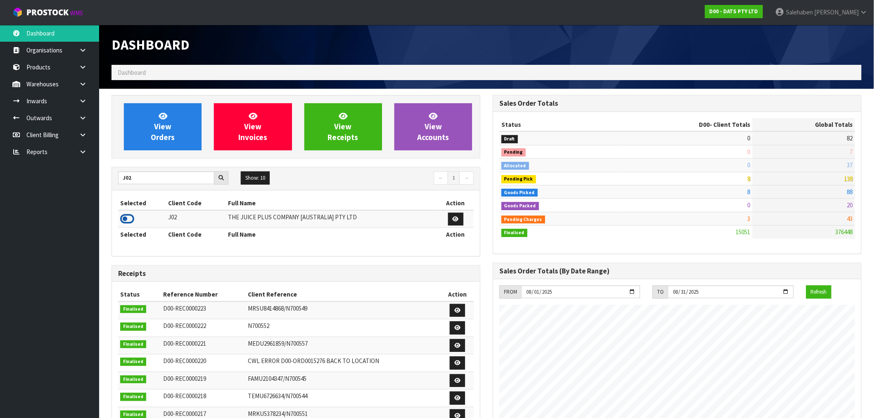
click at [132, 219] on icon at bounding box center [127, 219] width 14 height 12
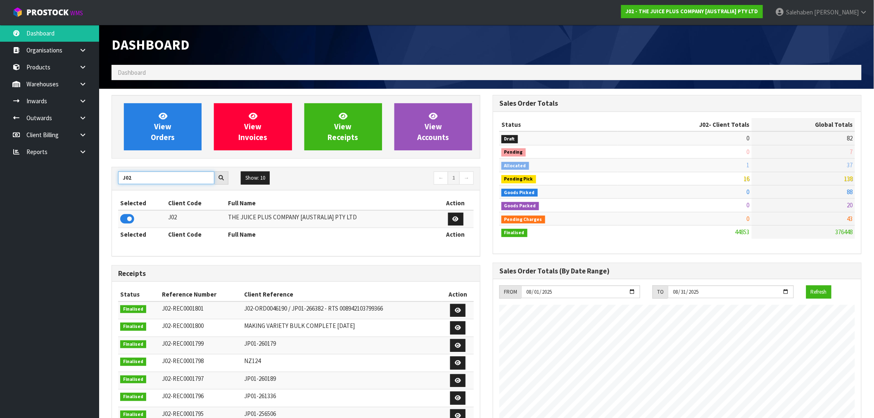
drag, startPoint x: 135, startPoint y: 182, endPoint x: 121, endPoint y: 184, distance: 14.1
click at [121, 184] on input "J02" at bounding box center [166, 177] width 96 height 13
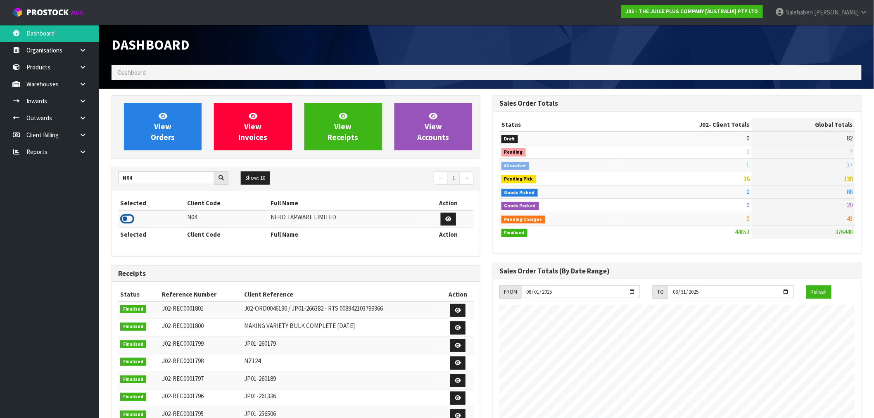
click at [127, 221] on icon at bounding box center [127, 219] width 14 height 12
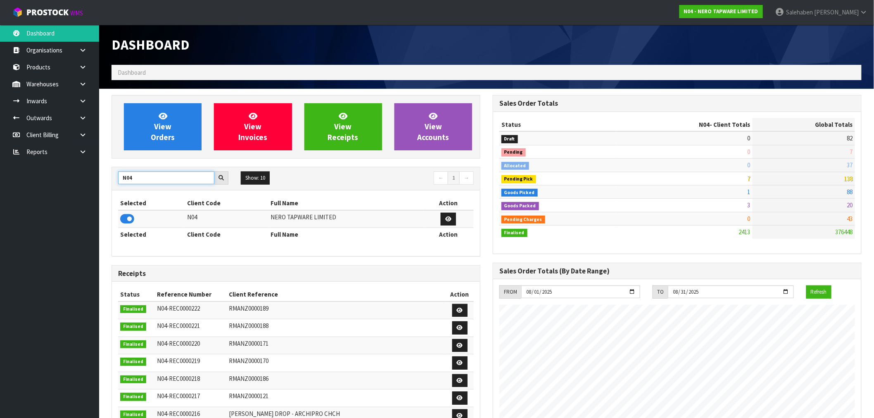
drag, startPoint x: 136, startPoint y: 180, endPoint x: 110, endPoint y: 187, distance: 26.9
click at [112, 186] on div "N04 Show: 10 5 10 25 50 ← 1 → Selected Client Code Full Name Action N04 NERO TA…" at bounding box center [296, 212] width 369 height 90
click at [125, 220] on icon at bounding box center [127, 219] width 14 height 12
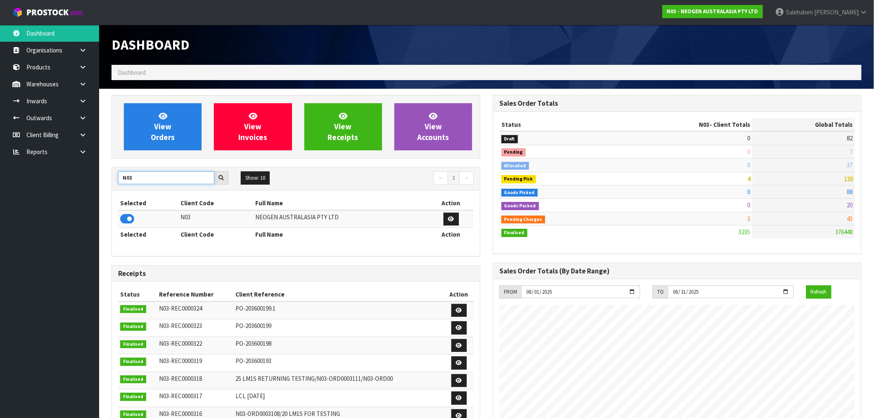
drag, startPoint x: 138, startPoint y: 178, endPoint x: 85, endPoint y: 189, distance: 54.0
click at [85, 189] on body "Toggle navigation ProStock WMS N03 - NEOGEN AUSTRALASIA PTY LTD [PERSON_NAME] L…" at bounding box center [437, 209] width 874 height 418
type input "T01"
click at [129, 222] on icon at bounding box center [127, 219] width 14 height 12
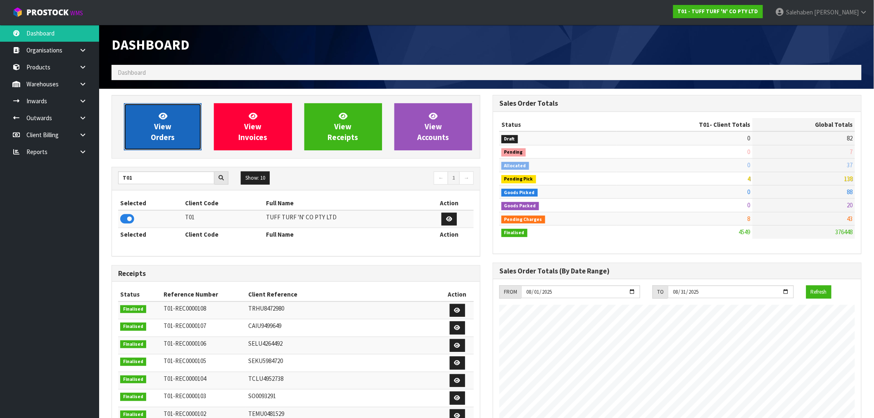
click at [159, 143] on link "View Orders" at bounding box center [163, 126] width 78 height 47
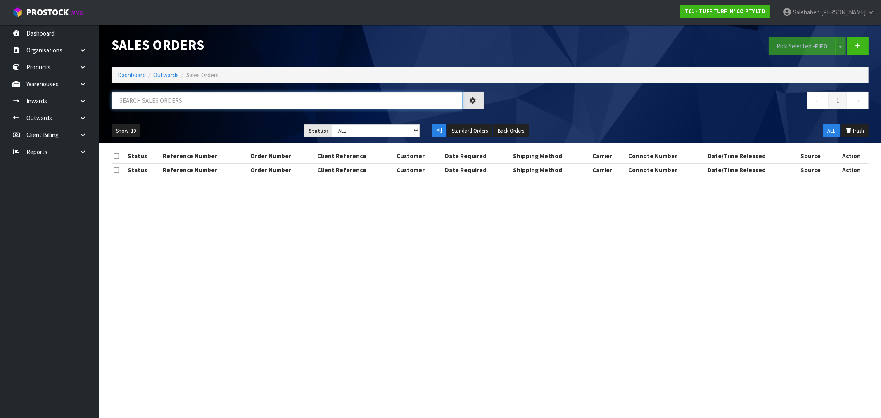
click at [157, 105] on input "text" at bounding box center [287, 101] width 351 height 18
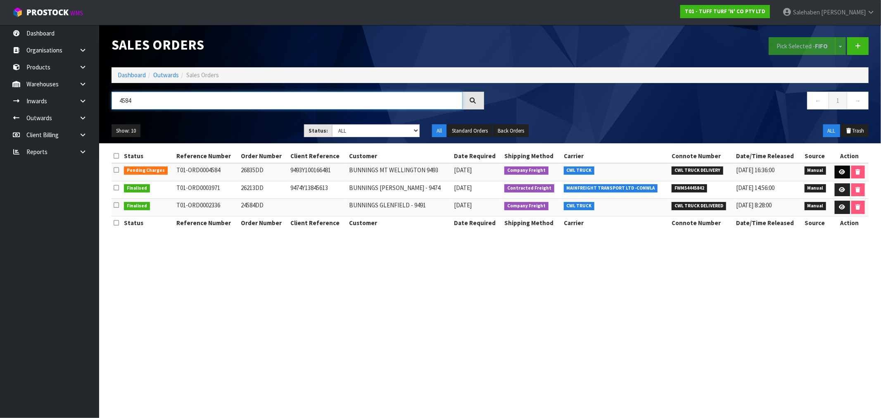
type input "4584"
drag, startPoint x: 843, startPoint y: 173, endPoint x: 835, endPoint y: 178, distance: 9.2
click at [842, 173] on icon at bounding box center [842, 171] width 6 height 5
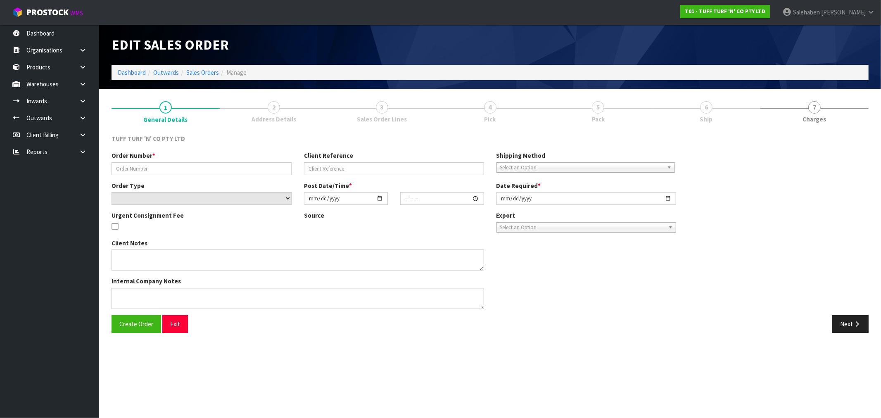
type input "26835DD"
type input "9493Y100166481"
select select "number:0"
type input "[DATE]"
type input "12:57:00.000"
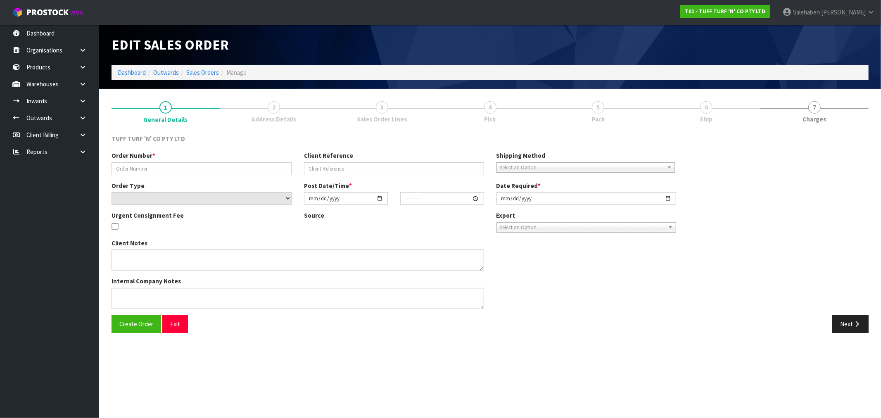
type input "[DATE]"
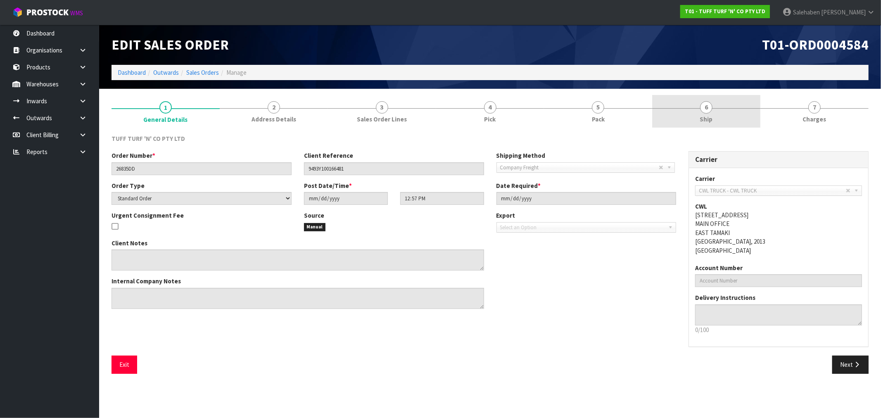
click at [712, 117] on span "Ship" at bounding box center [706, 119] width 13 height 9
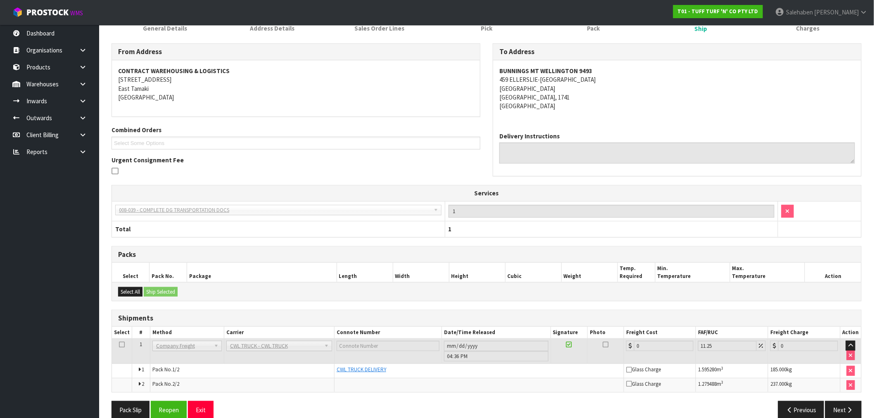
scroll to position [105, 0]
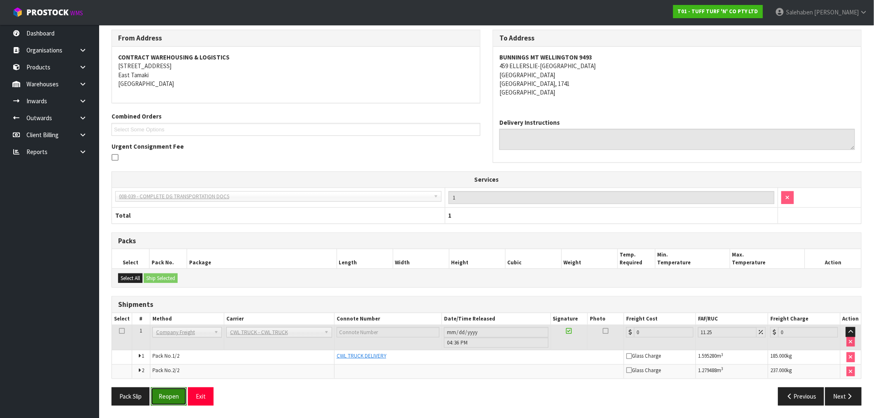
click at [166, 397] on button "Reopen" at bounding box center [169, 396] width 36 height 18
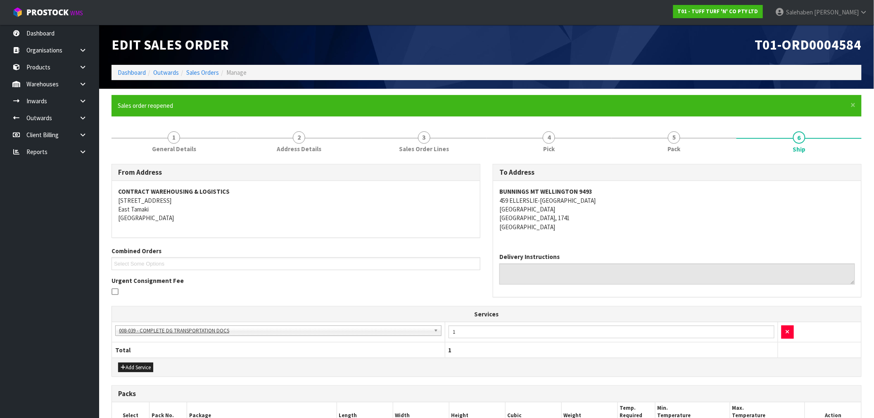
scroll to position [156, 0]
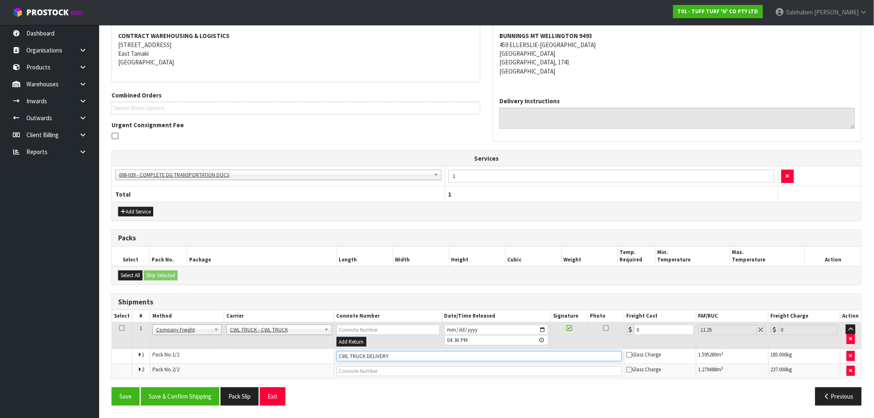
click at [406, 357] on input "CWL TRUCK DELIVERY" at bounding box center [479, 356] width 285 height 10
type input "CWL TRUCK DELIVERED"
drag, startPoint x: 651, startPoint y: 329, endPoint x: 577, endPoint y: 348, distance: 75.9
click at [587, 342] on tr "1 Client Local Pickup Customer Local Pickup Company Freight Contracted Freight …" at bounding box center [486, 335] width 749 height 27
type input "8"
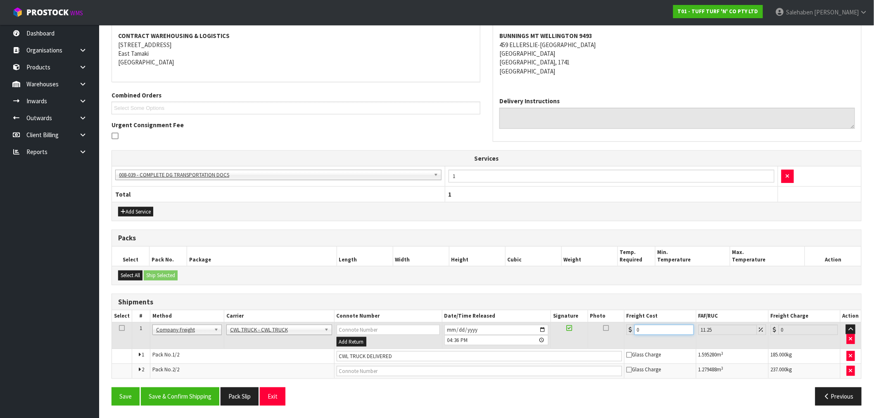
type input "8.9"
type input "89"
type input "99.01"
type input "89.8"
type input "99.9"
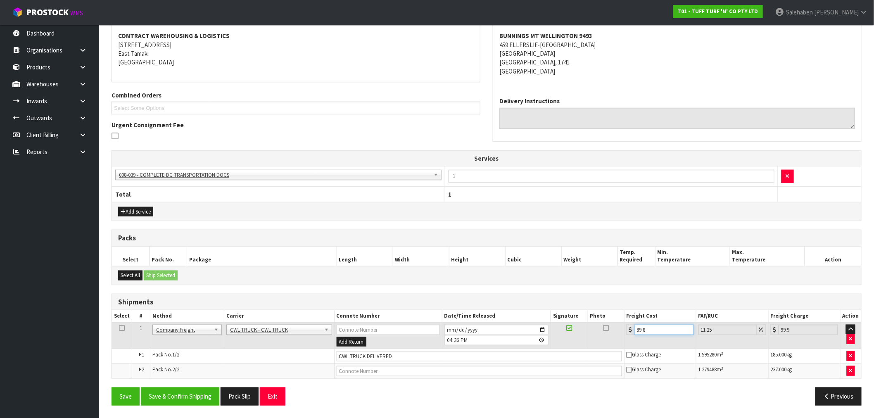
type input "89.86"
type input "99.97"
type input "89.86"
click at [185, 395] on button "Save & Confirm Shipping" at bounding box center [180, 396] width 78 height 18
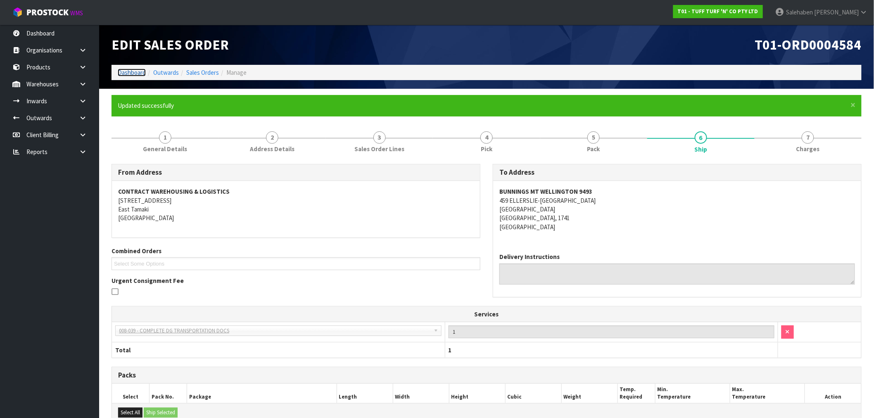
click at [138, 71] on link "Dashboard" at bounding box center [132, 73] width 28 height 8
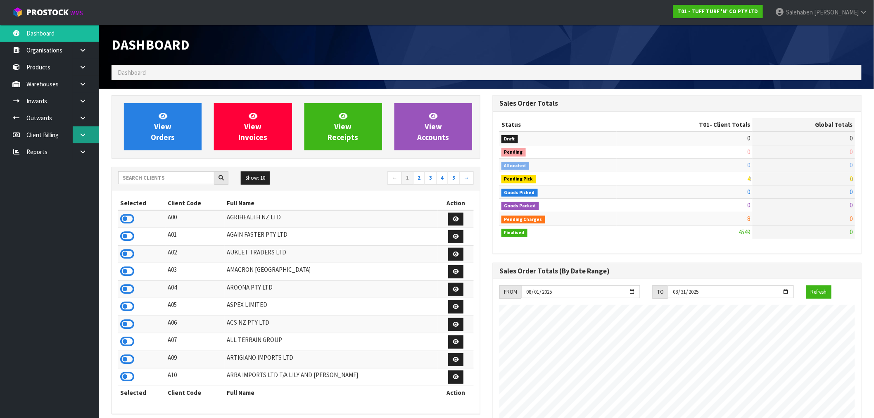
scroll to position [626, 381]
click at [133, 178] on input "text" at bounding box center [166, 177] width 96 height 13
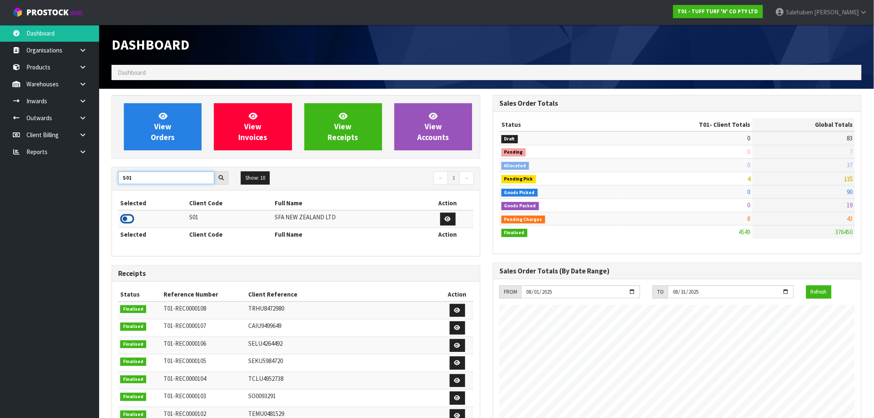
type input "S01"
click at [123, 221] on icon at bounding box center [127, 219] width 14 height 12
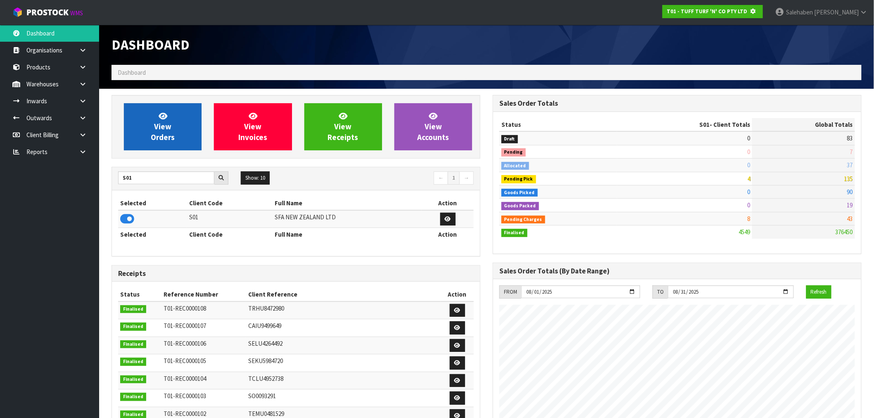
scroll to position [515, 381]
click at [159, 138] on span "View Orders" at bounding box center [163, 126] width 24 height 31
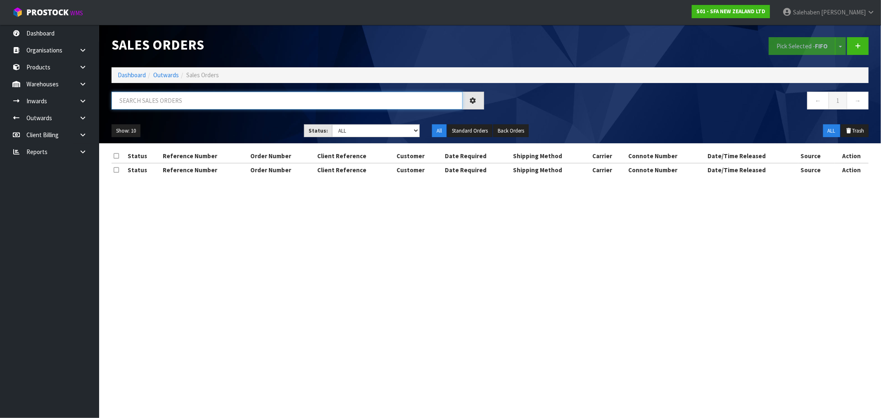
click at [133, 94] on input "text" at bounding box center [287, 101] width 351 height 18
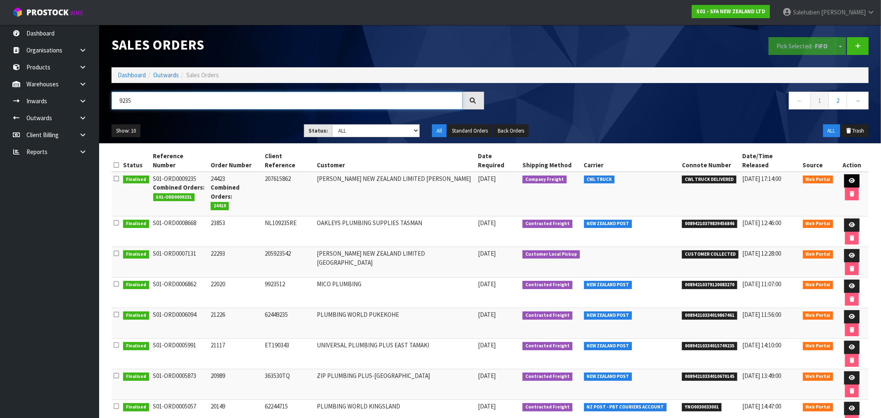
type input "9235"
click at [846, 174] on link at bounding box center [851, 180] width 15 height 13
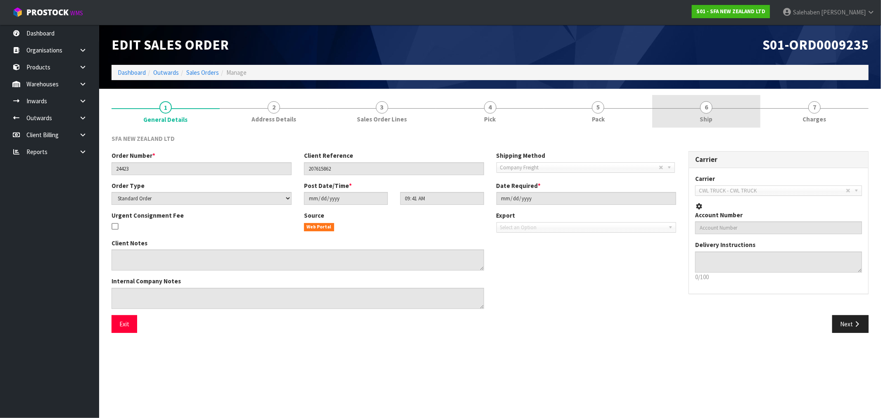
drag, startPoint x: 697, startPoint y: 112, endPoint x: 700, endPoint y: 119, distance: 7.4
click at [698, 114] on link "6 Ship" at bounding box center [706, 111] width 108 height 33
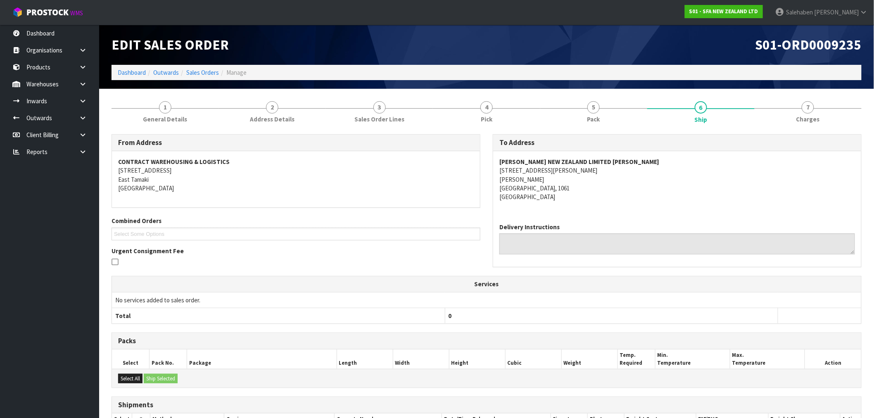
click at [199, 76] on li "Sales Orders" at bounding box center [199, 72] width 40 height 9
click at [202, 72] on link "Sales Orders" at bounding box center [202, 73] width 33 height 8
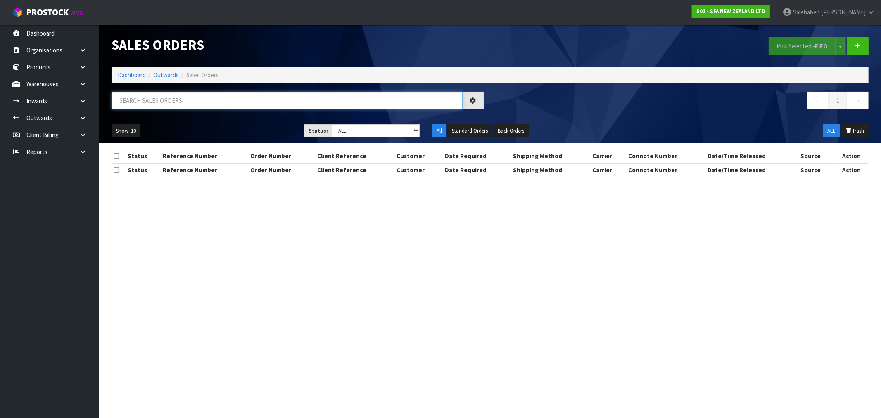
click at [204, 97] on input "text" at bounding box center [287, 101] width 351 height 18
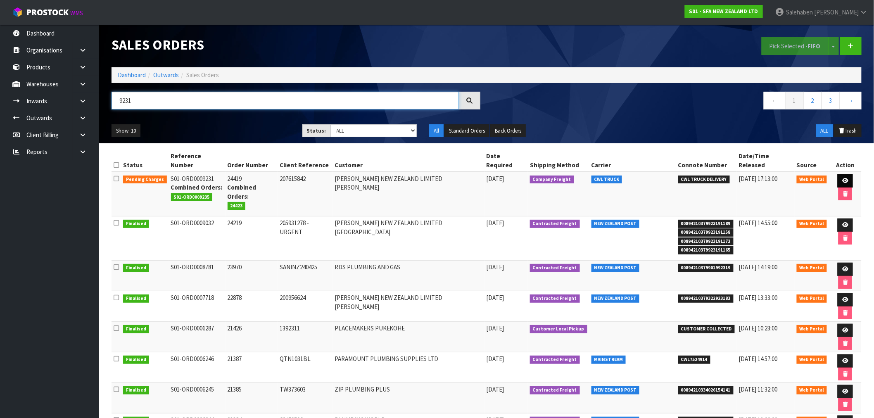
type input "9231"
click at [842, 178] on icon at bounding box center [845, 180] width 6 height 5
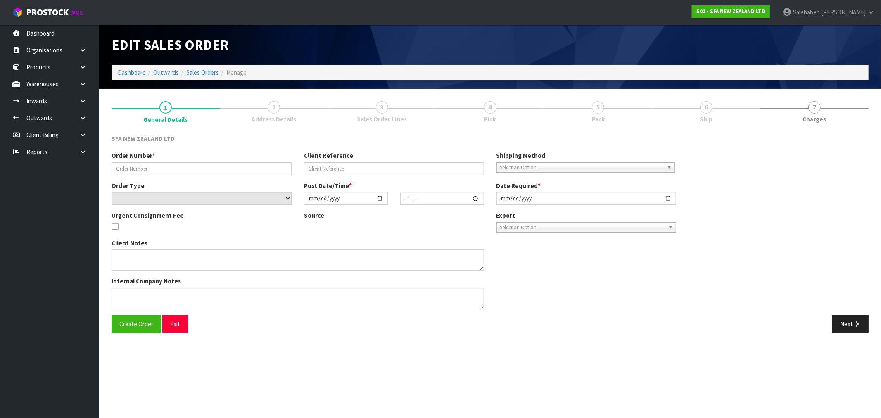
type input "24419"
type input "207615842"
select select "number:0"
type input "[DATE]"
type input "09:36:00.000"
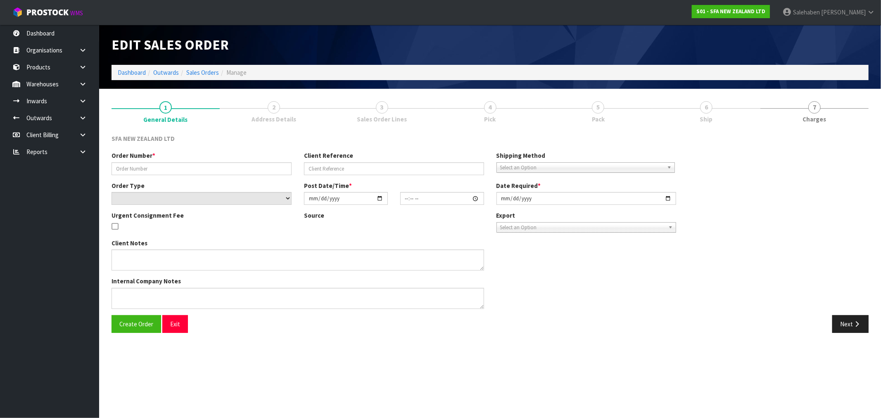
type input "[DATE]"
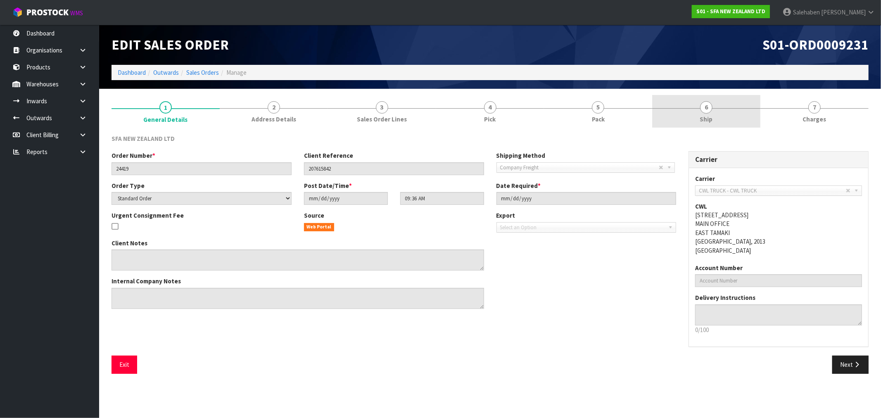
click at [705, 118] on span "Ship" at bounding box center [706, 119] width 13 height 9
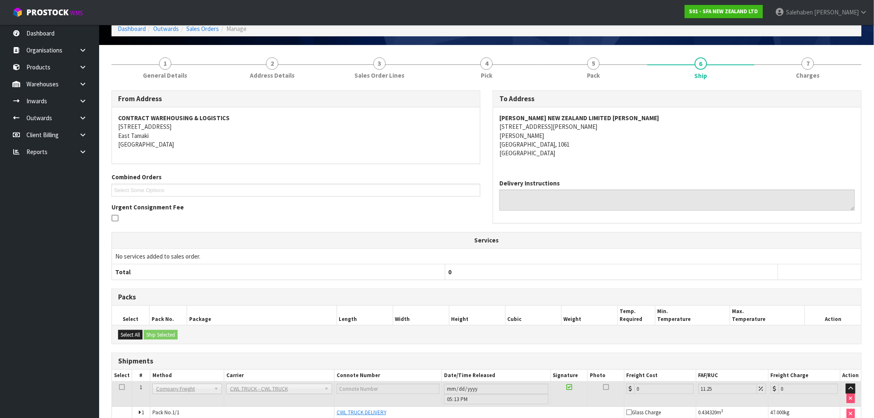
scroll to position [86, 0]
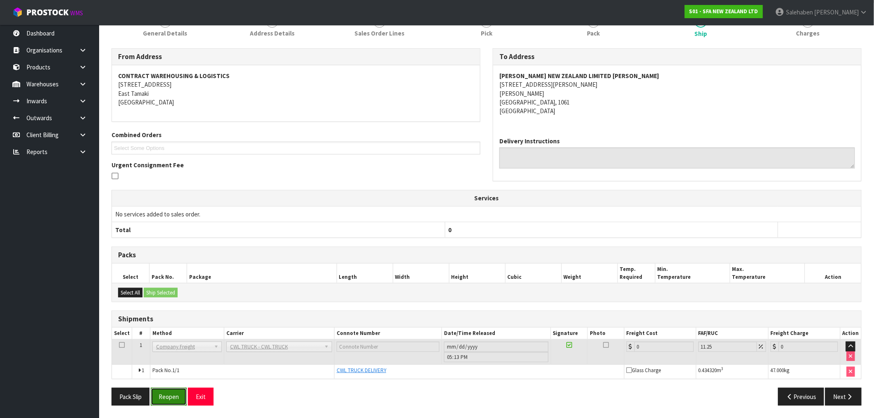
click at [172, 397] on button "Reopen" at bounding box center [169, 397] width 36 height 18
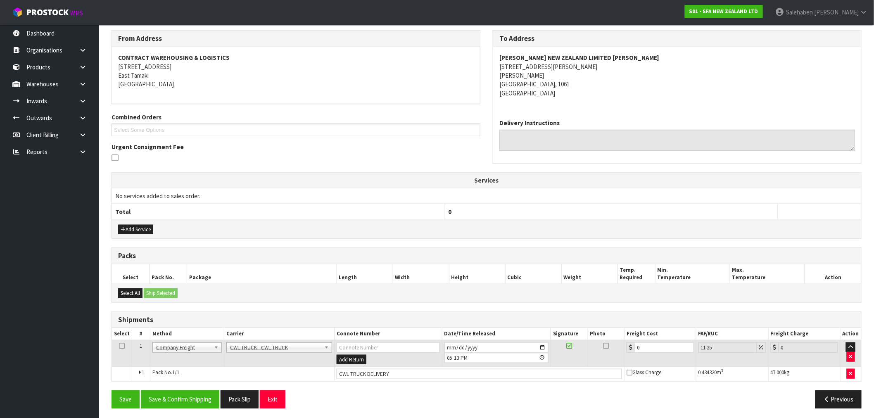
scroll to position [137, 0]
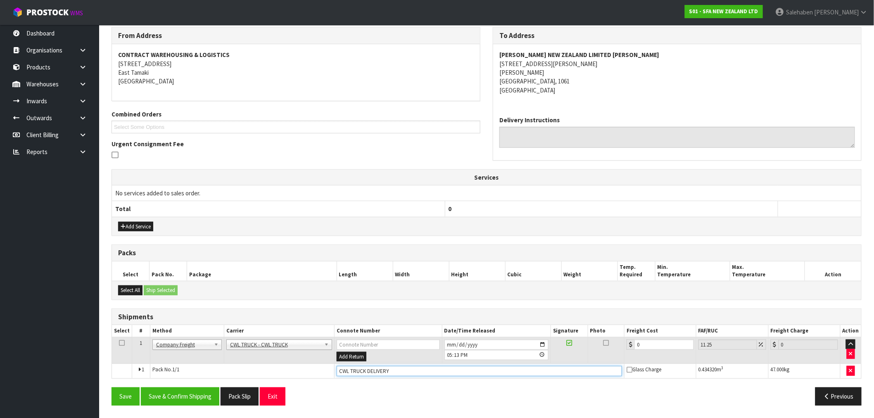
click at [410, 370] on input "CWL TRUCK DELIVERY" at bounding box center [479, 371] width 285 height 10
type input "CWL TRUCK DELIVERED"
click at [568, 362] on tr "1 Client Local Pickup Customer Local Pickup Company Freight Contracted Freight …" at bounding box center [486, 350] width 749 height 27
type input "4"
type input "4.45"
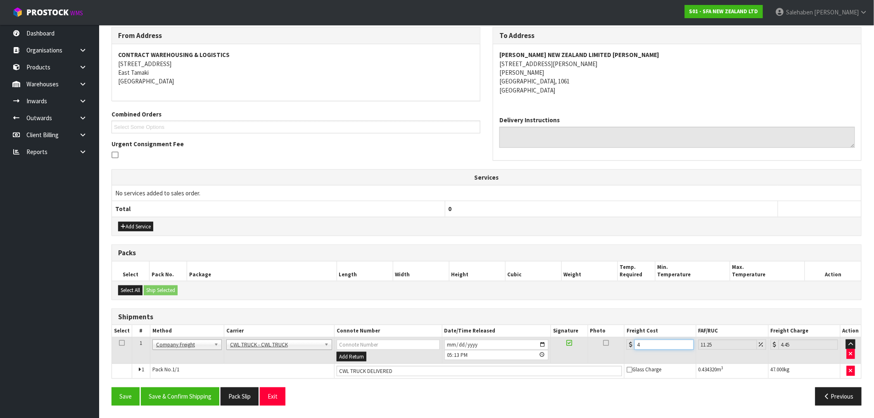
type input "44"
type input "48.95"
type input "44.9"
type input "49.95"
type input "44.93"
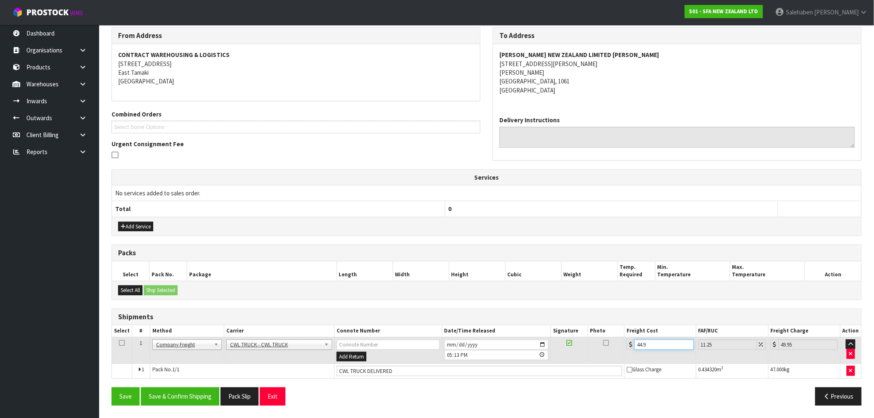
type input "49.98"
type input "44.93"
click at [182, 403] on button "Save & Confirm Shipping" at bounding box center [180, 396] width 78 height 18
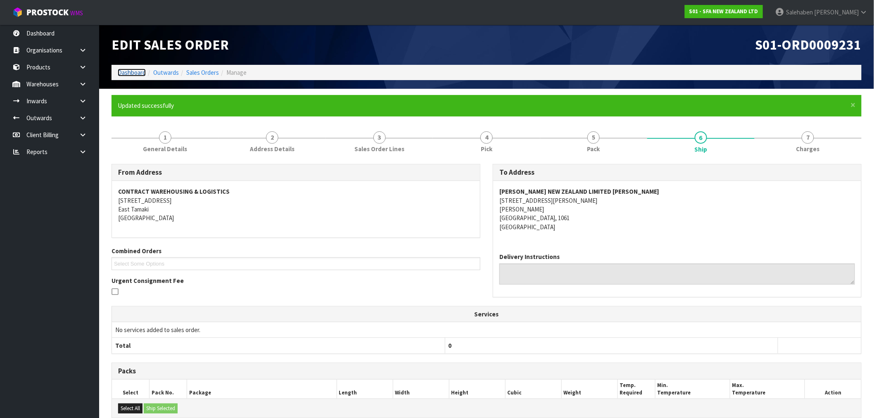
click at [127, 72] on link "Dashboard" at bounding box center [132, 73] width 28 height 8
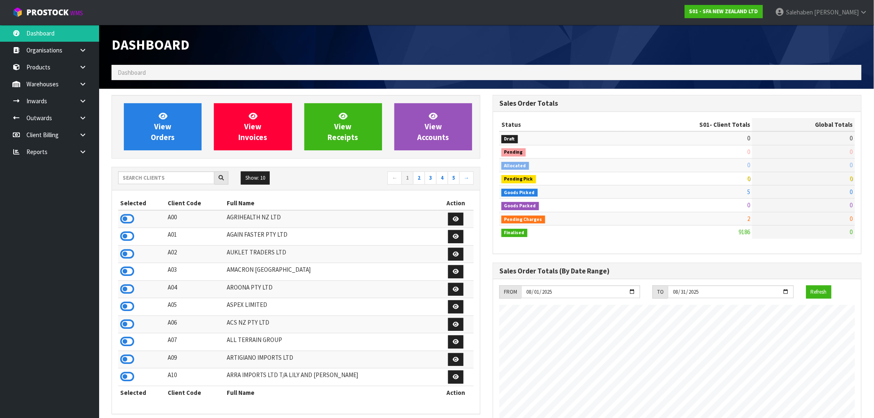
scroll to position [626, 381]
click at [141, 178] on input "text" at bounding box center [166, 177] width 96 height 13
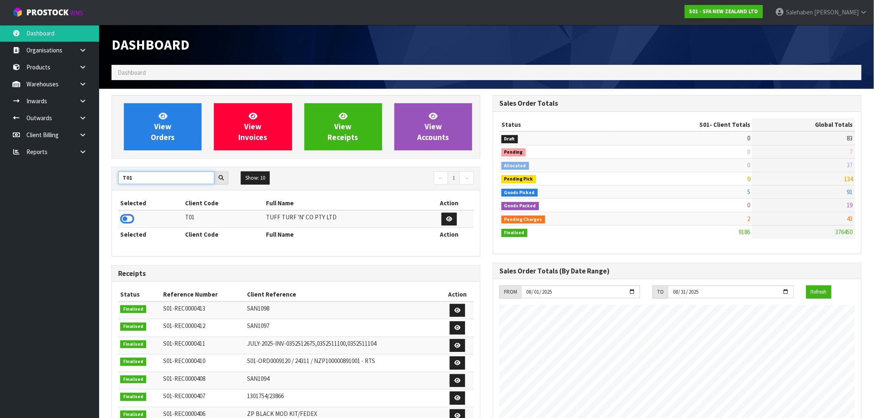
type input "T01"
click at [126, 222] on icon at bounding box center [127, 219] width 14 height 12
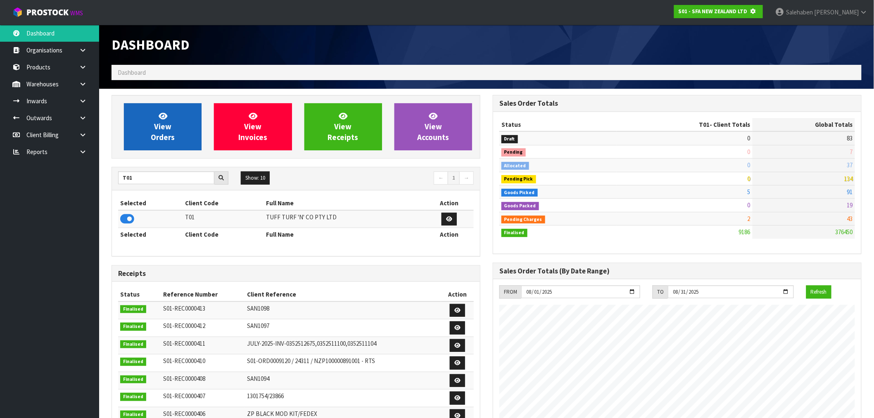
scroll to position [515, 381]
click at [168, 111] on link "View Orders" at bounding box center [163, 126] width 78 height 47
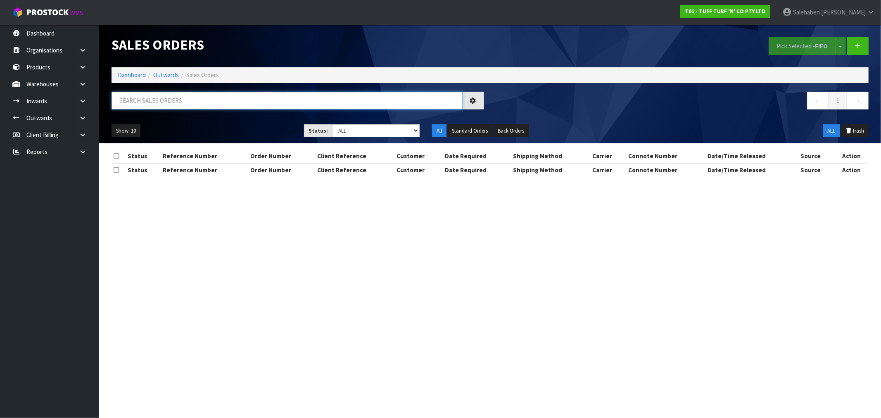
click at [160, 104] on input "text" at bounding box center [287, 101] width 351 height 18
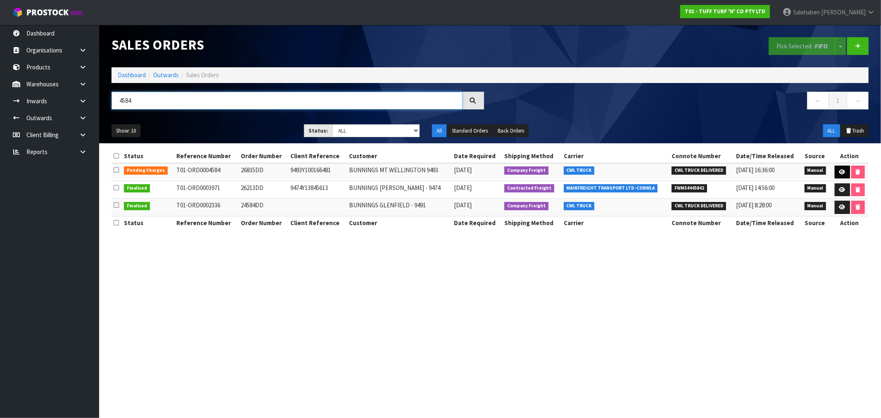
type input "4584"
click at [840, 170] on icon at bounding box center [842, 171] width 6 height 5
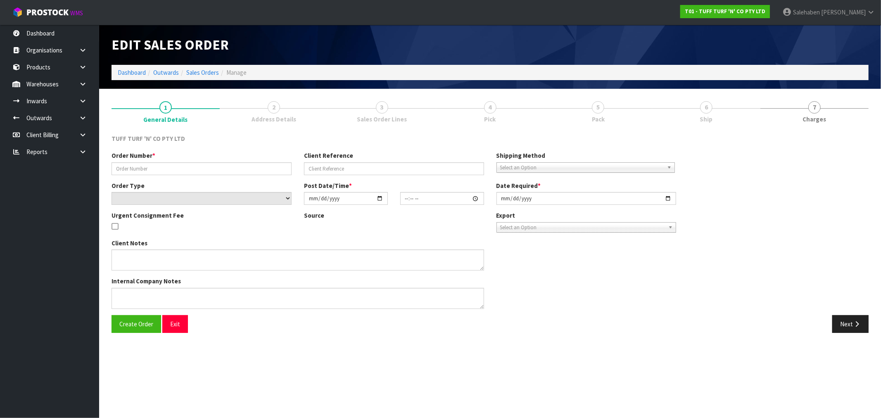
type input "26835DD"
type input "9493Y100166481"
select select "number:0"
type input "[DATE]"
type input "12:57:00.000"
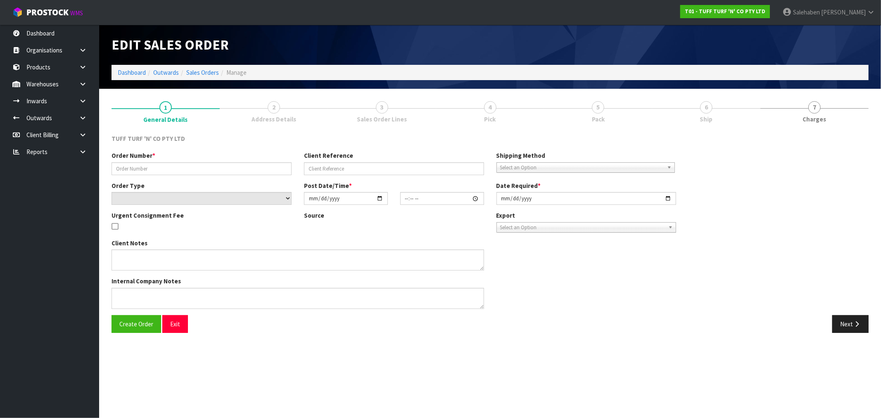
type input "[DATE]"
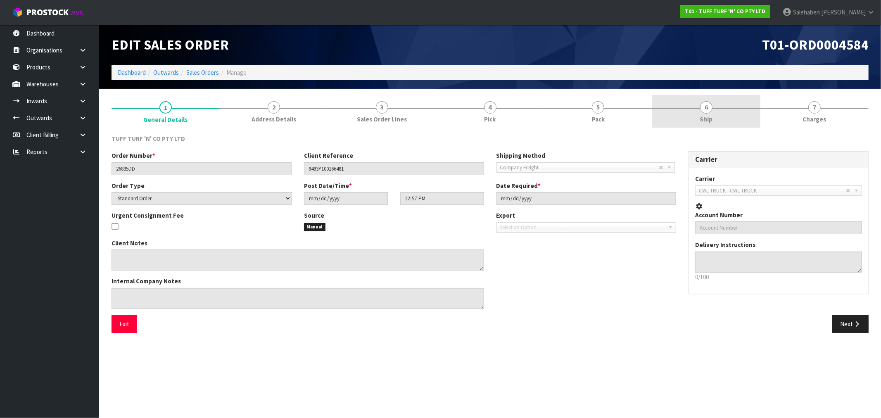
drag, startPoint x: 708, startPoint y: 118, endPoint x: 695, endPoint y: 126, distance: 14.9
click at [707, 118] on span "Ship" at bounding box center [706, 119] width 13 height 9
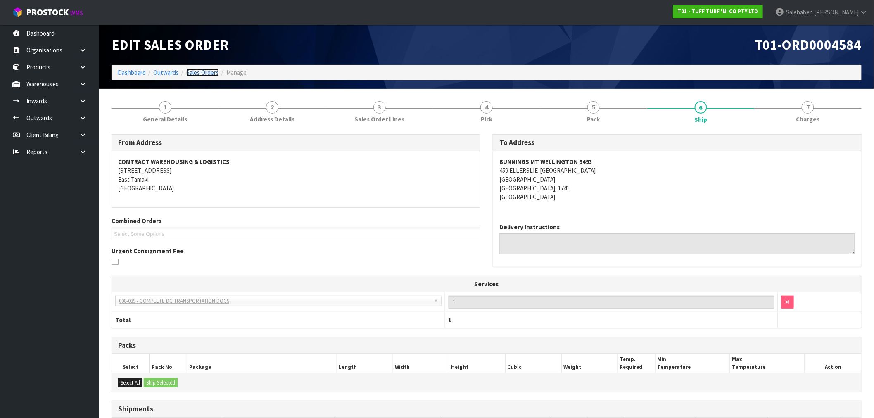
click at [200, 69] on link "Sales Orders" at bounding box center [202, 73] width 33 height 8
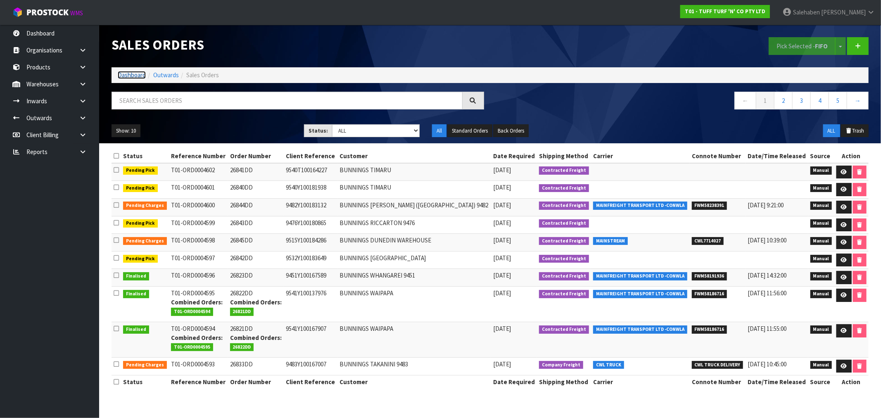
click at [122, 73] on link "Dashboard" at bounding box center [132, 75] width 28 height 8
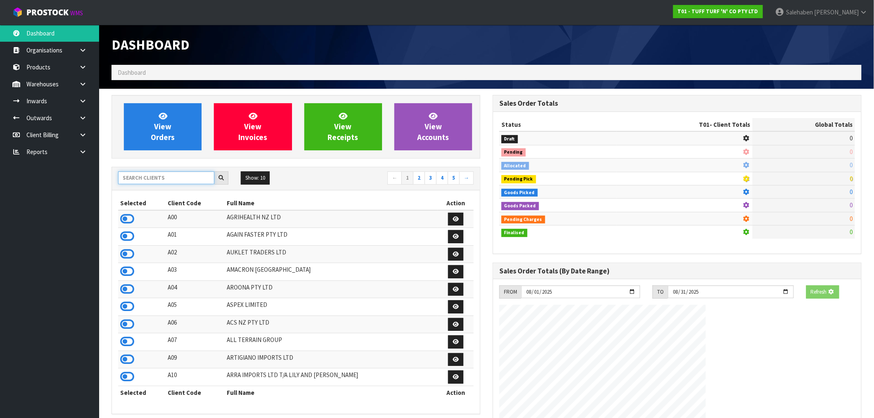
click at [134, 174] on input "text" at bounding box center [166, 177] width 96 height 13
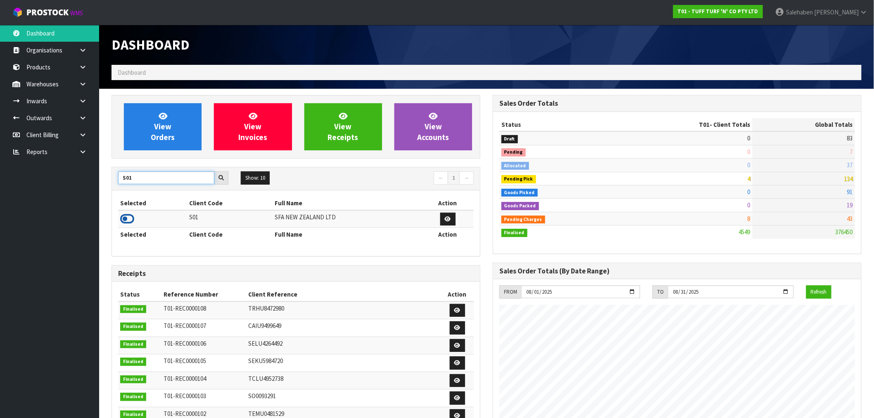
type input "S01"
click at [127, 223] on icon at bounding box center [127, 219] width 14 height 12
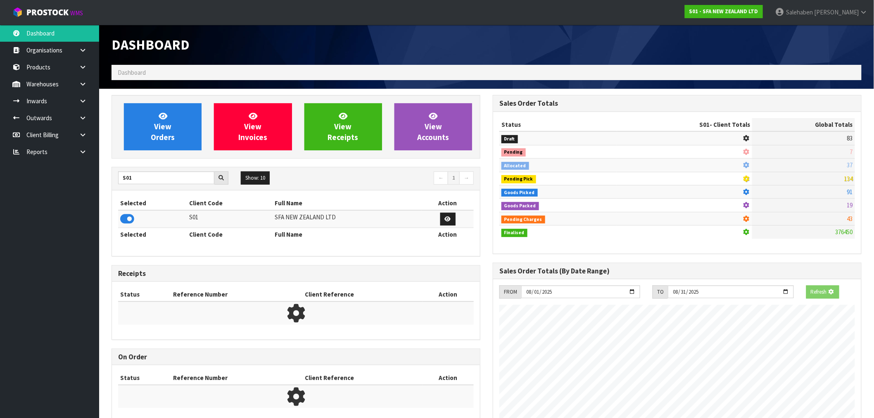
scroll to position [515, 381]
click at [164, 149] on link "View Orders" at bounding box center [163, 126] width 78 height 47
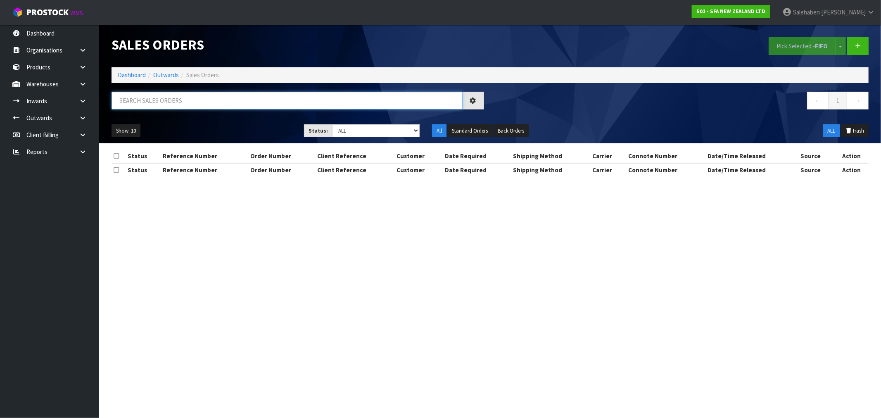
click at [179, 102] on input "text" at bounding box center [287, 101] width 351 height 18
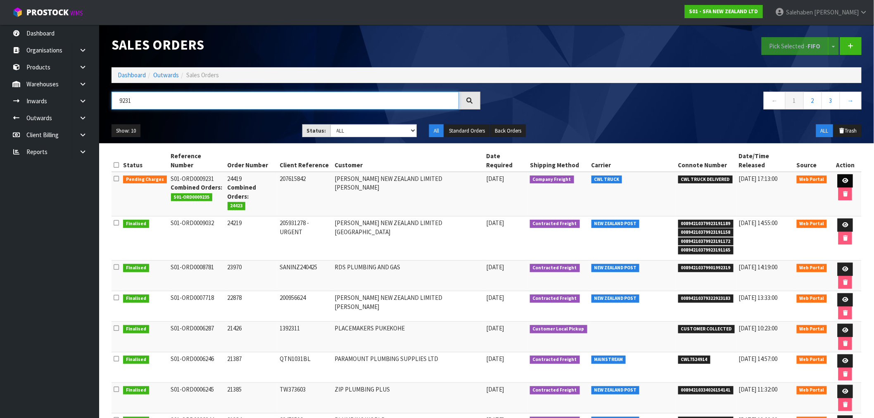
type input "9231"
click at [842, 178] on icon at bounding box center [845, 180] width 6 height 5
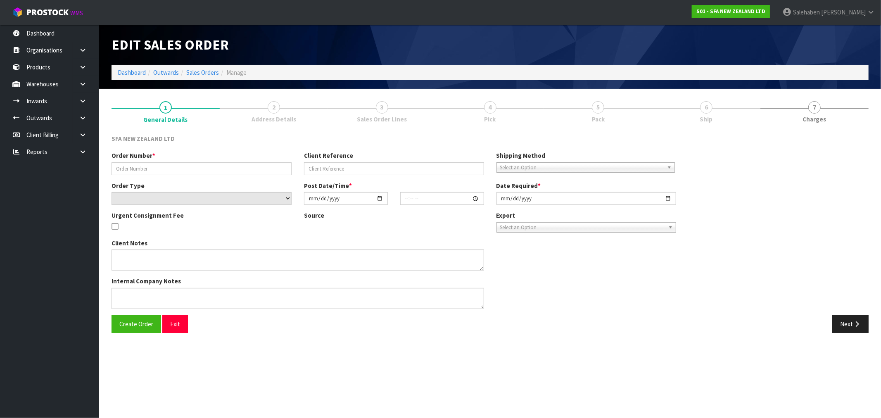
type input "24419"
type input "207615842"
select select "number:0"
type input "[DATE]"
type input "09:36:00.000"
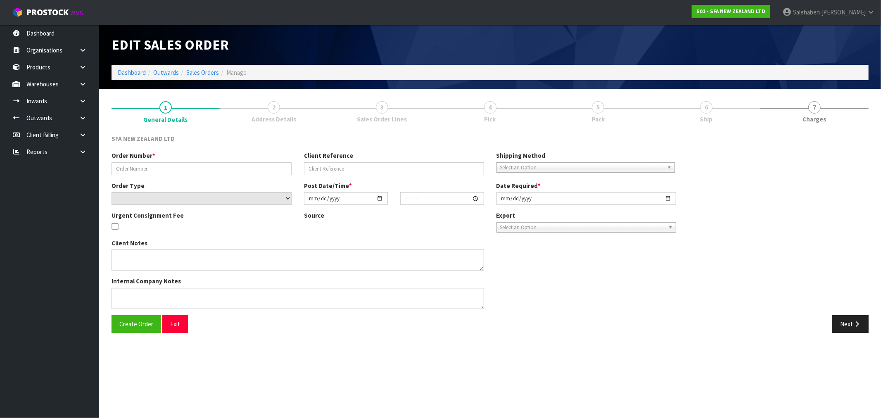
type input "[DATE]"
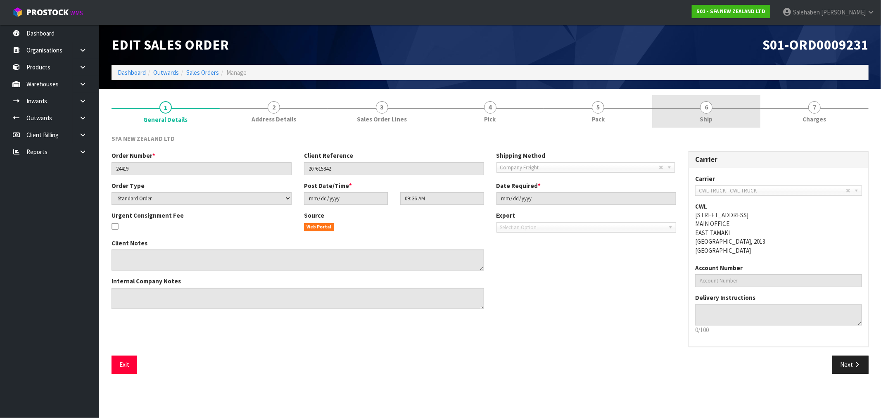
click at [703, 121] on span "Ship" at bounding box center [706, 119] width 13 height 9
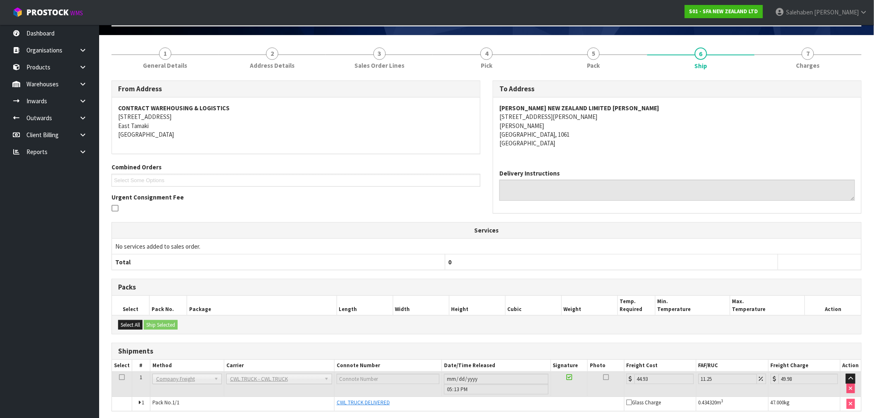
scroll to position [86, 0]
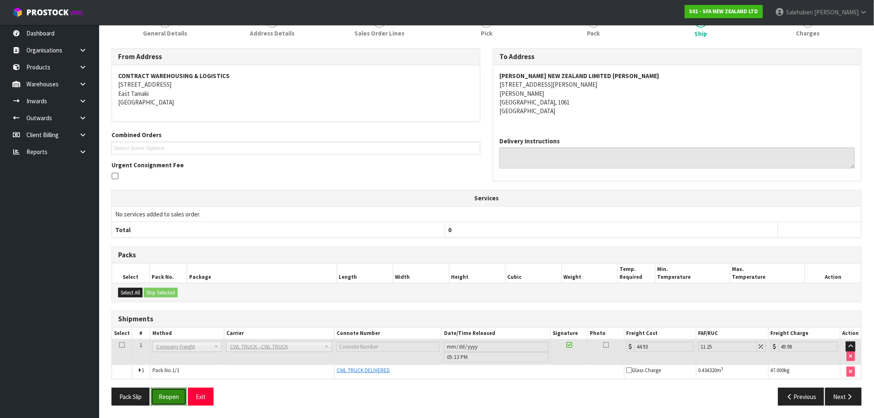
click at [167, 395] on button "Reopen" at bounding box center [169, 397] width 36 height 18
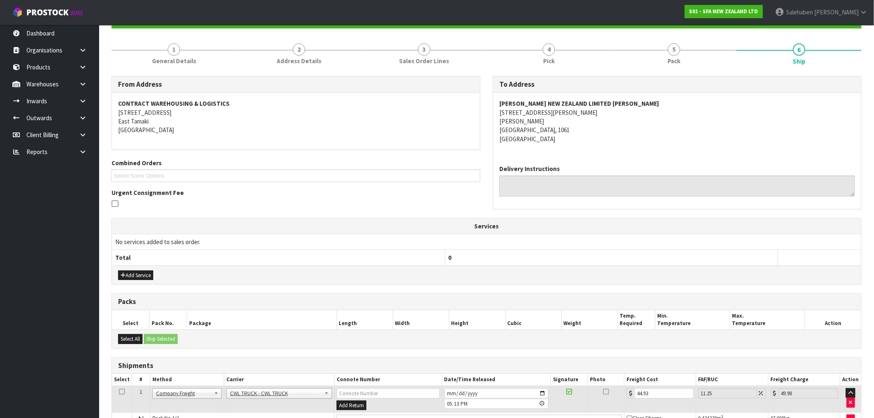
scroll to position [137, 0]
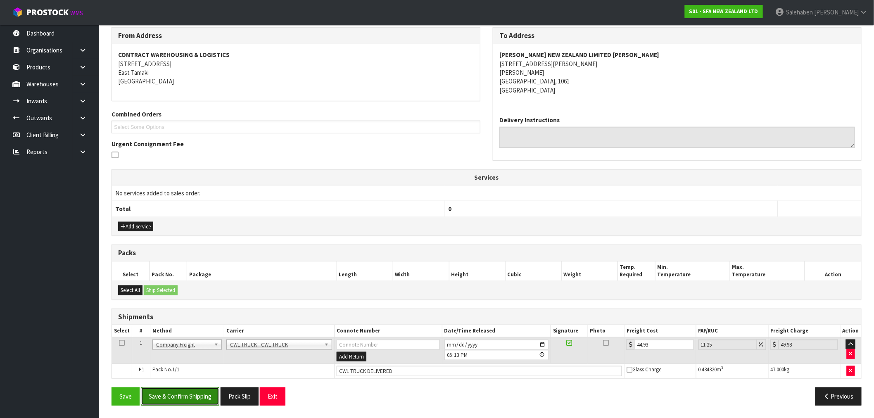
click at [186, 399] on button "Save & Confirm Shipping" at bounding box center [180, 396] width 78 height 18
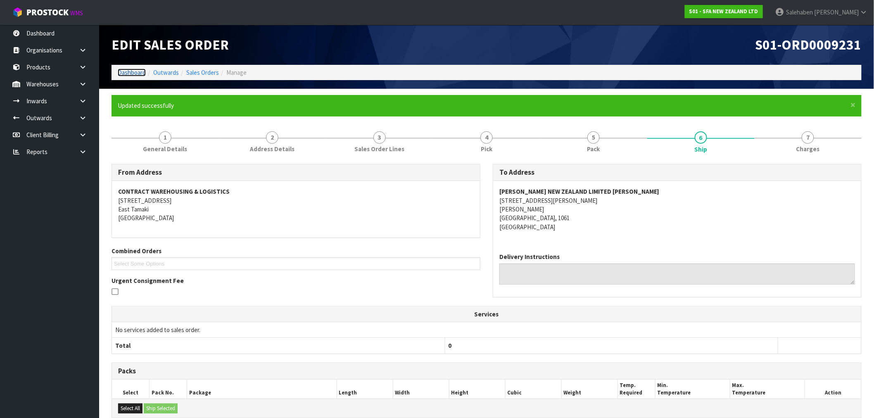
click at [131, 70] on link "Dashboard" at bounding box center [132, 73] width 28 height 8
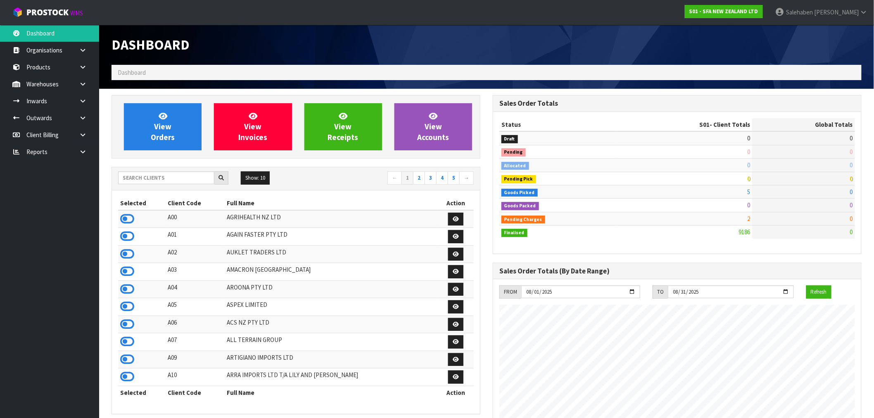
scroll to position [626, 381]
click at [135, 180] on input "text" at bounding box center [166, 177] width 96 height 13
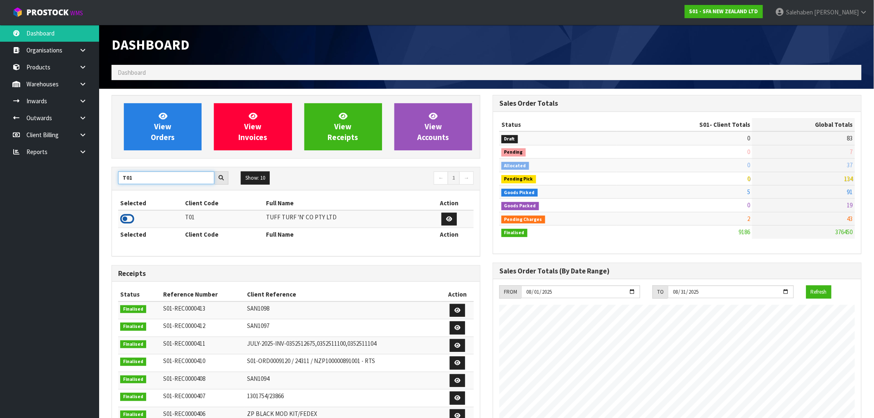
type input "T01"
click at [126, 221] on icon at bounding box center [127, 219] width 14 height 12
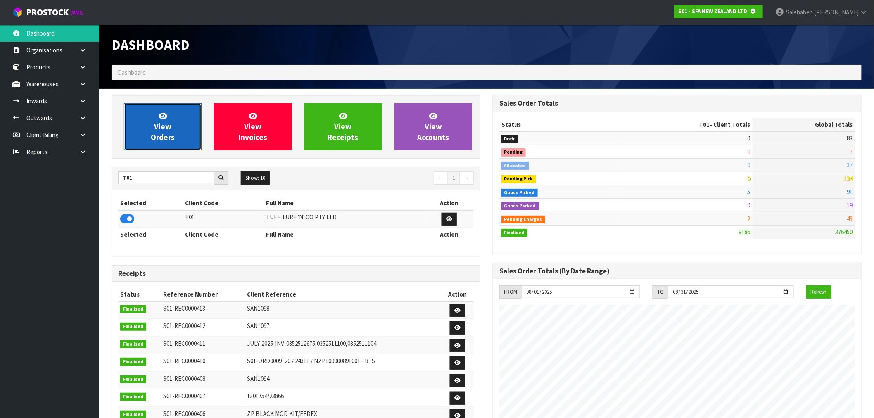
scroll to position [515, 381]
click at [175, 127] on link "View Orders" at bounding box center [163, 126] width 78 height 47
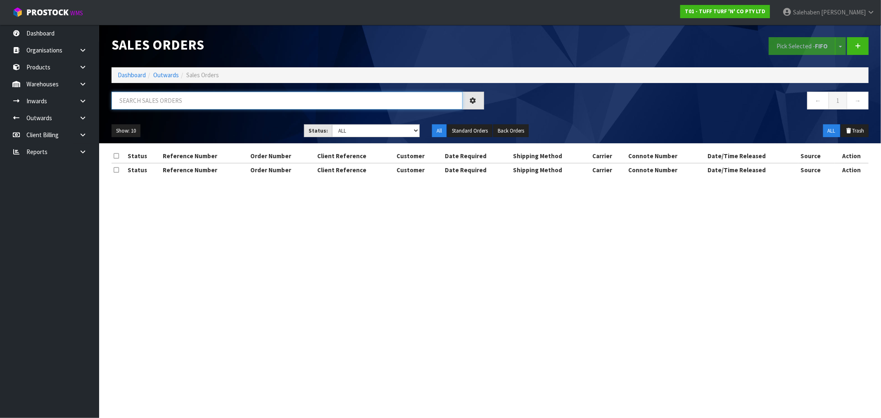
click at [145, 97] on input "text" at bounding box center [287, 101] width 351 height 18
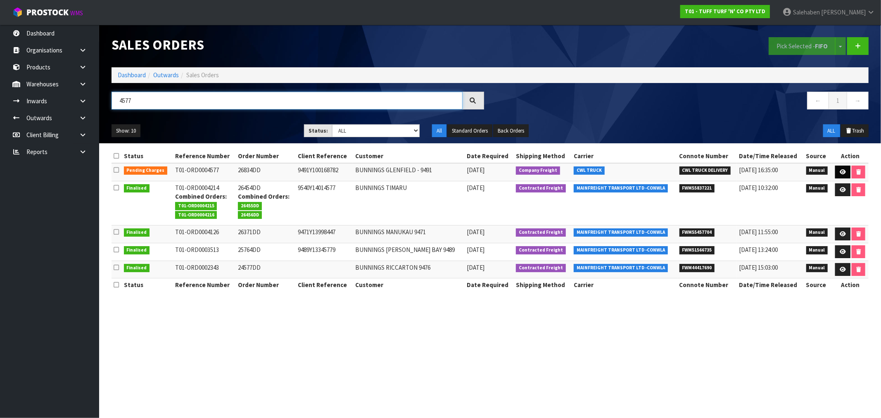
type input "4577"
click at [843, 169] on icon at bounding box center [843, 171] width 6 height 5
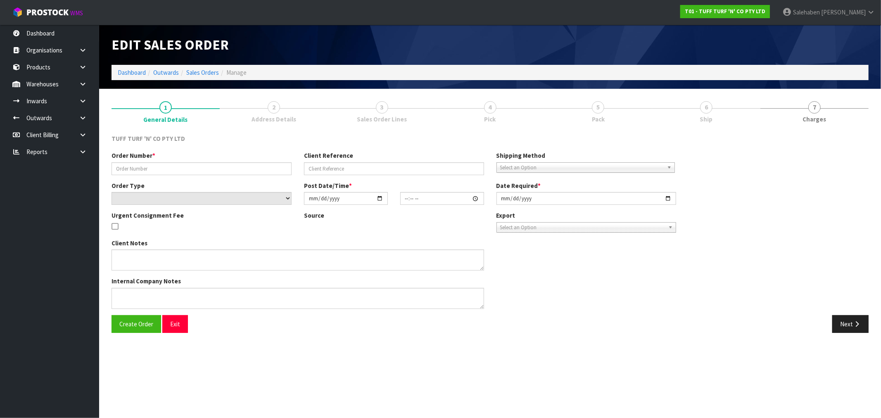
type input "26834DD"
type input "9491Y100168782"
select select "number:0"
type input "[DATE]"
type input "12:29:00.000"
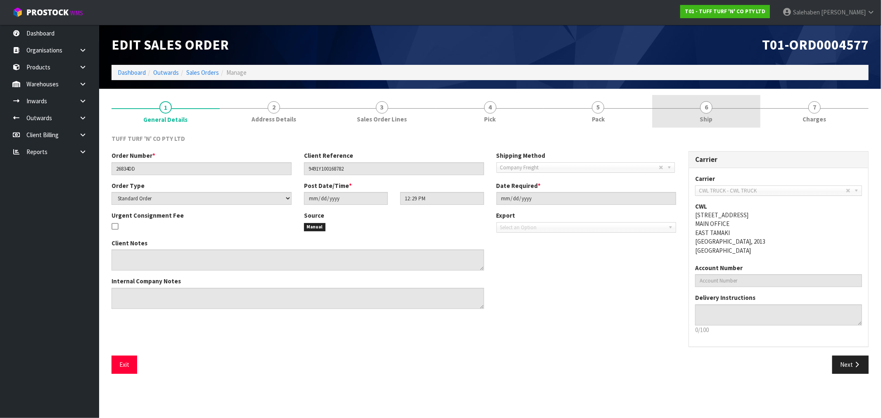
click at [708, 117] on span "Ship" at bounding box center [706, 119] width 13 height 9
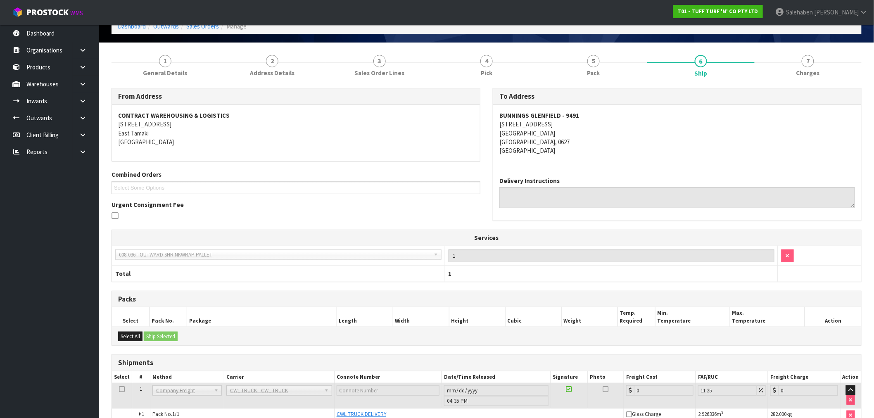
scroll to position [90, 0]
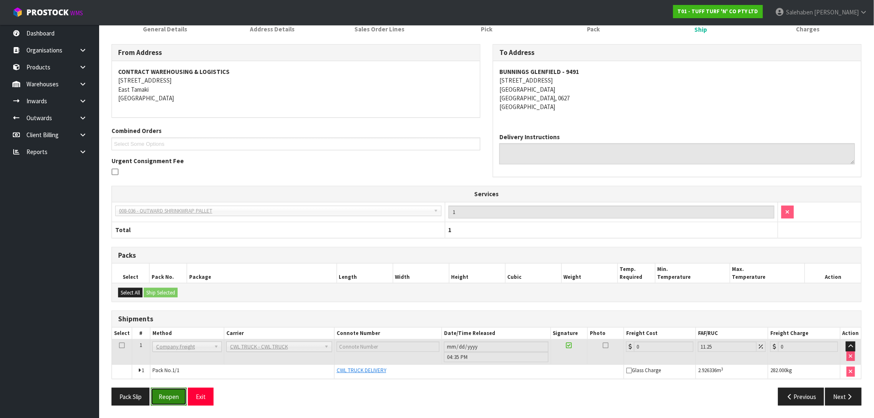
click at [170, 401] on button "Reopen" at bounding box center [169, 397] width 36 height 18
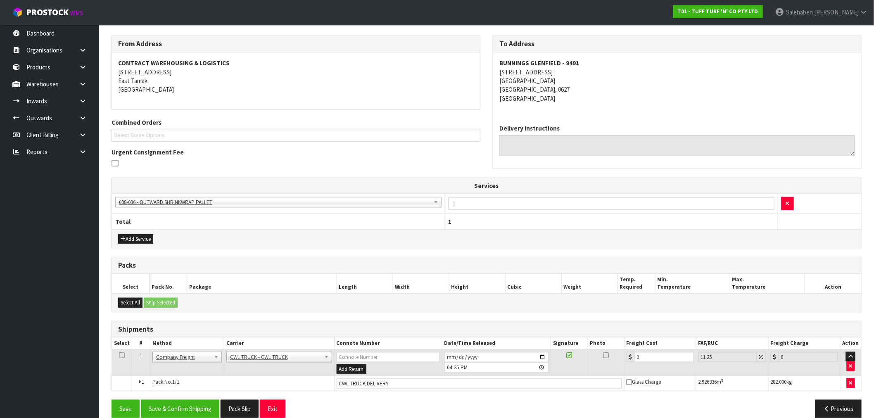
scroll to position [141, 0]
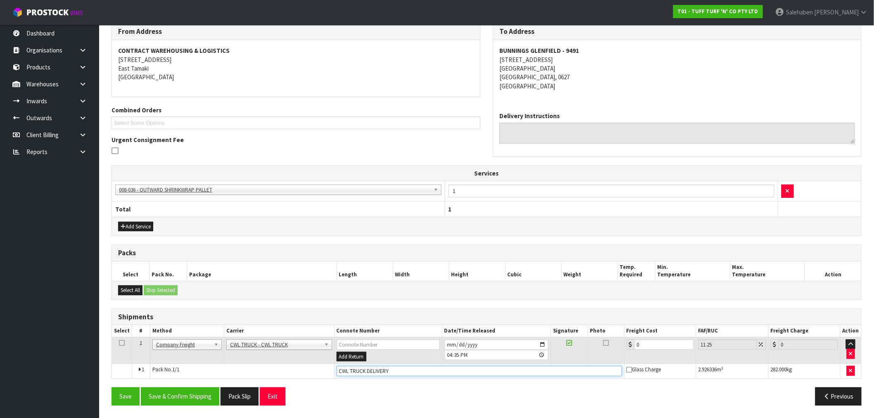
click at [402, 373] on input "CWL TRUCK DELIVERY" at bounding box center [479, 371] width 285 height 10
drag, startPoint x: 622, startPoint y: 352, endPoint x: 611, endPoint y: 356, distance: 11.2
click at [618, 353] on tr "1 Client Local Pickup Customer Local Pickup Company Freight Contracted Freight …" at bounding box center [486, 350] width 749 height 27
click at [183, 397] on button "Save & Confirm Shipping" at bounding box center [180, 396] width 78 height 18
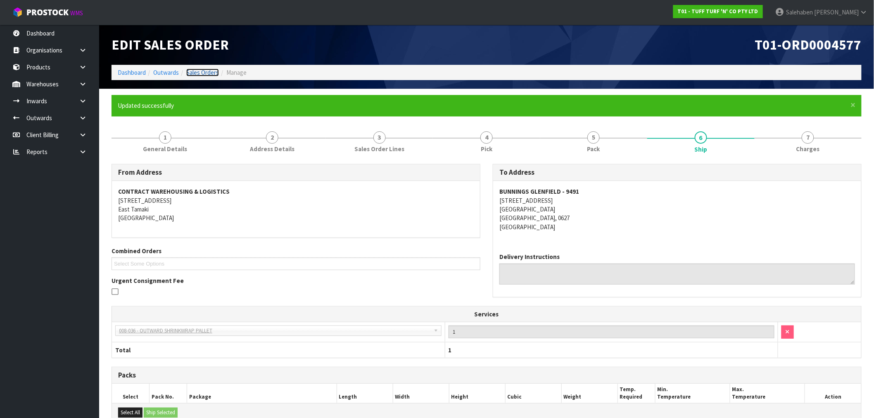
click at [200, 72] on link "Sales Orders" at bounding box center [202, 73] width 33 height 8
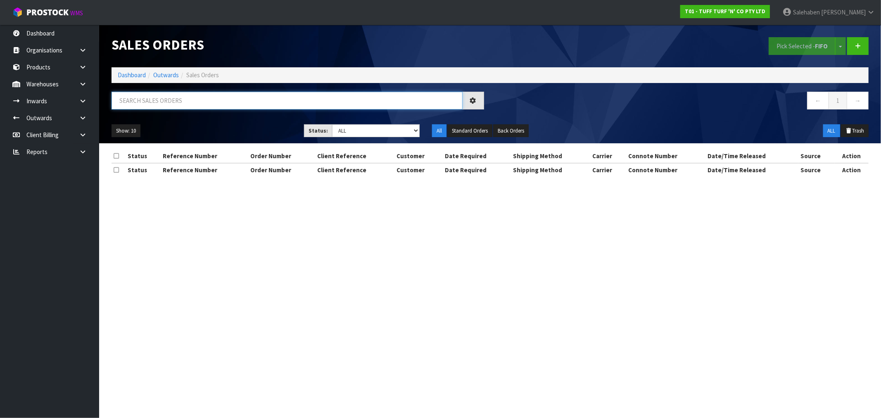
click at [176, 105] on input "text" at bounding box center [287, 101] width 351 height 18
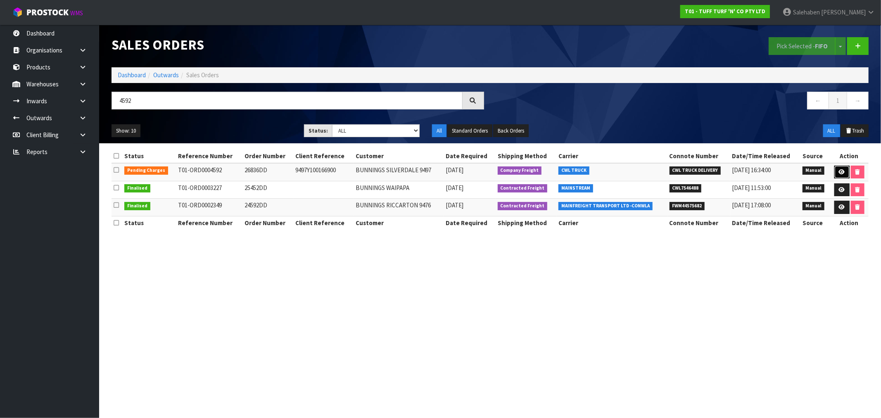
click at [841, 170] on icon at bounding box center [842, 171] width 6 height 5
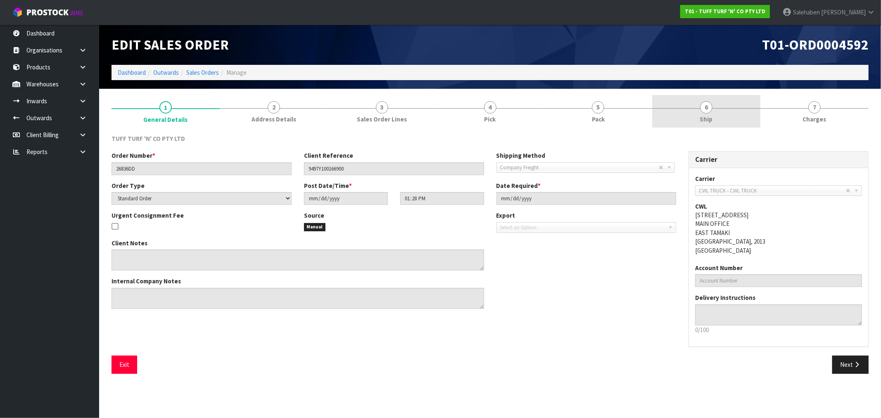
click at [704, 120] on span "Ship" at bounding box center [706, 119] width 13 height 9
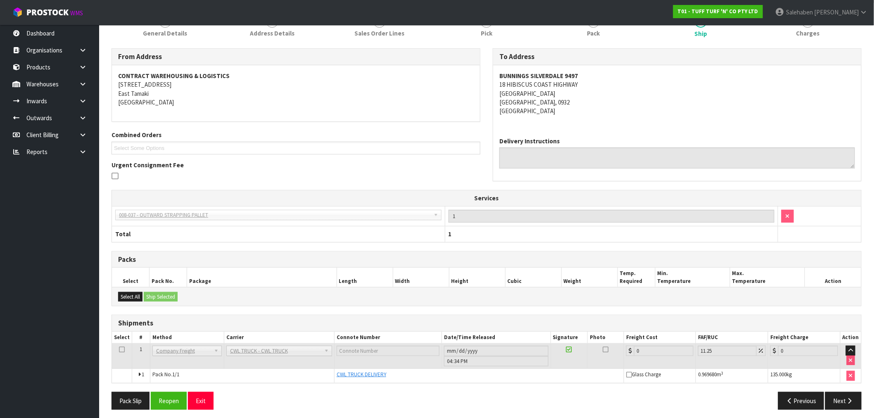
scroll to position [90, 0]
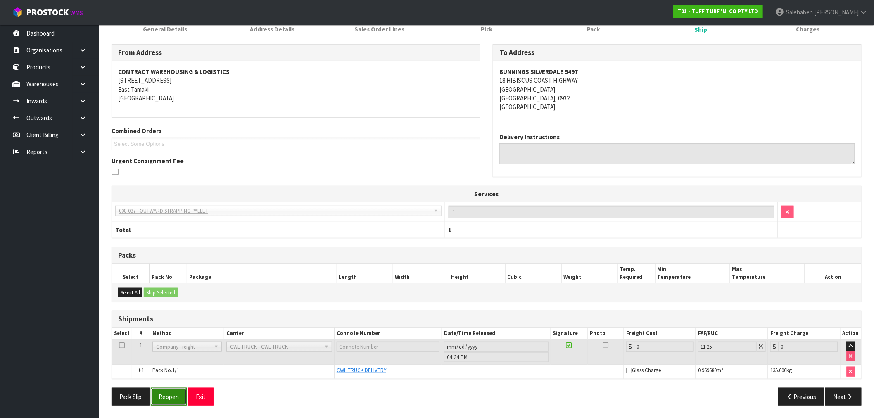
click at [172, 401] on button "Reopen" at bounding box center [169, 397] width 36 height 18
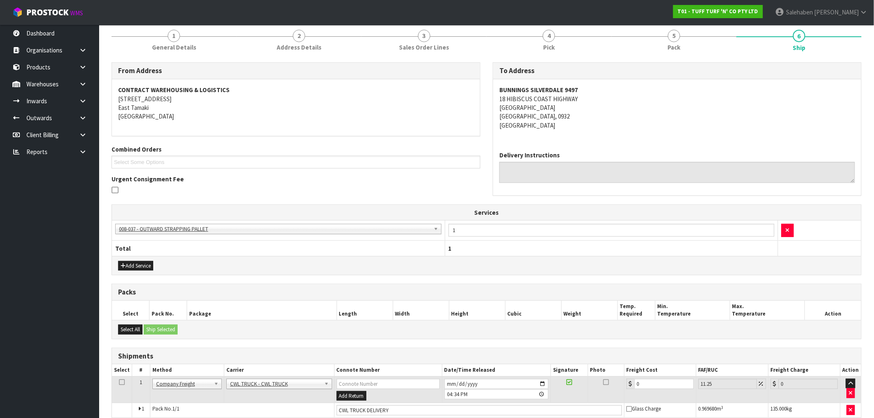
scroll to position [141, 0]
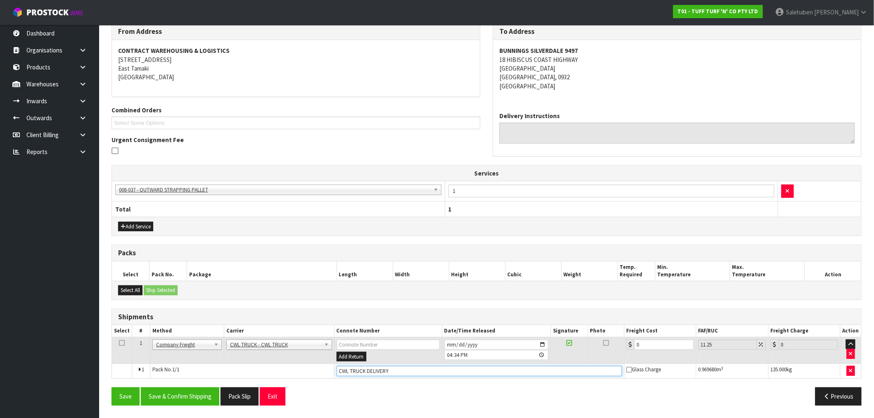
click at [397, 368] on input "CWL TRUCK DELIVERY" at bounding box center [479, 371] width 285 height 10
drag, startPoint x: 639, startPoint y: 352, endPoint x: 575, endPoint y: 358, distance: 64.3
click at [611, 356] on tr "1 Client Local Pickup Customer Local Pickup Company Freight Contracted Freight …" at bounding box center [486, 350] width 749 height 27
drag, startPoint x: 579, startPoint y: 358, endPoint x: 202, endPoint y: 395, distance: 378.5
click at [202, 395] on button "Save & Confirm Shipping" at bounding box center [180, 396] width 78 height 18
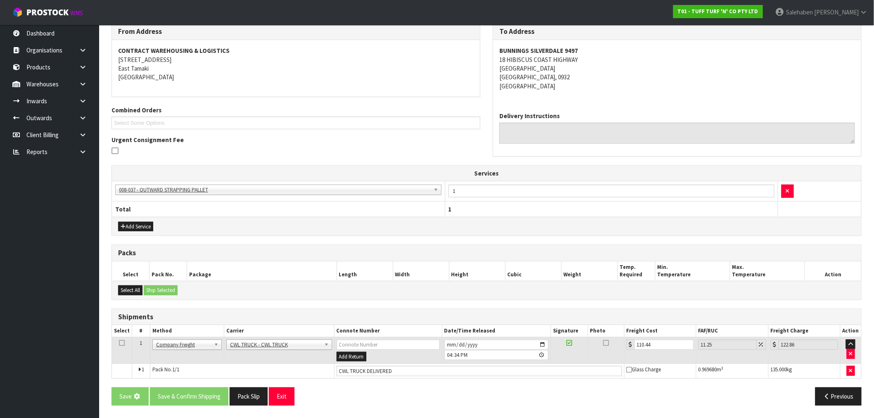
scroll to position [0, 0]
